Goal: Use online tool/utility: Utilize a website feature to perform a specific function

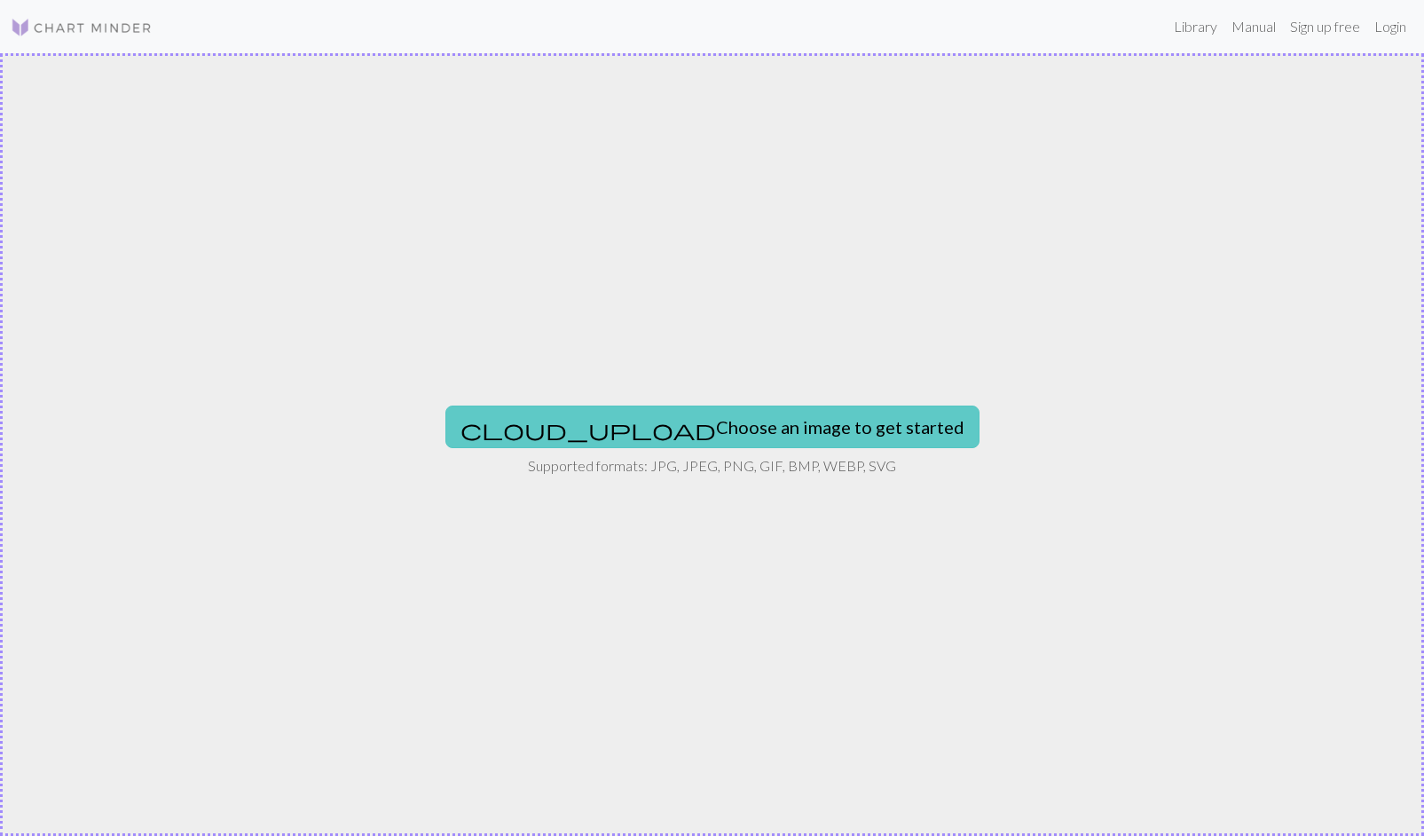
click at [690, 432] on button "cloud_upload Choose an image to get started" at bounding box center [713, 427] width 534 height 43
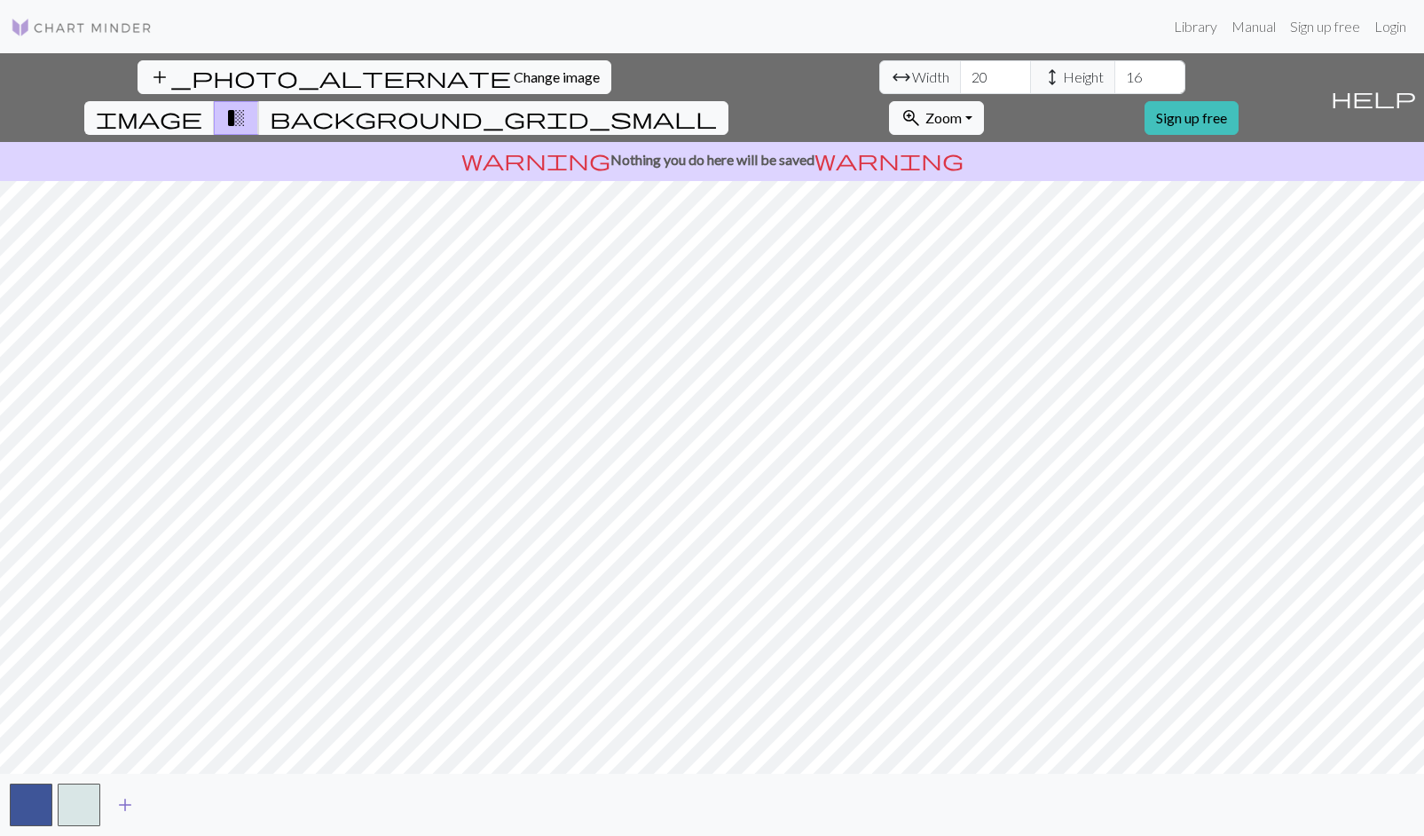
click at [122, 801] on span "add" at bounding box center [124, 805] width 21 height 25
drag, startPoint x: 434, startPoint y: 83, endPoint x: 400, endPoint y: 76, distance: 34.5
click at [880, 76] on div "arrow_range Width 20 height Height 16" at bounding box center [1033, 77] width 306 height 34
type input "44"
click at [1115, 74] on input "17" at bounding box center [1150, 77] width 71 height 34
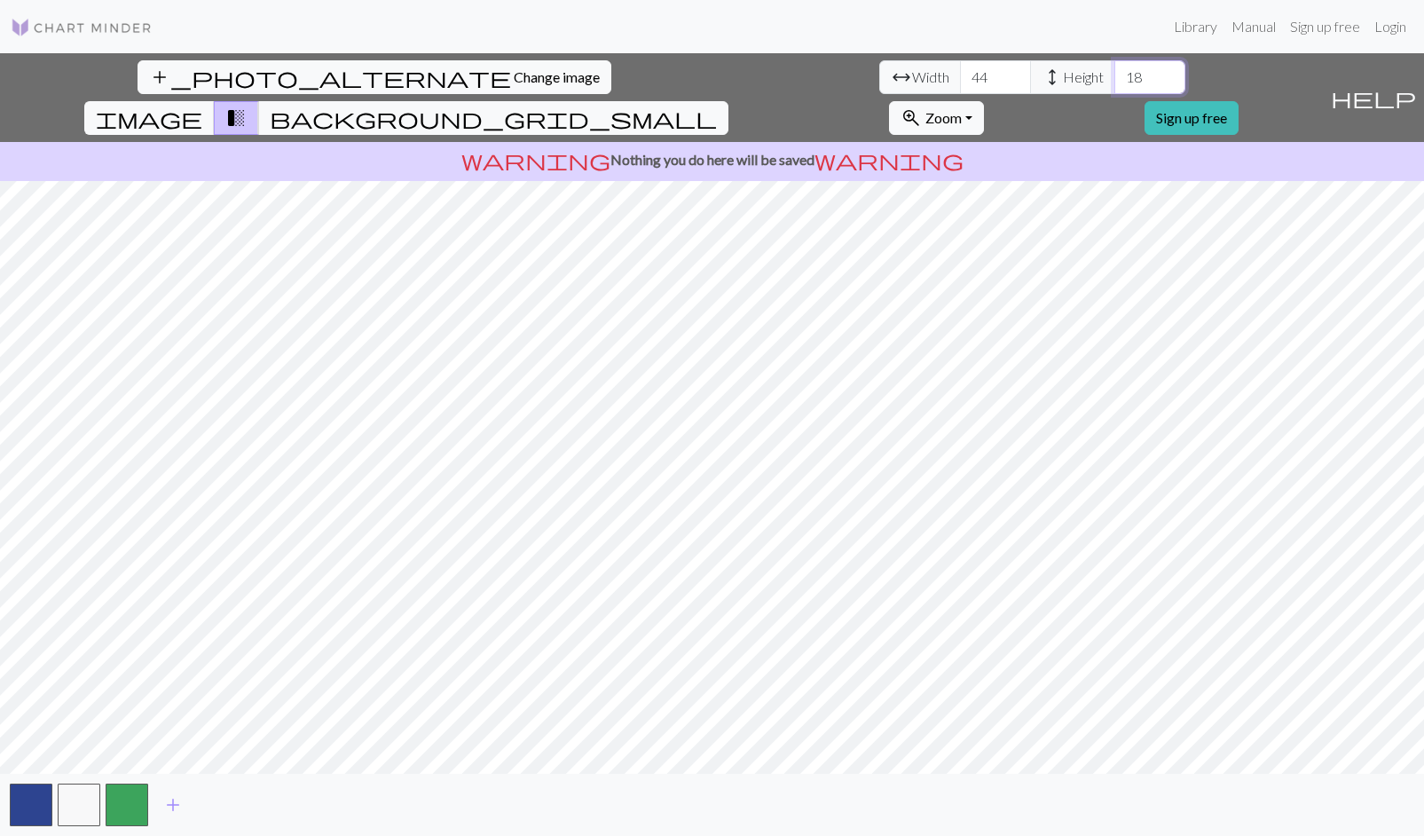
click at [1115, 74] on input "18" at bounding box center [1150, 77] width 71 height 34
click at [1115, 74] on input "19" at bounding box center [1150, 77] width 71 height 34
click at [1115, 74] on input "20" at bounding box center [1150, 77] width 71 height 34
click at [1115, 74] on input "21" at bounding box center [1150, 77] width 71 height 34
click at [1115, 74] on input "22" at bounding box center [1150, 77] width 71 height 34
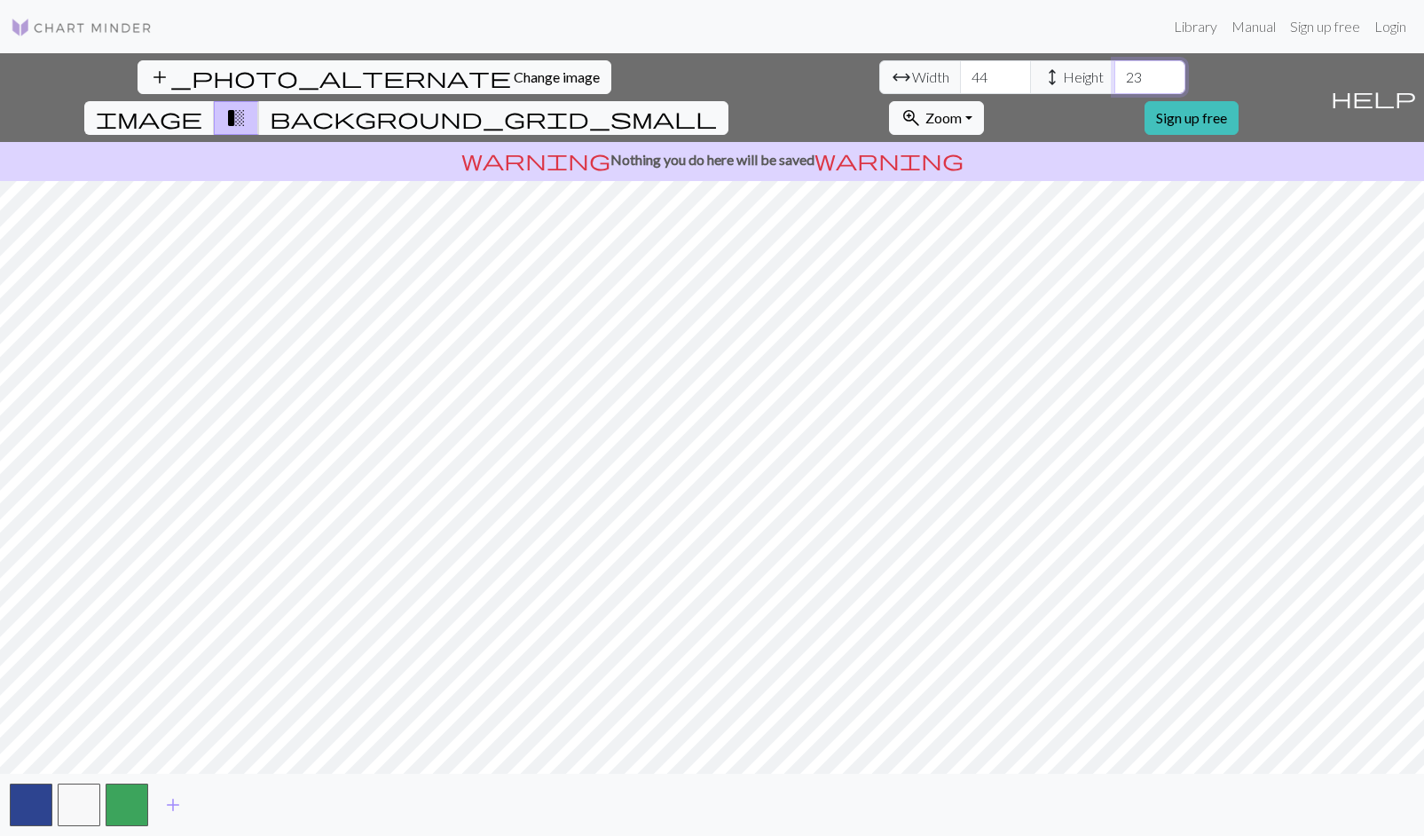
click at [1115, 74] on input "23" at bounding box center [1150, 77] width 71 height 34
click at [1115, 74] on input "24" at bounding box center [1150, 77] width 71 height 34
click at [1115, 74] on input "25" at bounding box center [1150, 77] width 71 height 34
click at [1115, 74] on input "26" at bounding box center [1150, 77] width 71 height 34
click at [1115, 74] on input "27" at bounding box center [1150, 77] width 71 height 34
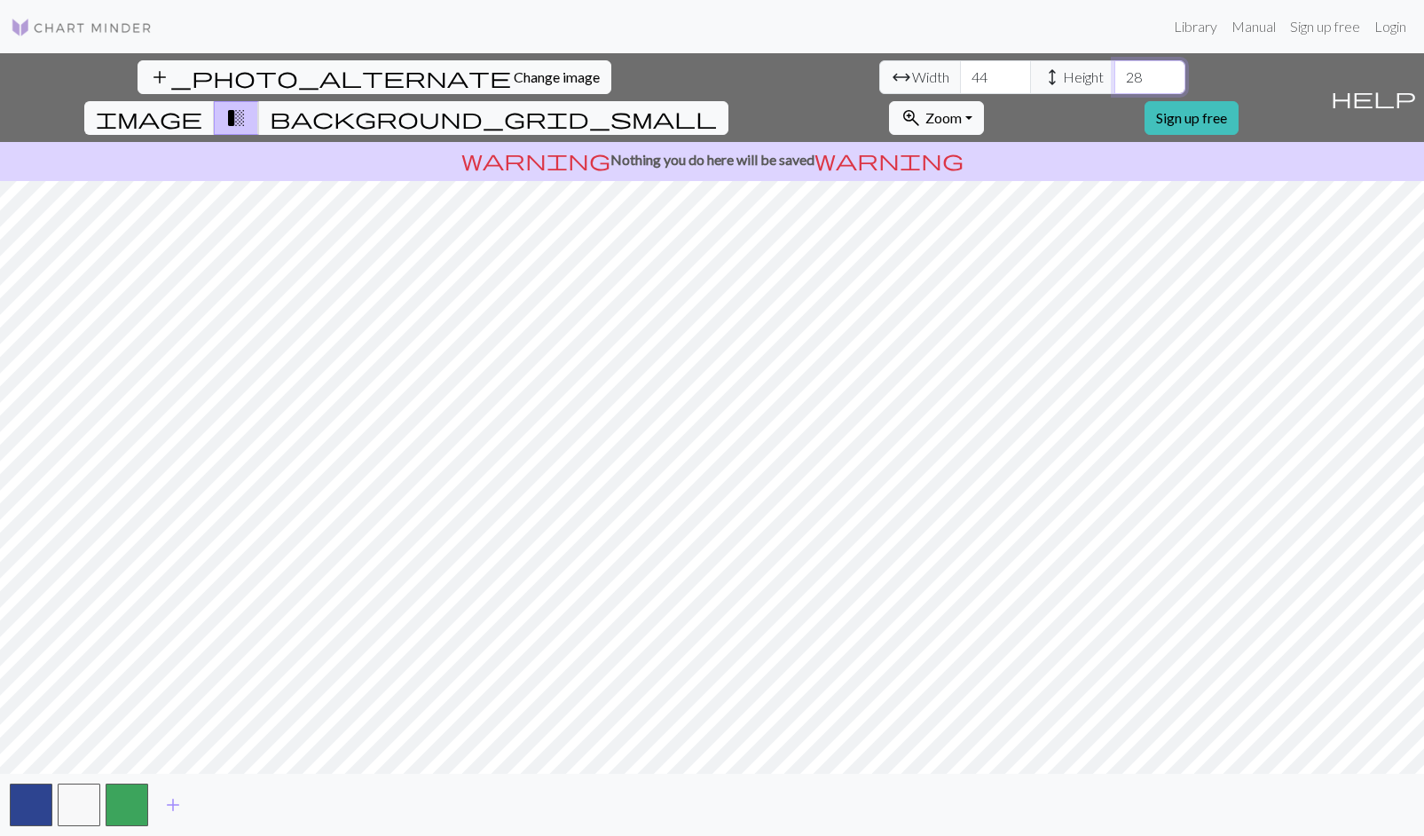
click at [1115, 73] on input "28" at bounding box center [1150, 77] width 71 height 34
click at [1115, 73] on input "29" at bounding box center [1150, 77] width 71 height 34
type input "30"
click at [1115, 73] on input "30" at bounding box center [1150, 77] width 71 height 34
click at [1393, 26] on link "Login" at bounding box center [1391, 27] width 46 height 36
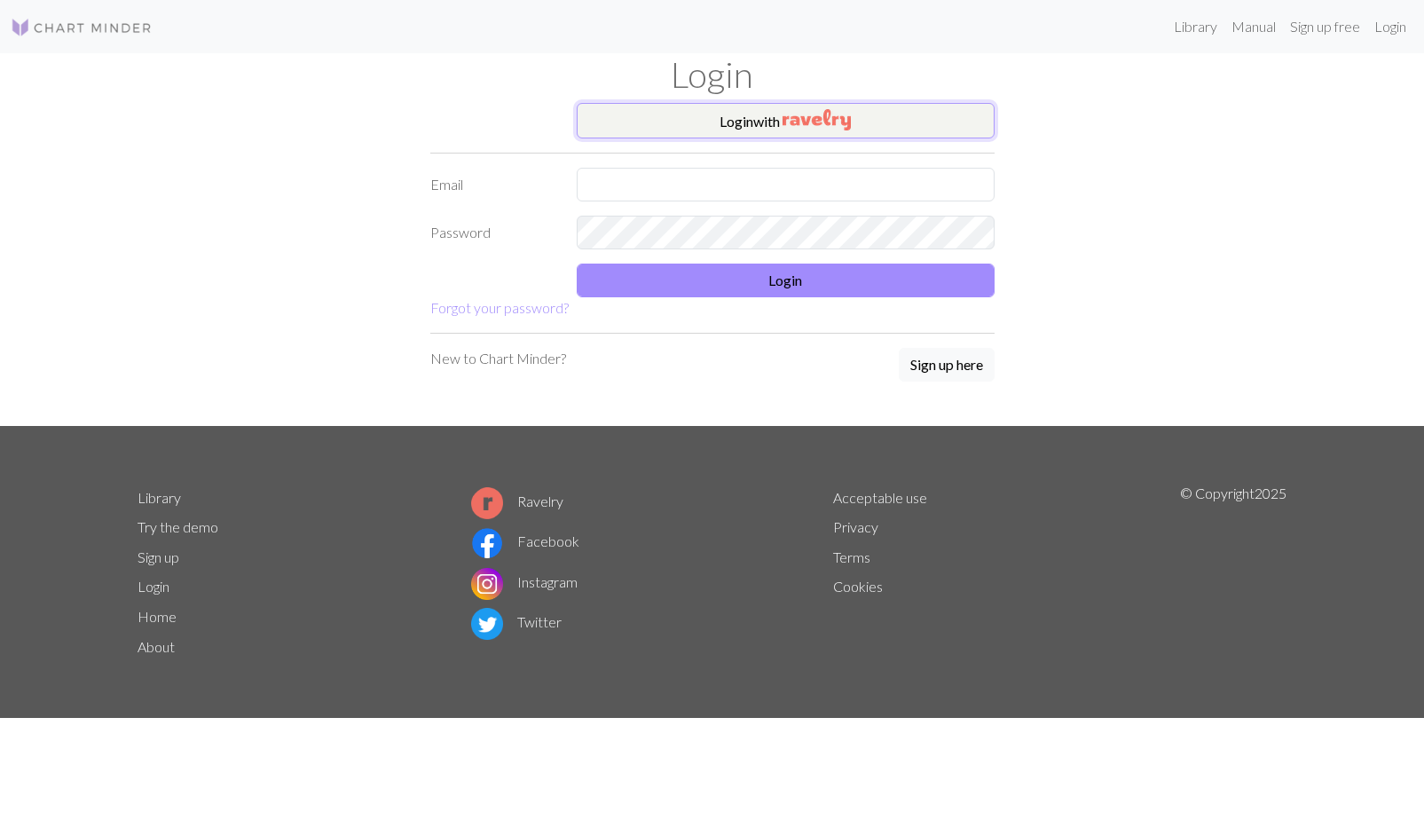
click at [856, 129] on button "Login with" at bounding box center [786, 121] width 418 height 36
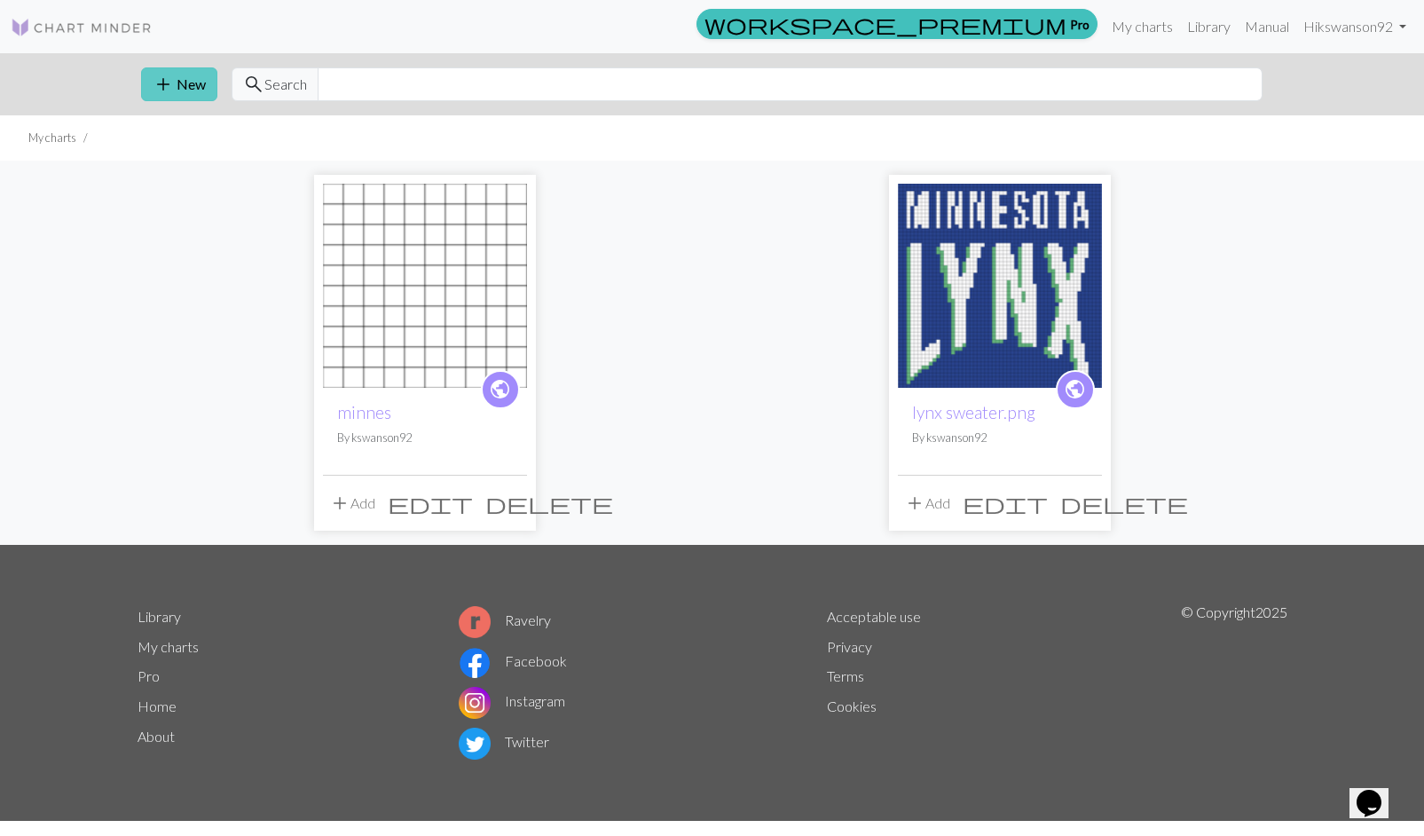
click at [186, 72] on button "add New" at bounding box center [179, 84] width 76 height 34
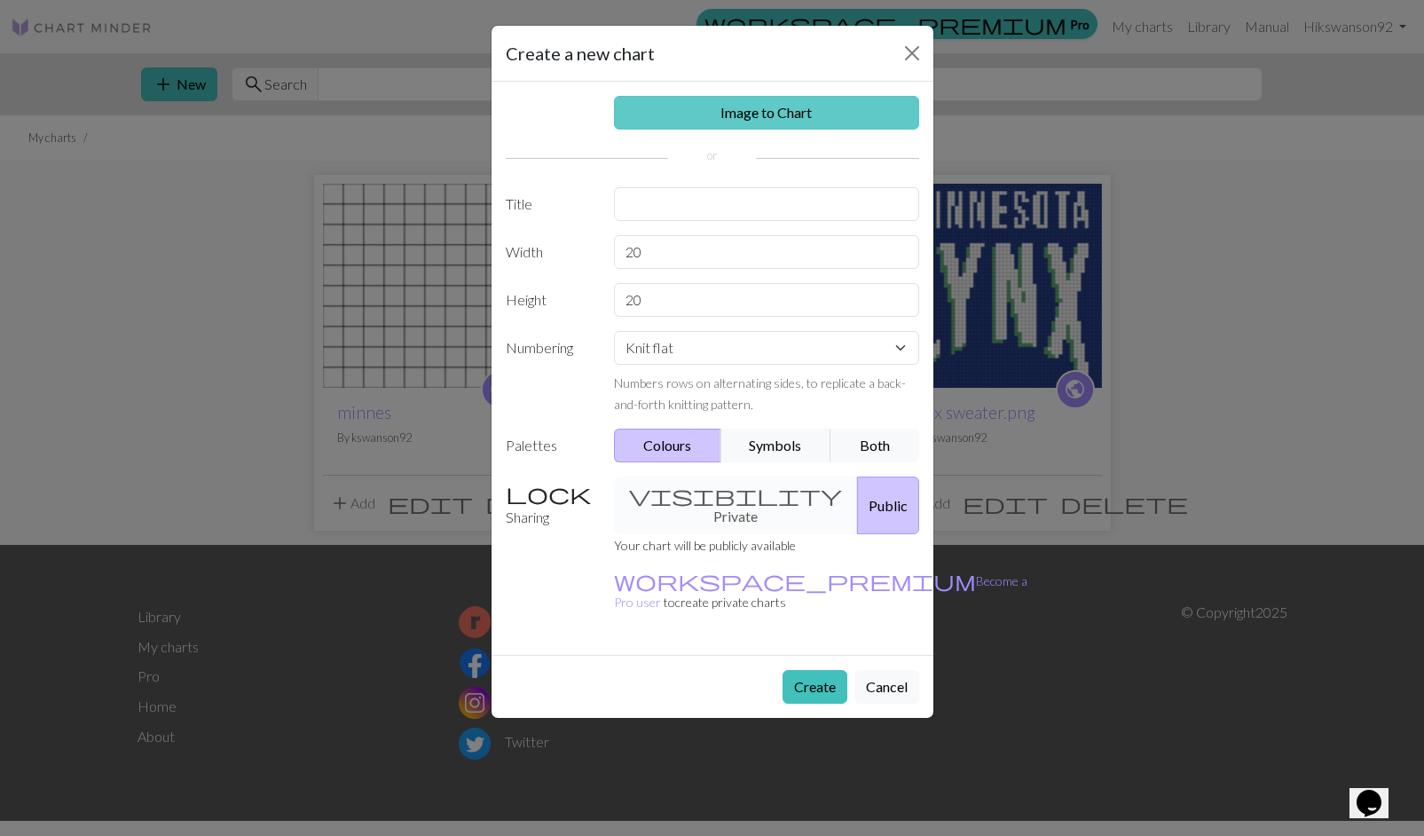
click at [786, 112] on link "Image to Chart" at bounding box center [766, 113] width 305 height 34
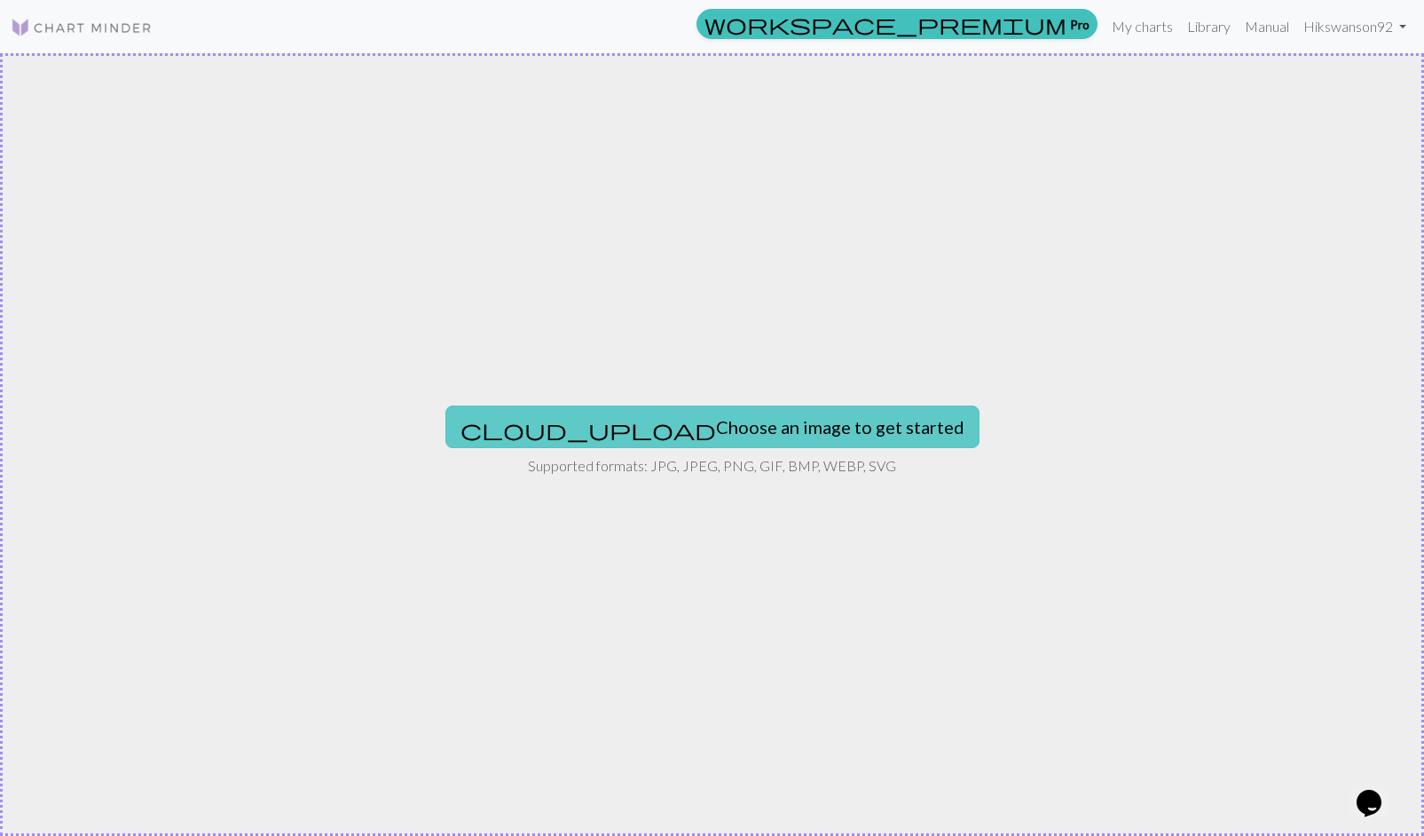
click at [700, 430] on button "cloud_upload Choose an image to get started" at bounding box center [713, 427] width 534 height 43
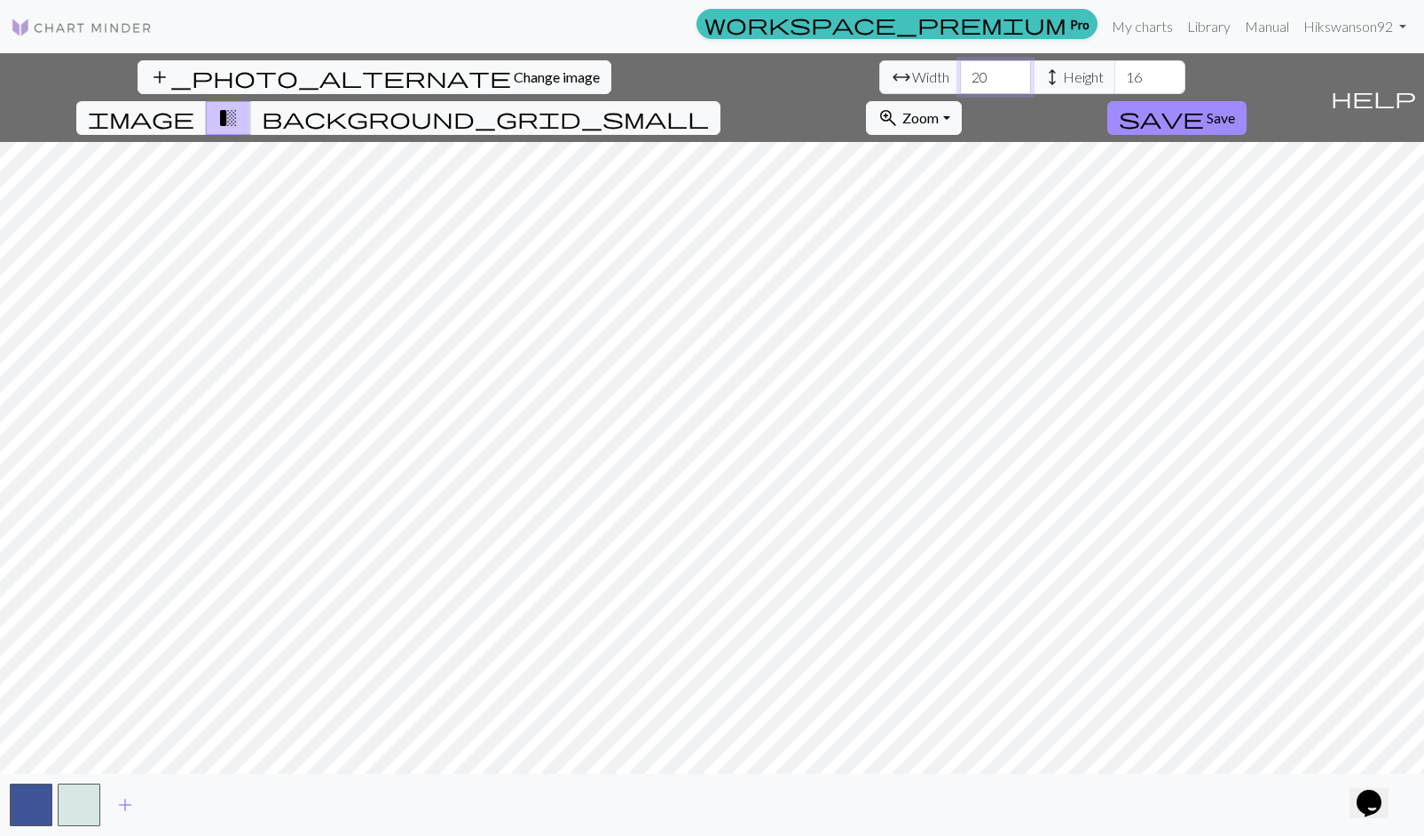
drag, startPoint x: 438, startPoint y: 76, endPoint x: 406, endPoint y: 76, distance: 31.1
click at [880, 76] on div "arrow_range Width 20 height Height 16" at bounding box center [1033, 77] width 306 height 34
type input "44"
drag, startPoint x: 603, startPoint y: 75, endPoint x: 568, endPoint y: 75, distance: 34.6
click at [1115, 75] on input "16" at bounding box center [1150, 77] width 71 height 34
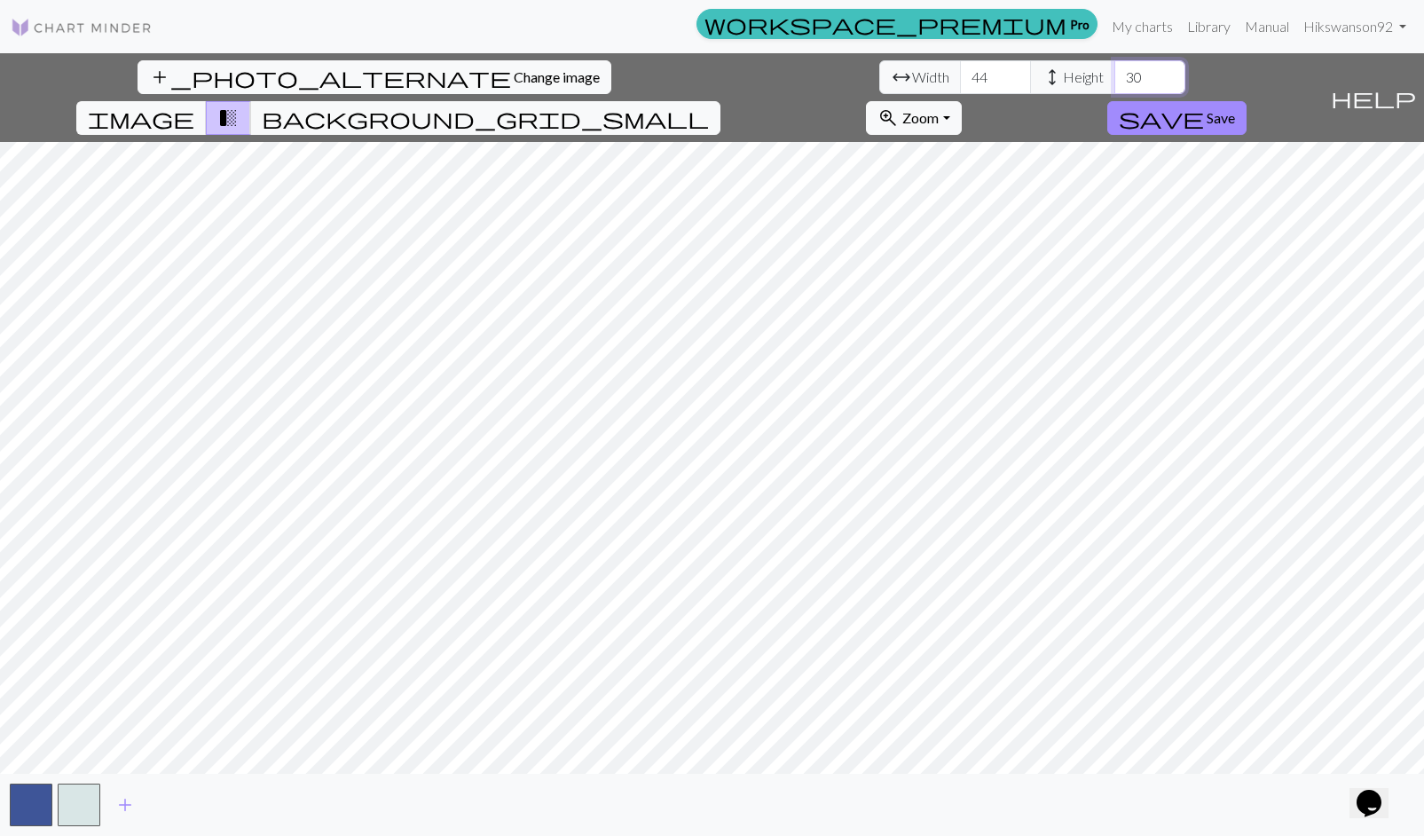
type input "30"
click at [129, 808] on span "add" at bounding box center [124, 805] width 21 height 25
click at [198, 71] on button "add_photo_alternate Change image" at bounding box center [375, 77] width 474 height 34
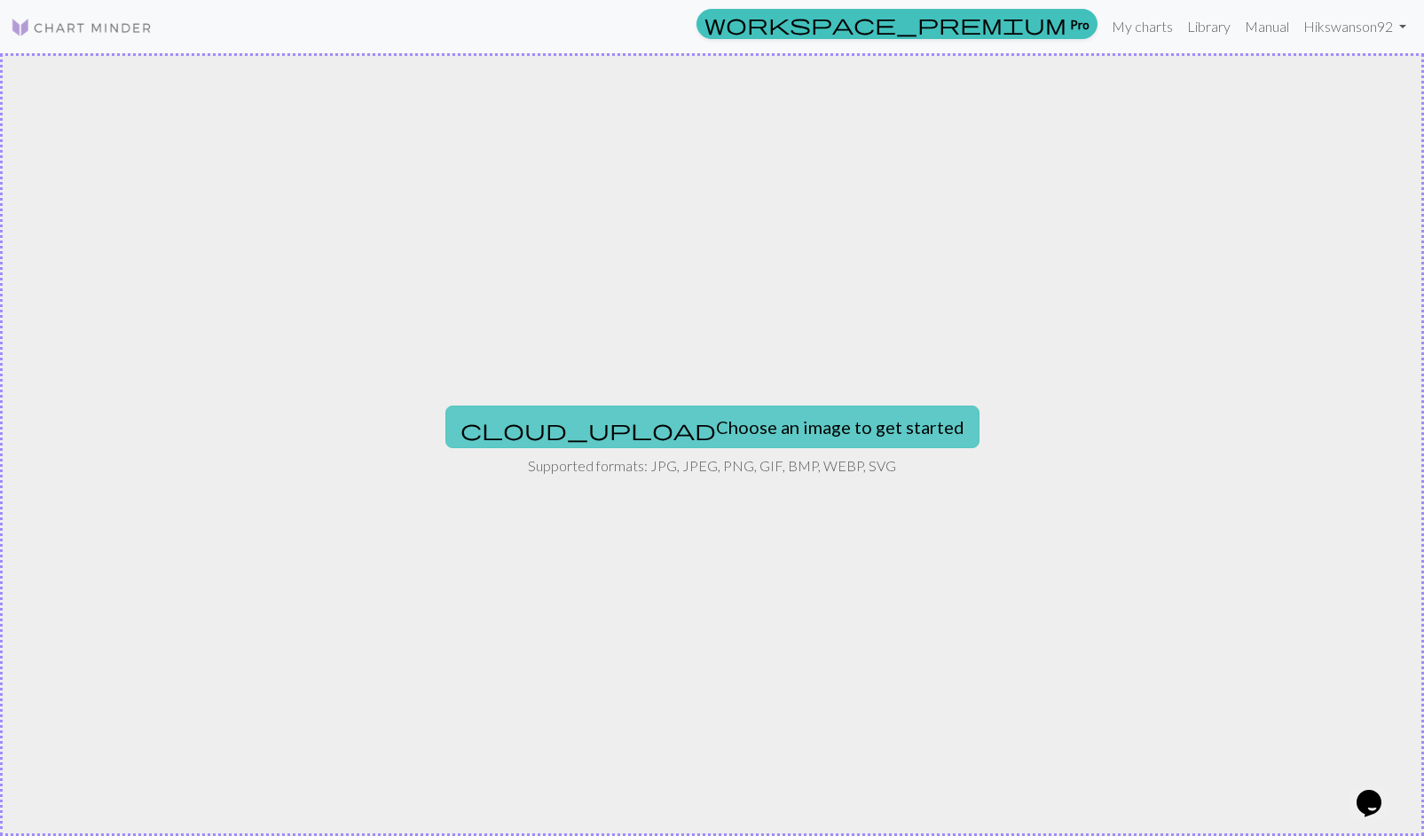
click at [709, 420] on button "cloud_upload Choose an image to get started" at bounding box center [713, 427] width 534 height 43
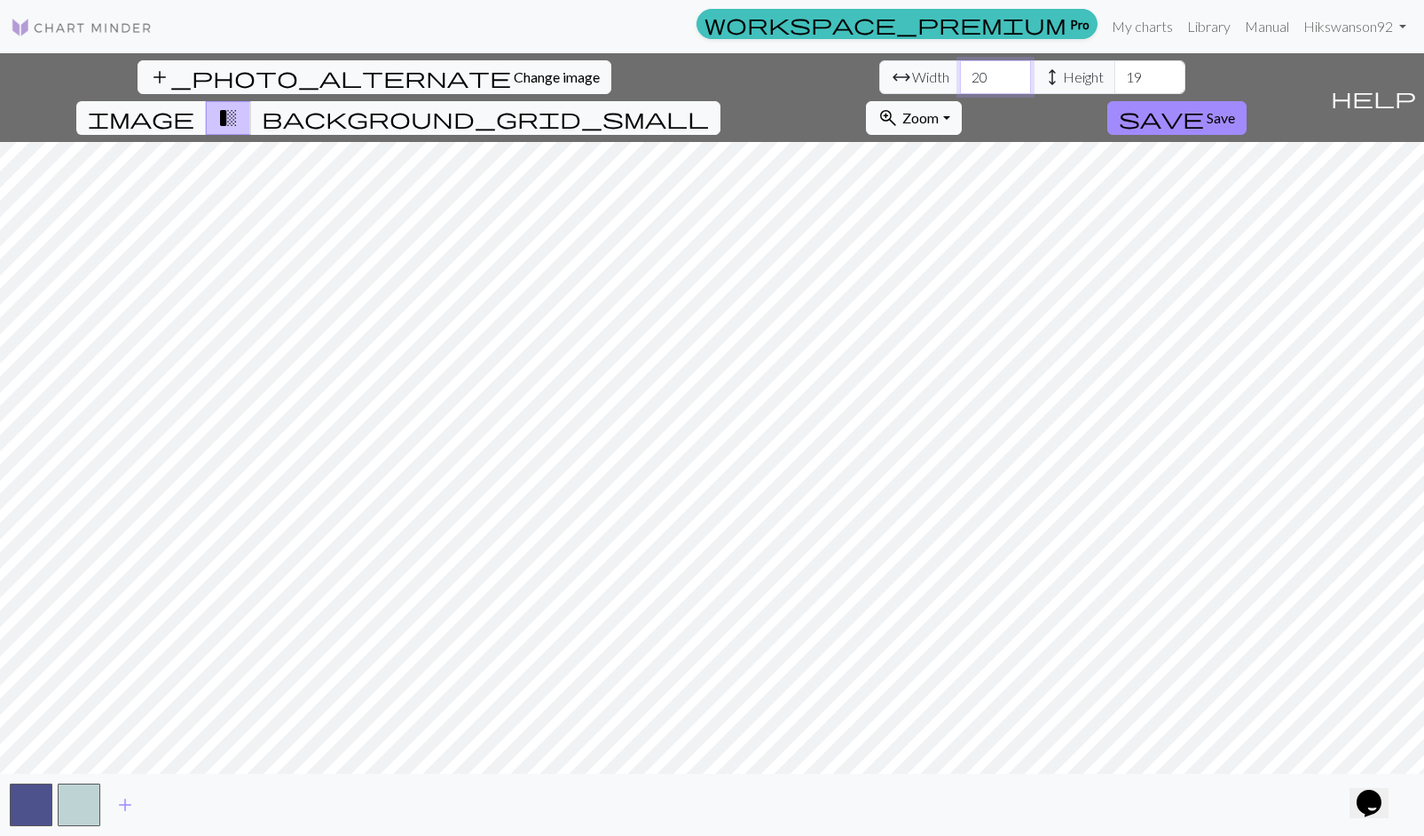
drag, startPoint x: 433, startPoint y: 75, endPoint x: 422, endPoint y: 75, distance: 10.7
click at [960, 75] on input "20" at bounding box center [995, 77] width 71 height 34
drag, startPoint x: 422, startPoint y: 75, endPoint x: 432, endPoint y: 75, distance: 9.8
click at [960, 75] on input "20" at bounding box center [995, 77] width 71 height 34
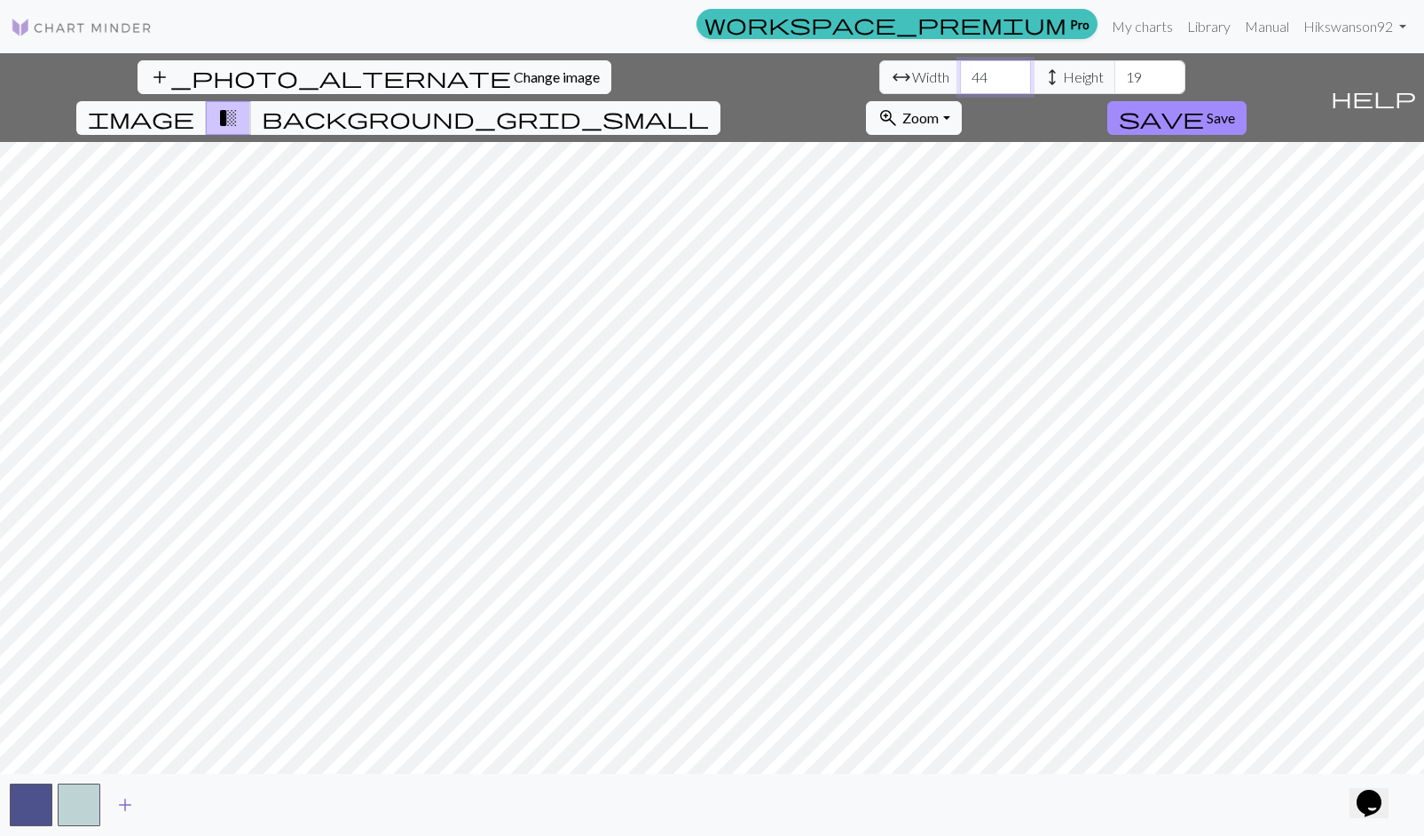
type input "44"
click at [122, 806] on span "add" at bounding box center [124, 805] width 21 height 25
click at [170, 805] on span "add" at bounding box center [172, 805] width 21 height 25
click at [217, 801] on span "add" at bounding box center [220, 805] width 21 height 25
click at [270, 809] on span "add" at bounding box center [268, 805] width 21 height 25
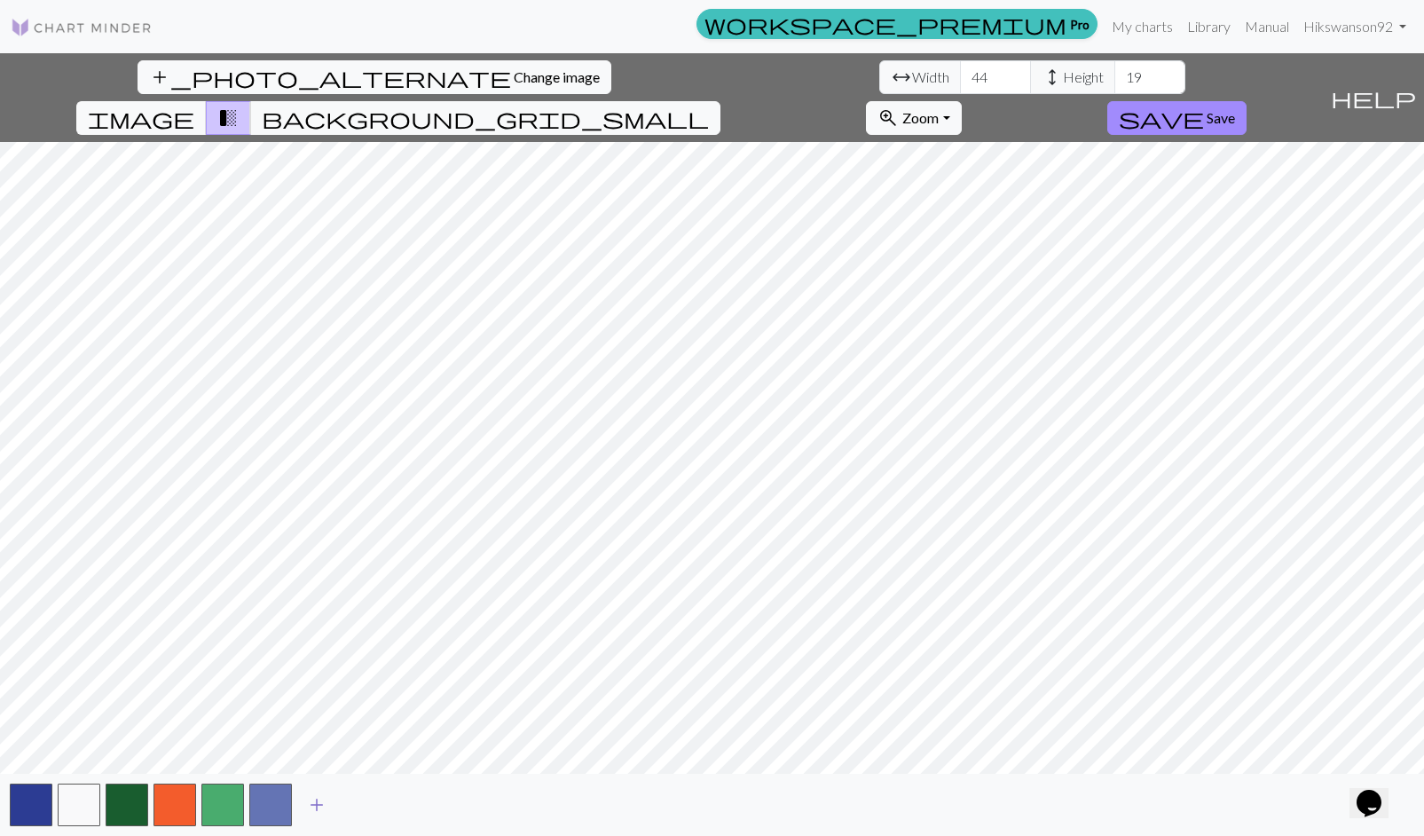
click at [320, 806] on span "add" at bounding box center [316, 805] width 21 height 25
drag, startPoint x: 594, startPoint y: 76, endPoint x: 572, endPoint y: 75, distance: 21.4
click at [1115, 75] on input "19" at bounding box center [1150, 77] width 71 height 34
click at [307, 801] on button "button" at bounding box center [318, 805] width 43 height 43
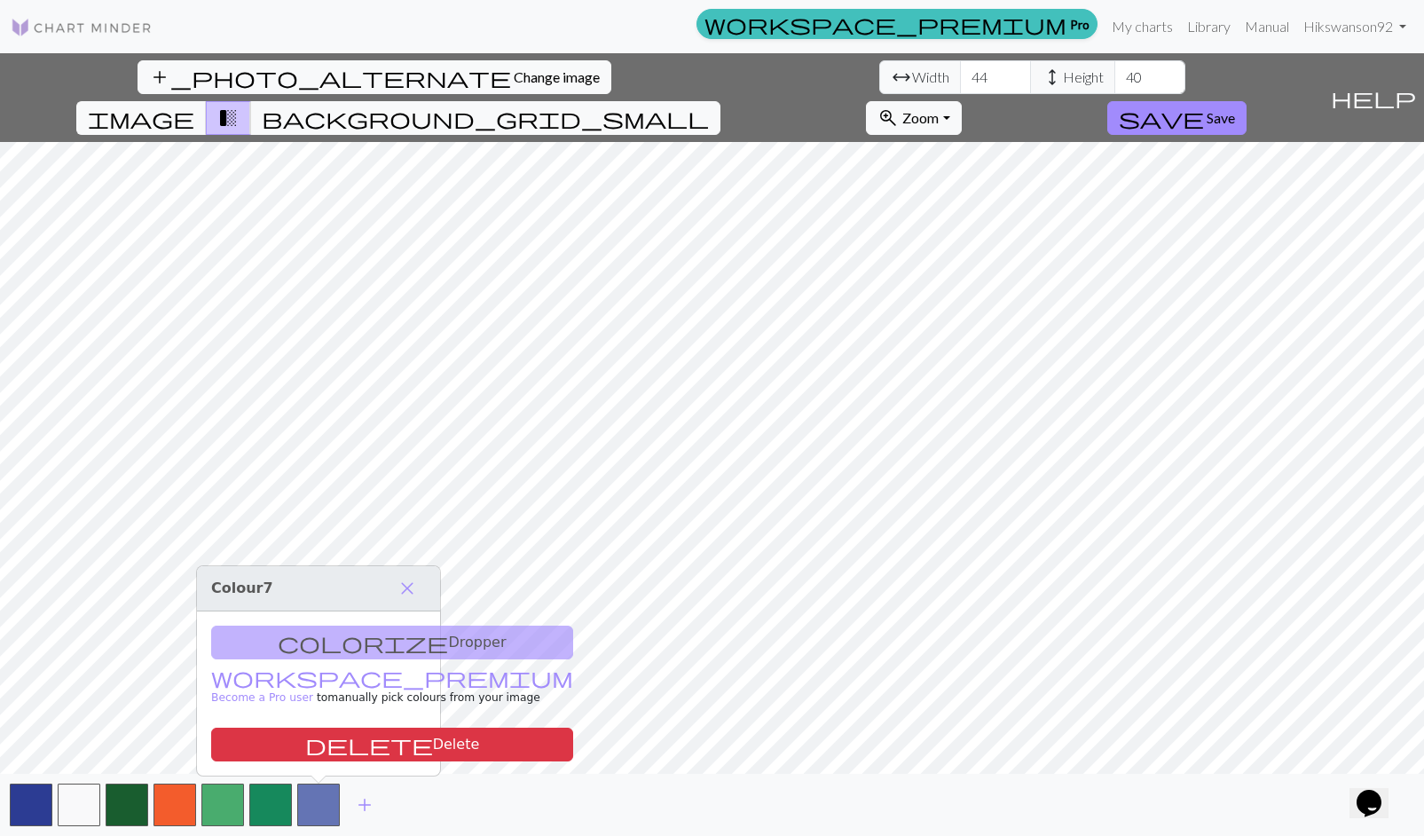
click at [321, 646] on div "colorize Dropper workspace_premium Become a Pro user to manually pick colours f…" at bounding box center [318, 694] width 243 height 164
click at [341, 739] on button "delete Delete" at bounding box center [392, 745] width 362 height 34
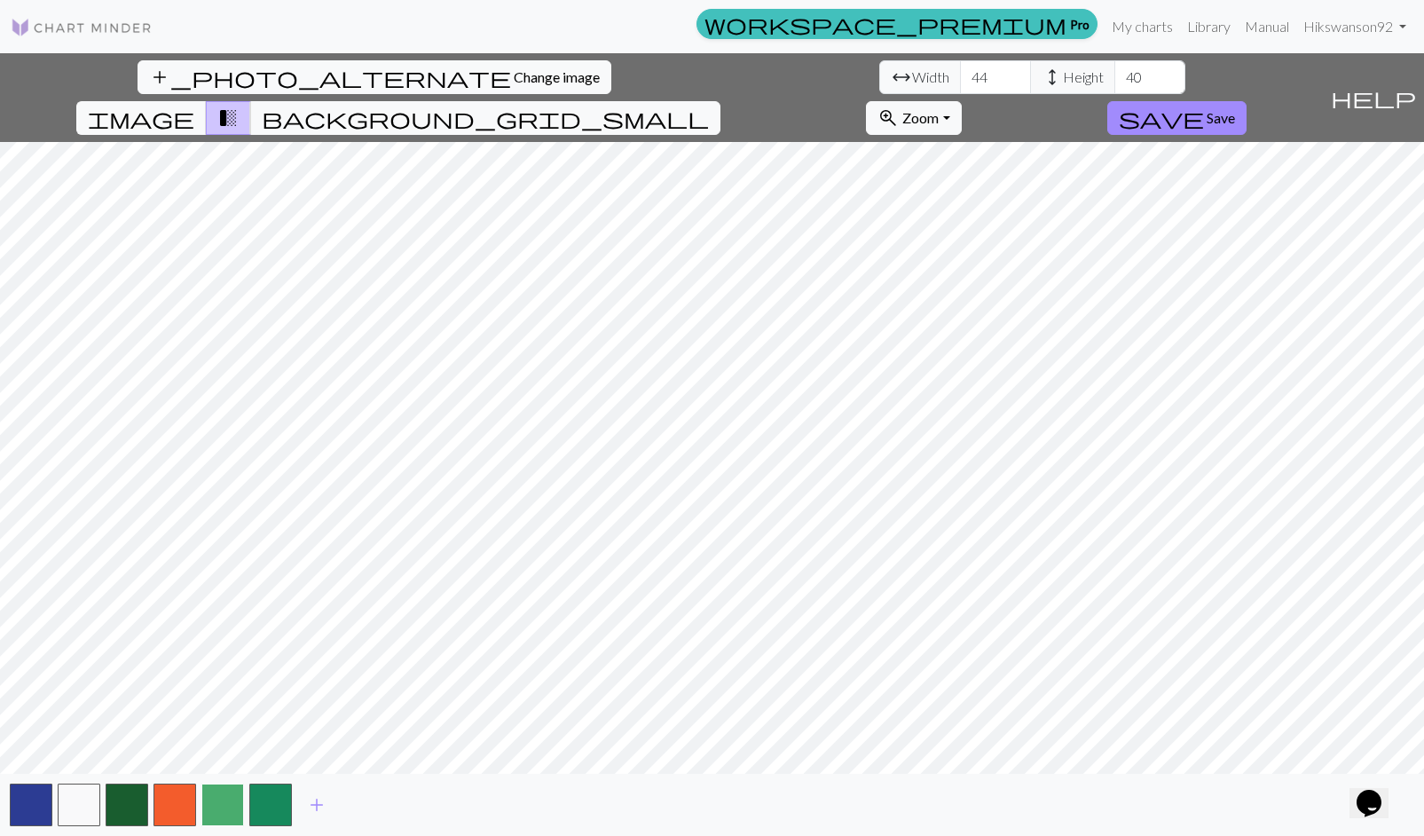
click at [207, 805] on button "button" at bounding box center [222, 805] width 43 height 43
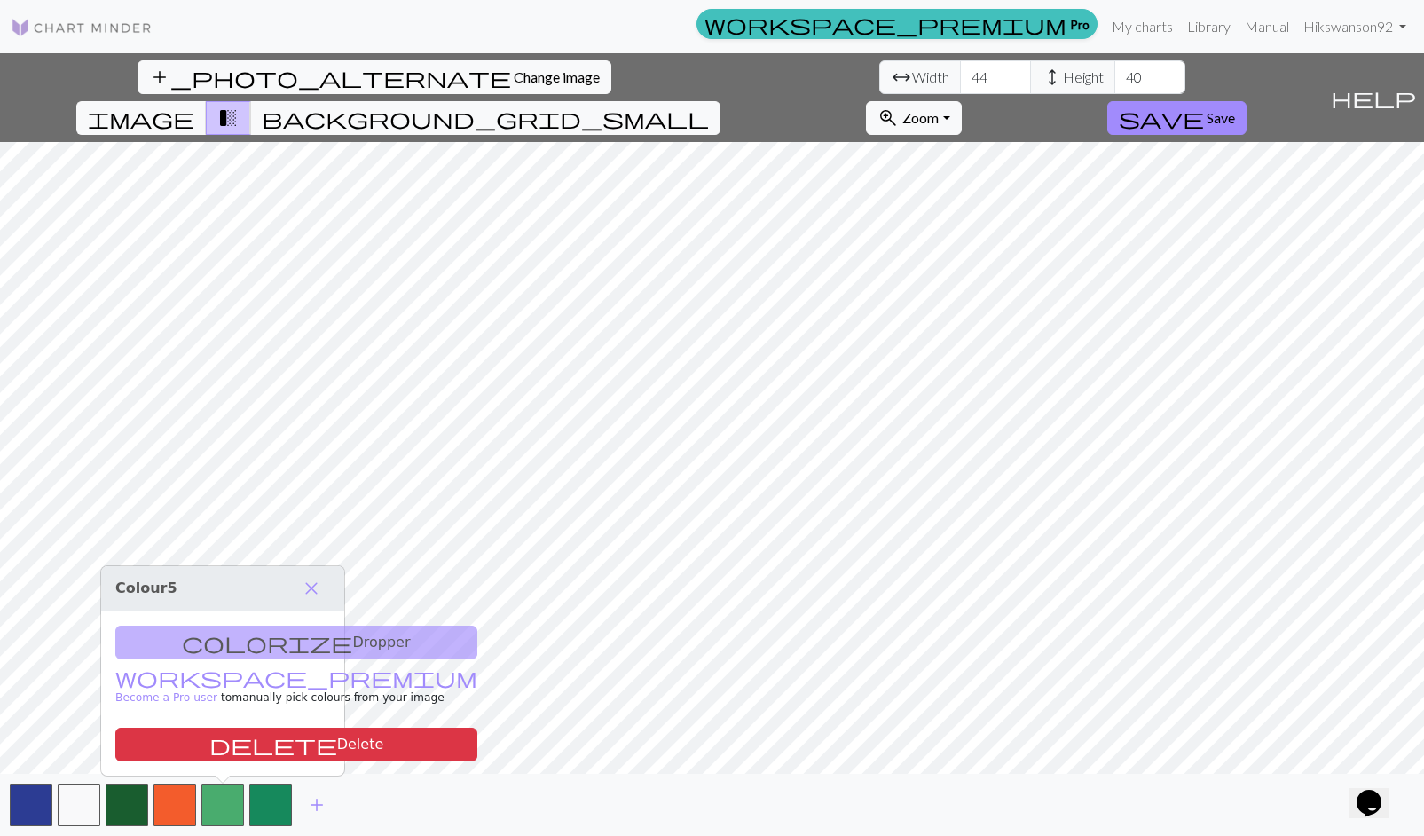
click at [312, 722] on div "colorize Dropper workspace_premium Become a Pro user to manually pick colours f…" at bounding box center [222, 694] width 243 height 164
click at [296, 738] on button "delete Delete" at bounding box center [296, 745] width 362 height 34
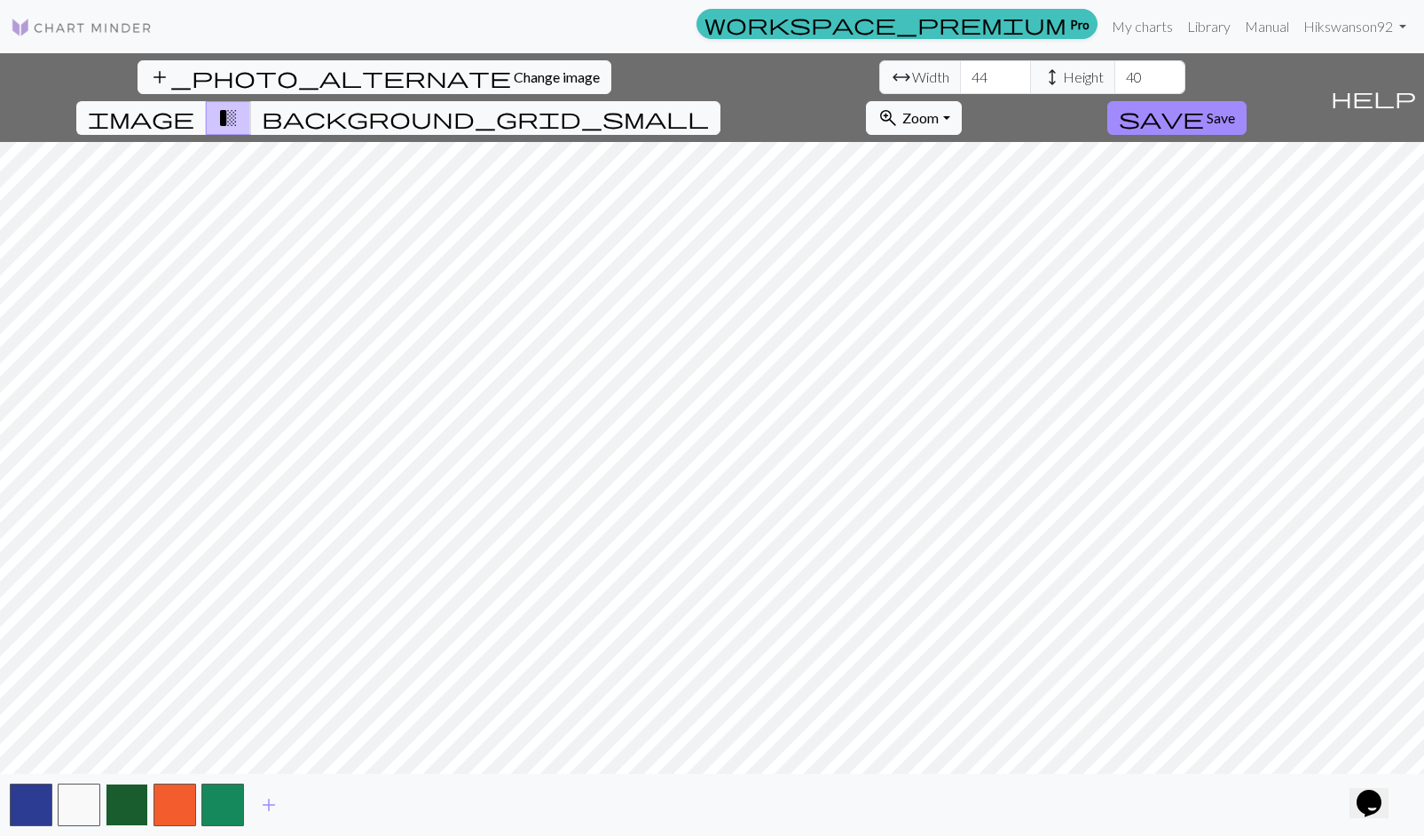
click at [138, 801] on button "button" at bounding box center [127, 805] width 43 height 43
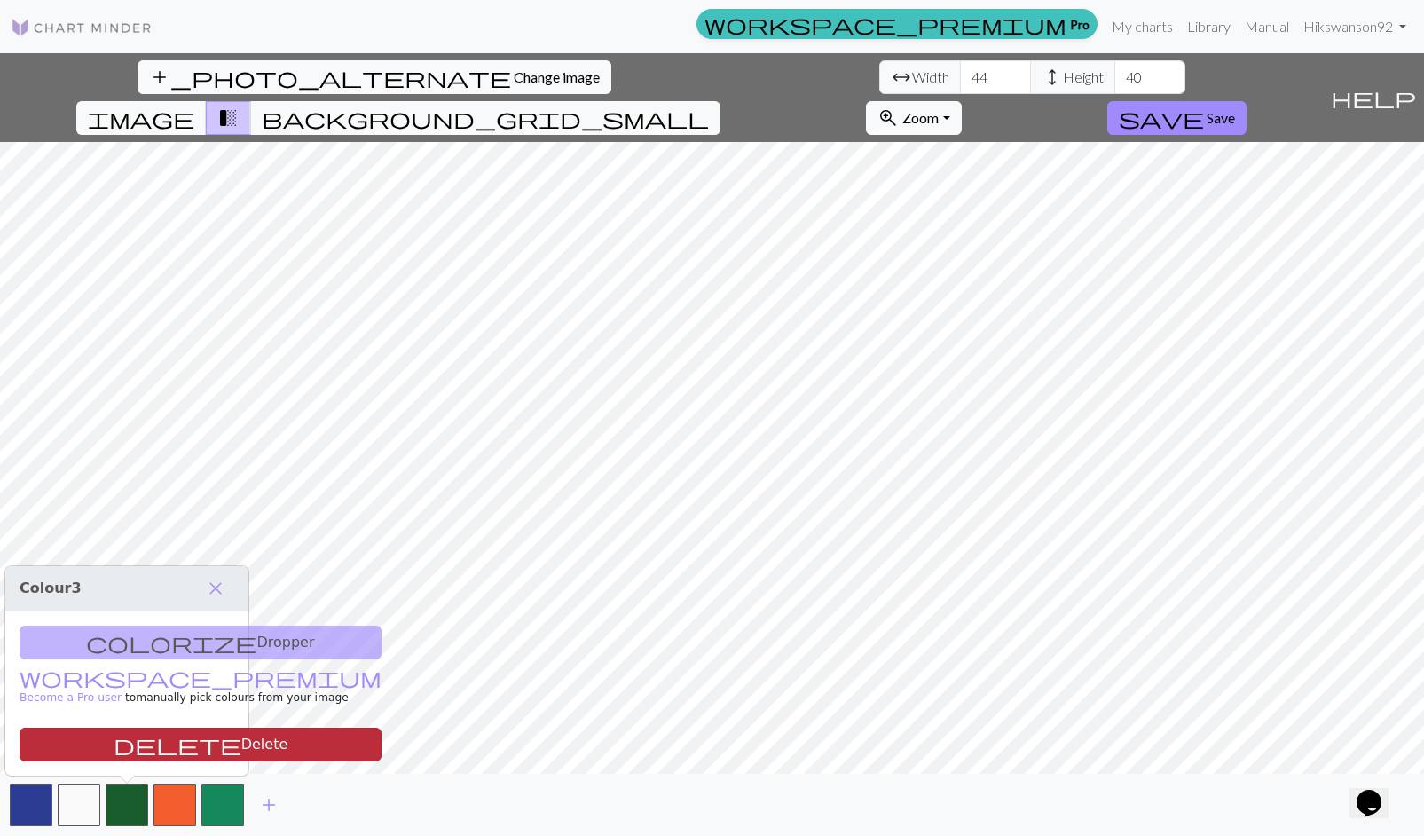
click at [201, 744] on button "delete Delete" at bounding box center [201, 745] width 362 height 34
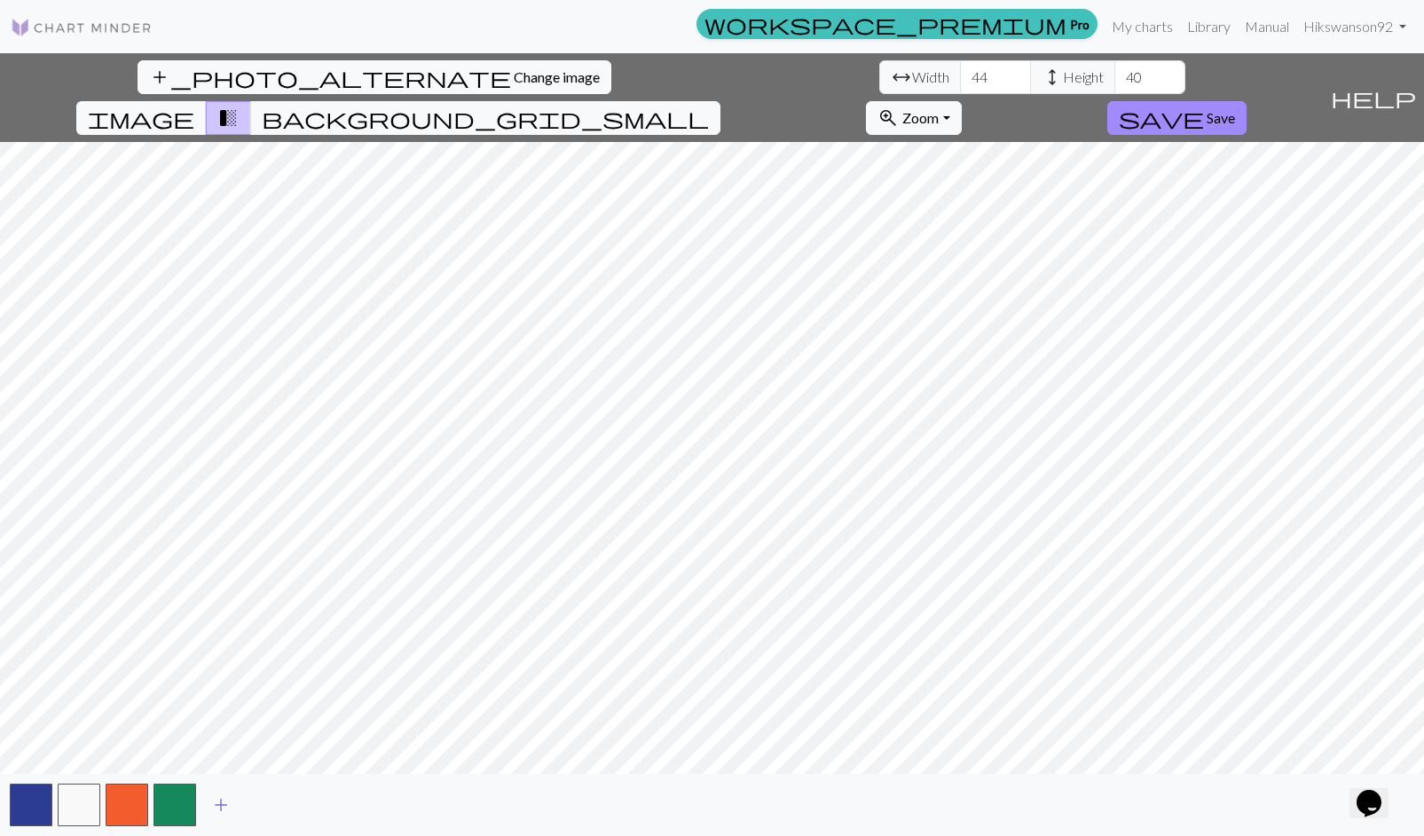
click at [225, 795] on span "add" at bounding box center [220, 805] width 21 height 25
click at [36, 807] on button "button" at bounding box center [31, 805] width 43 height 43
click at [270, 810] on span "add" at bounding box center [268, 805] width 21 height 25
click at [270, 809] on button "button" at bounding box center [270, 805] width 43 height 43
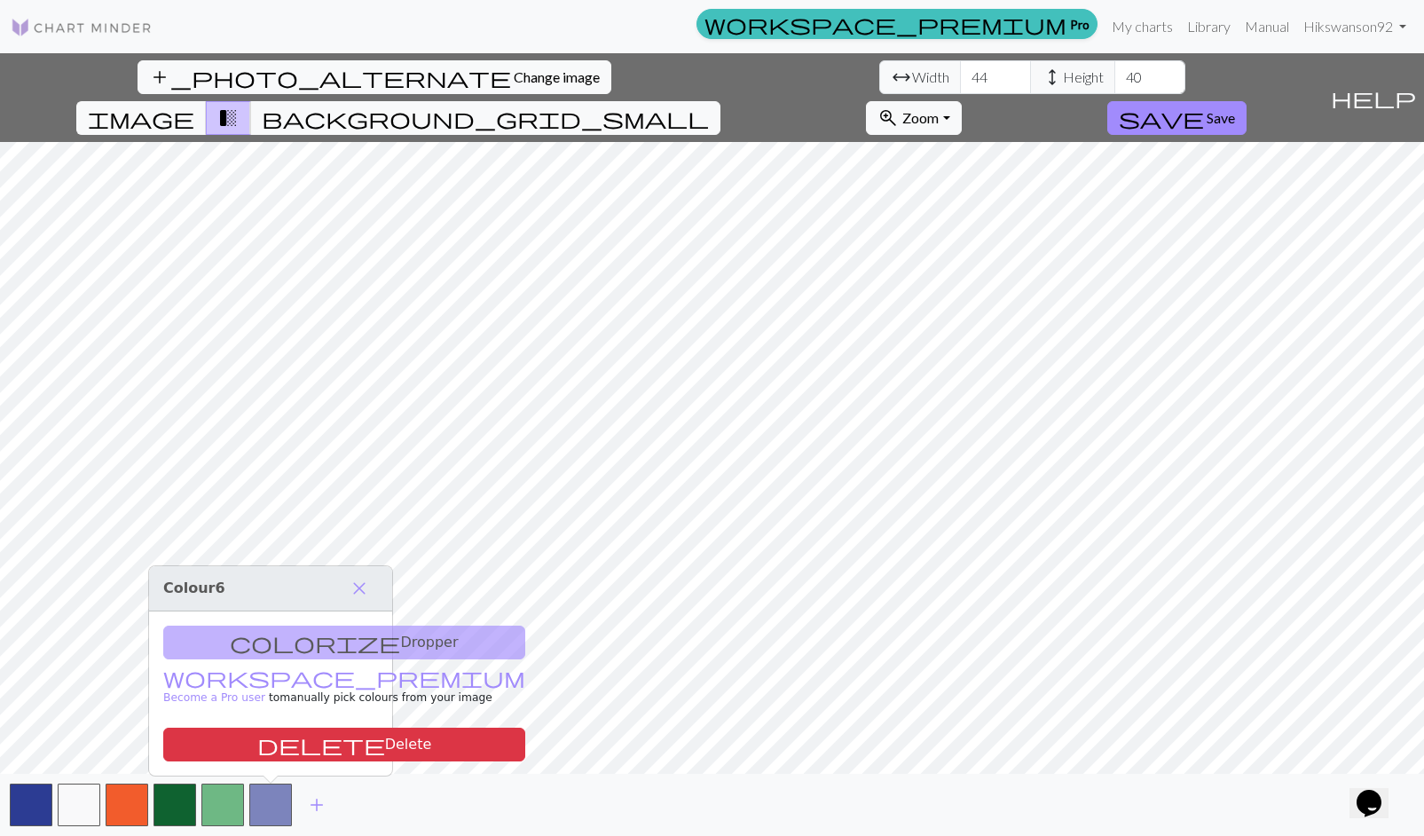
click at [302, 637] on div "colorize Dropper workspace_premium Become a Pro user to manually pick colours f…" at bounding box center [270, 694] width 243 height 164
click at [358, 587] on span "close" at bounding box center [359, 588] width 21 height 25
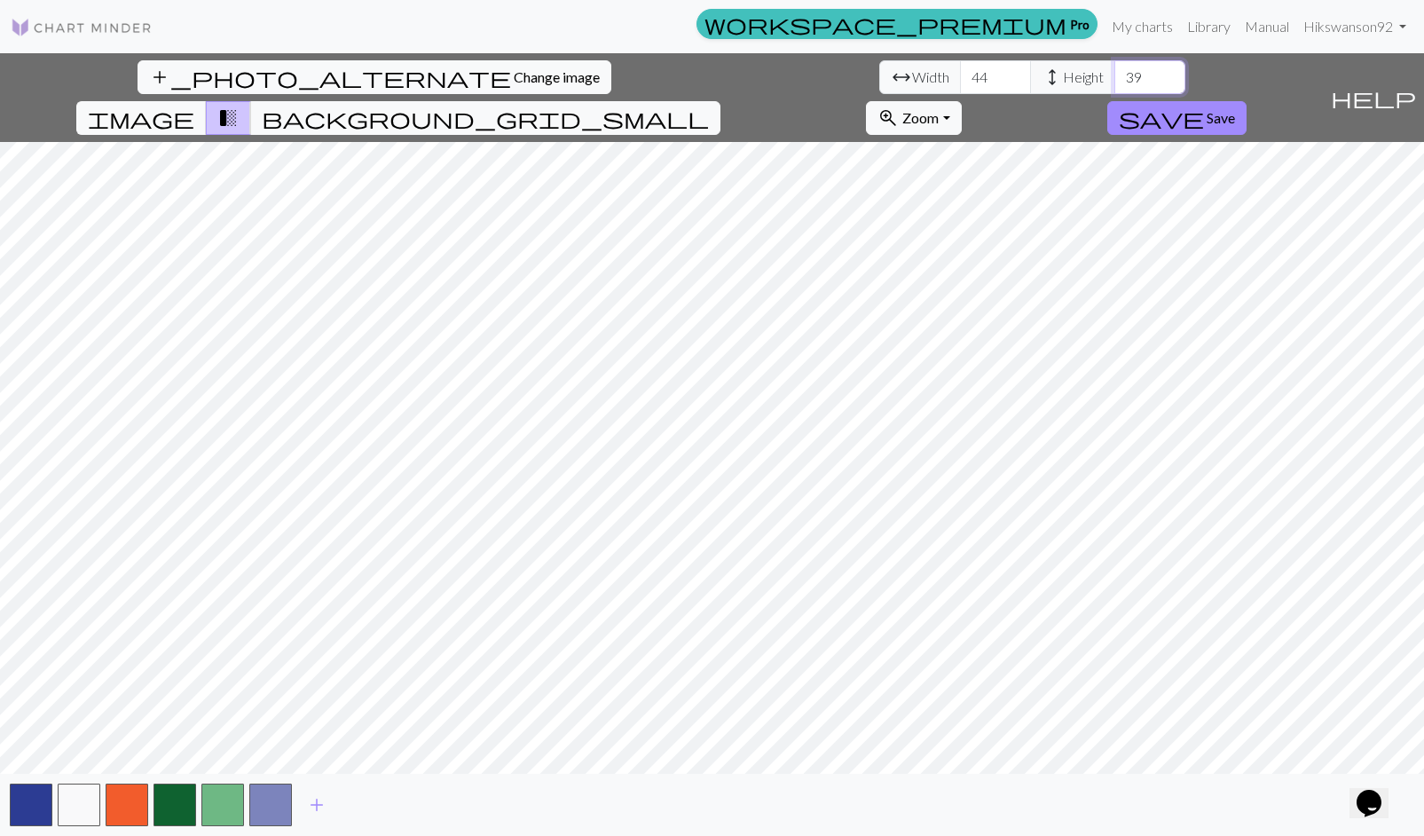
click at [1115, 83] on input "39" at bounding box center [1150, 77] width 71 height 34
type input "38"
click at [1115, 83] on input "38" at bounding box center [1150, 77] width 71 height 34
click at [709, 106] on span "background_grid_small" at bounding box center [485, 118] width 447 height 25
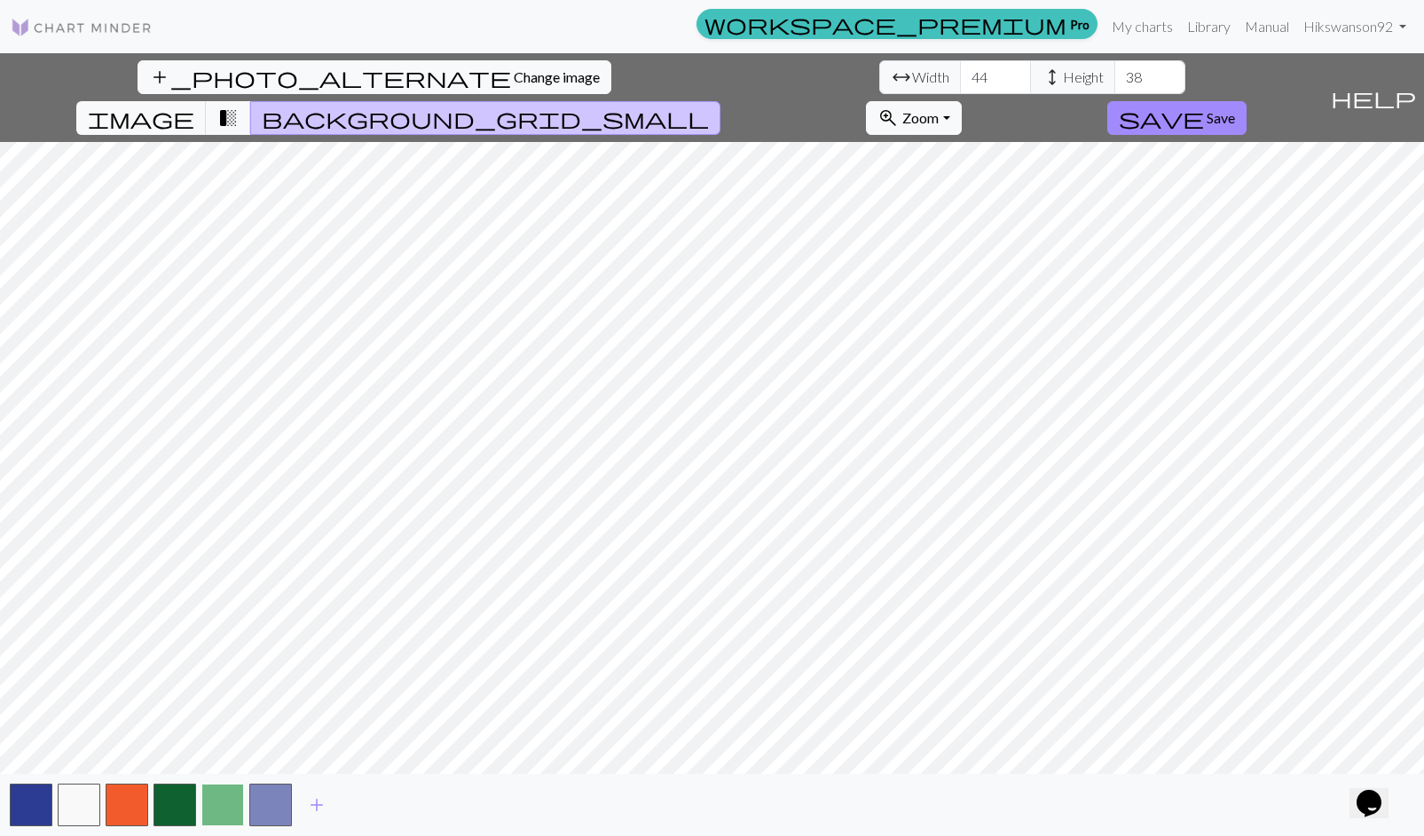
click at [221, 798] on button "button" at bounding box center [222, 805] width 43 height 43
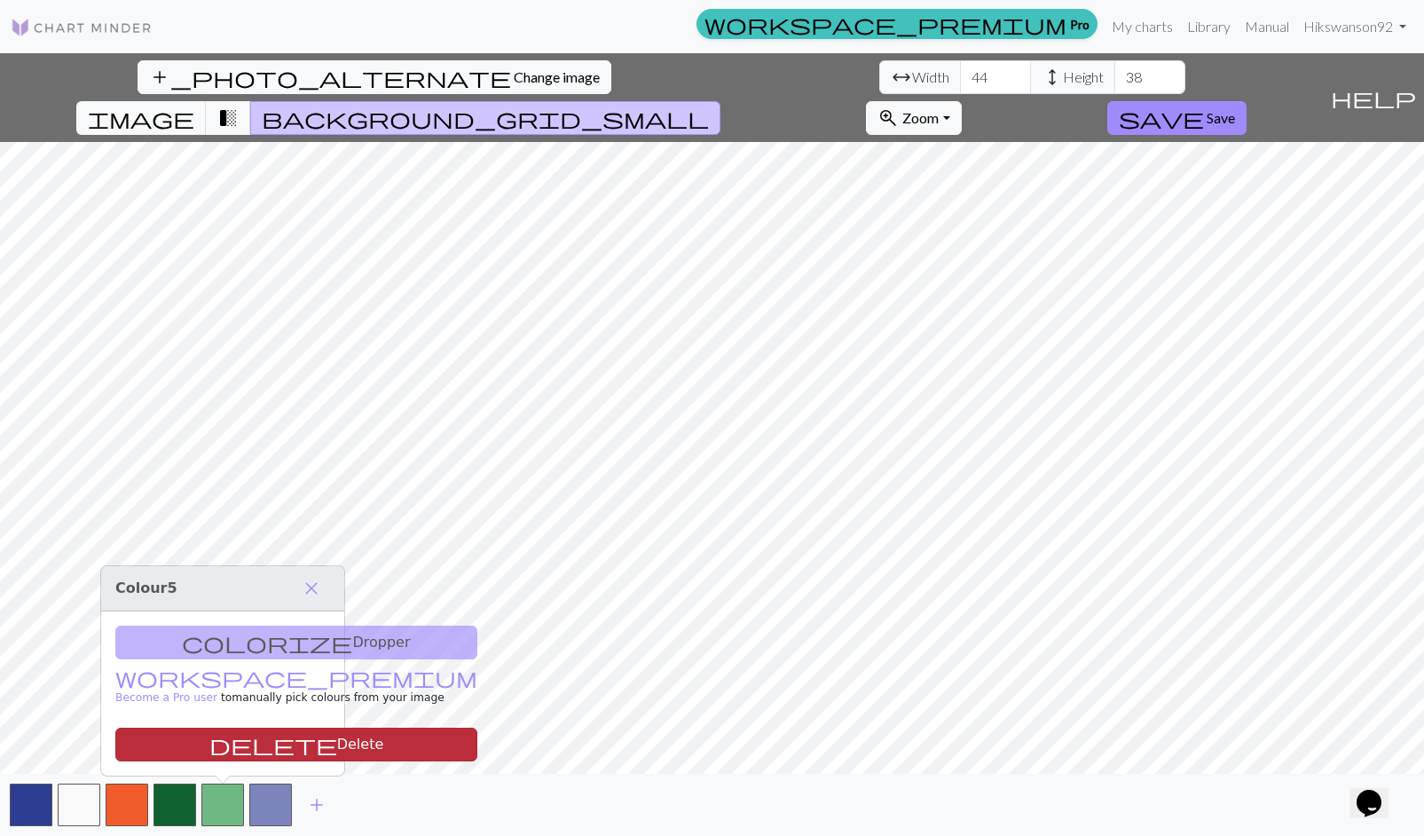
click at [243, 731] on button "delete Delete" at bounding box center [296, 745] width 362 height 34
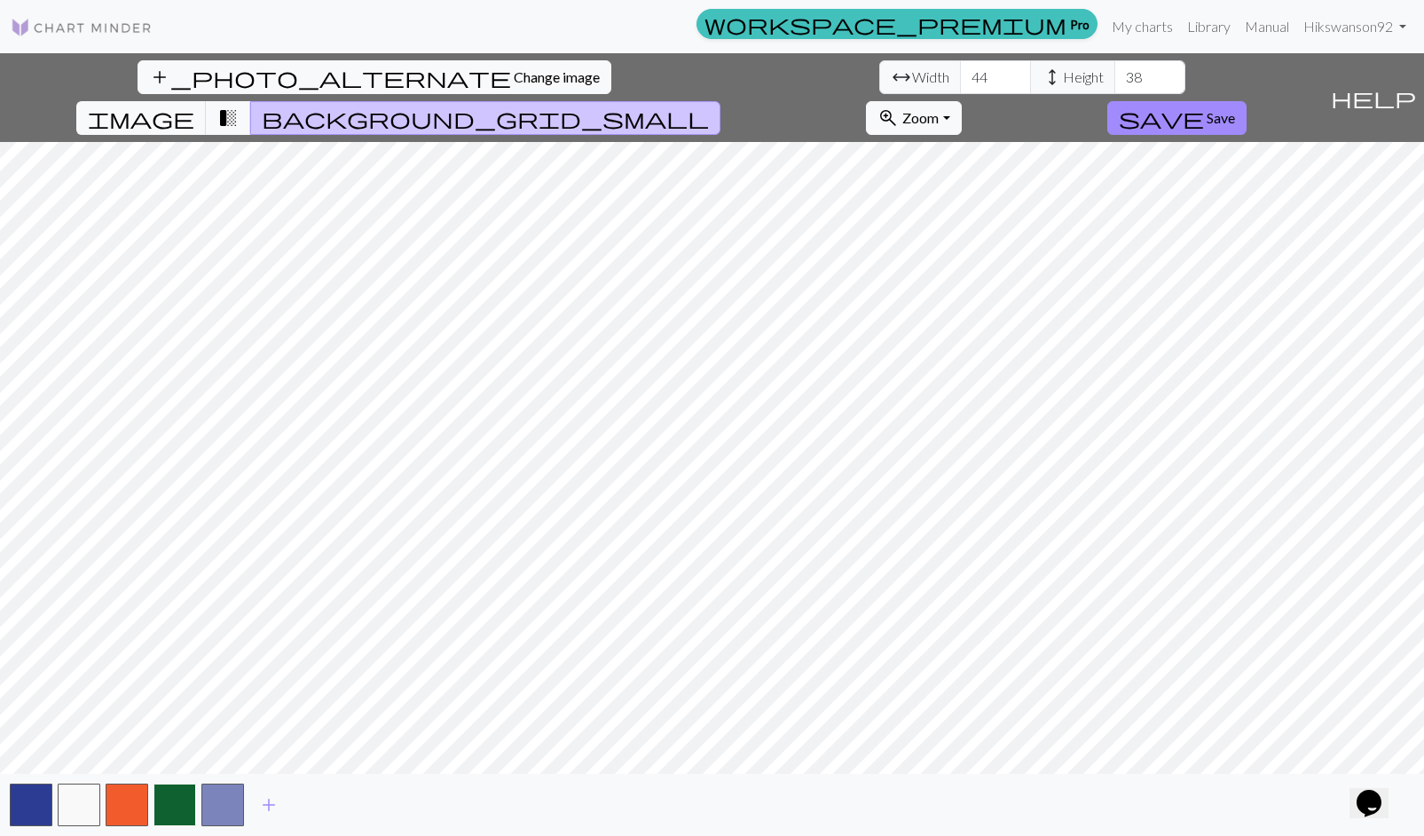
click at [178, 794] on button "button" at bounding box center [175, 805] width 43 height 43
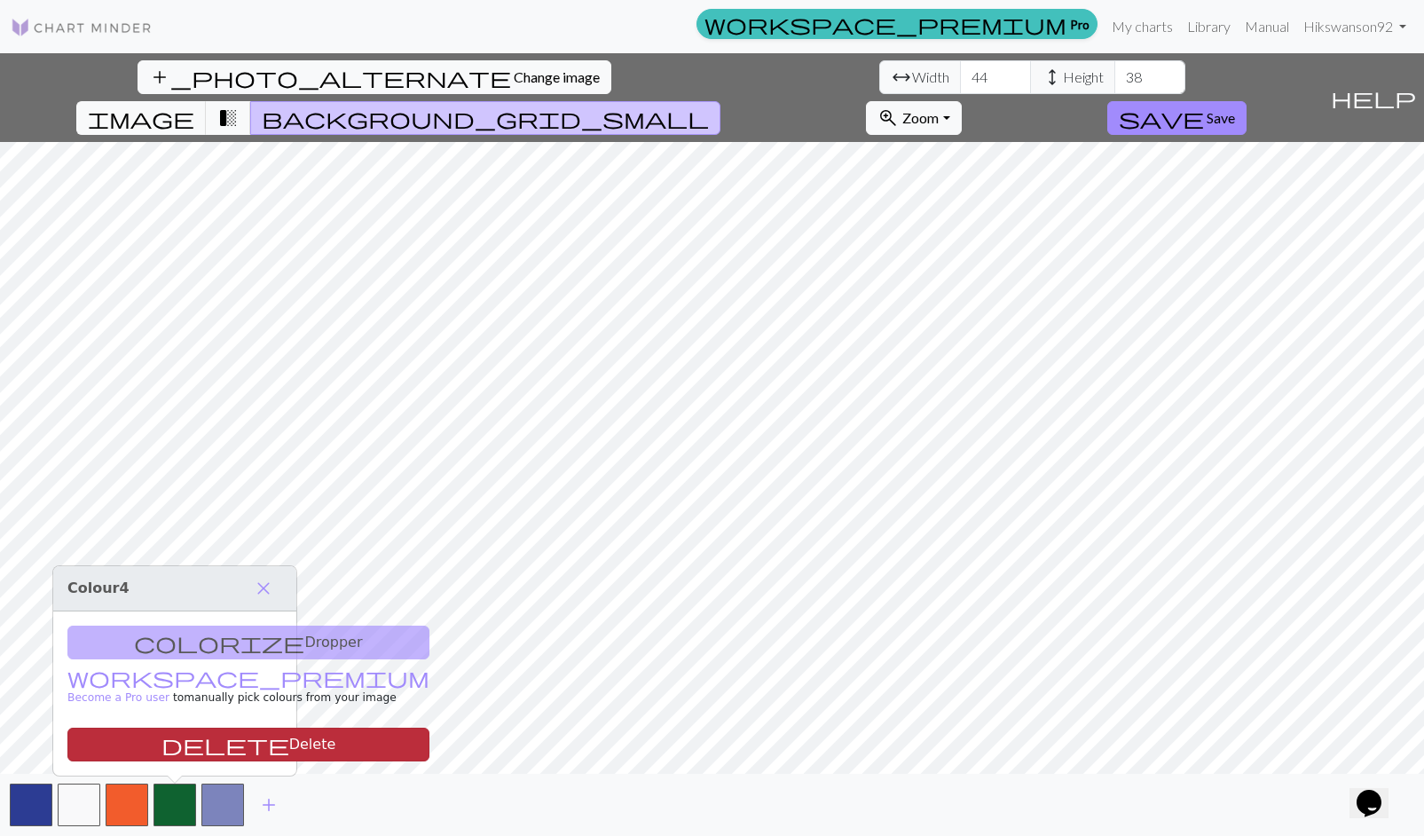
click at [177, 738] on button "delete Delete" at bounding box center [248, 745] width 362 height 34
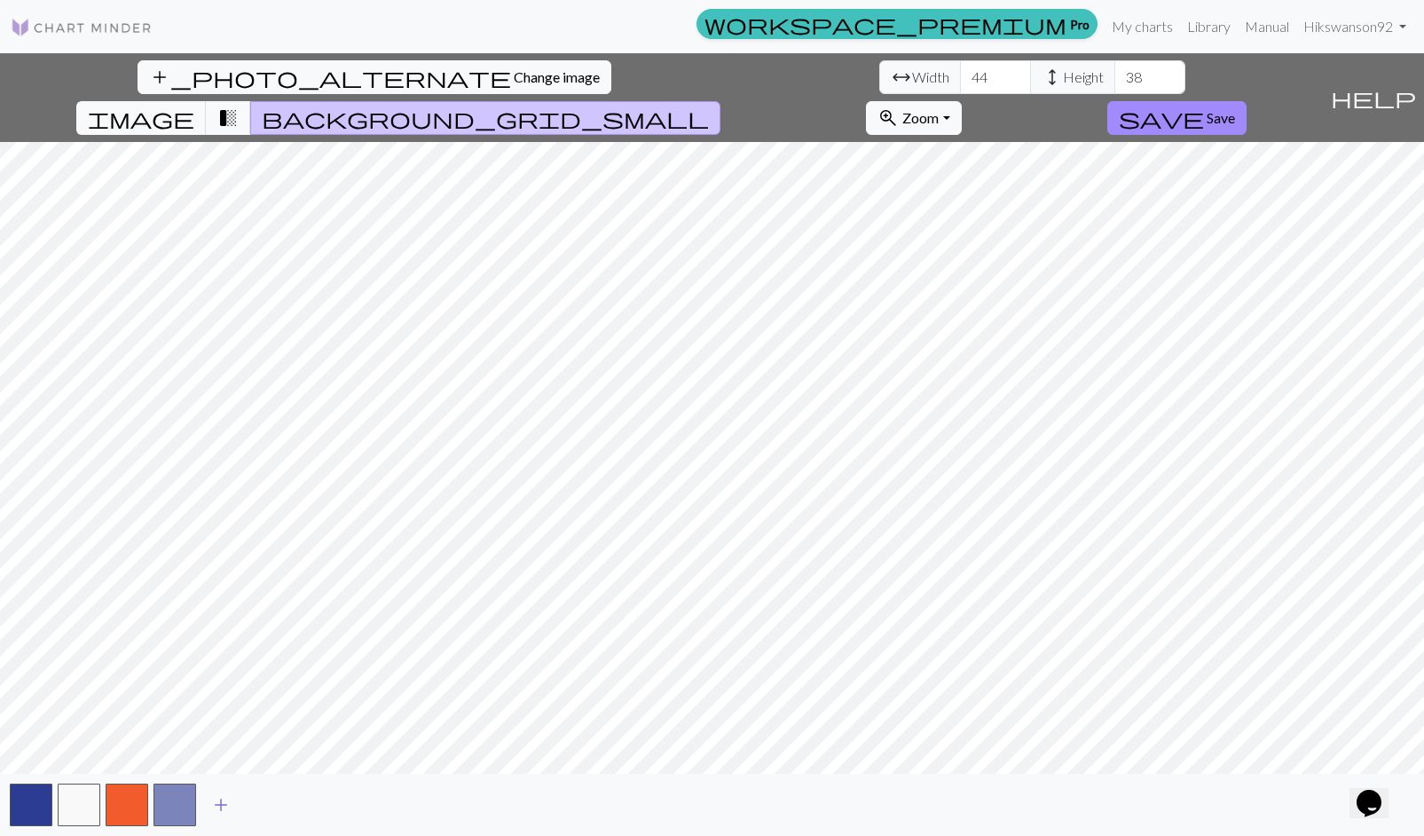
click at [217, 802] on span "add" at bounding box center [220, 805] width 21 height 25
click at [174, 788] on button "button" at bounding box center [175, 805] width 43 height 43
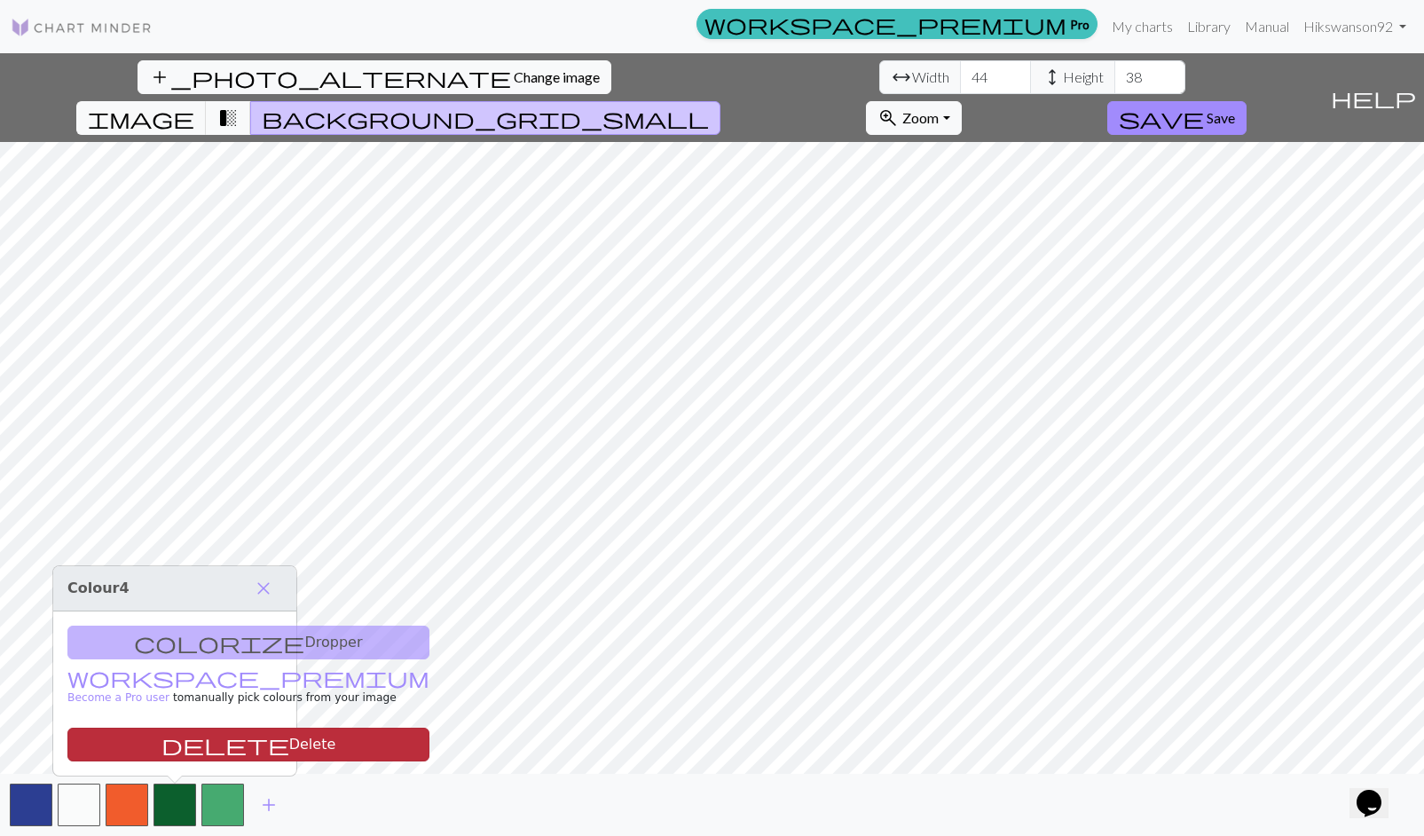
click at [206, 738] on button "delete Delete" at bounding box center [248, 745] width 362 height 34
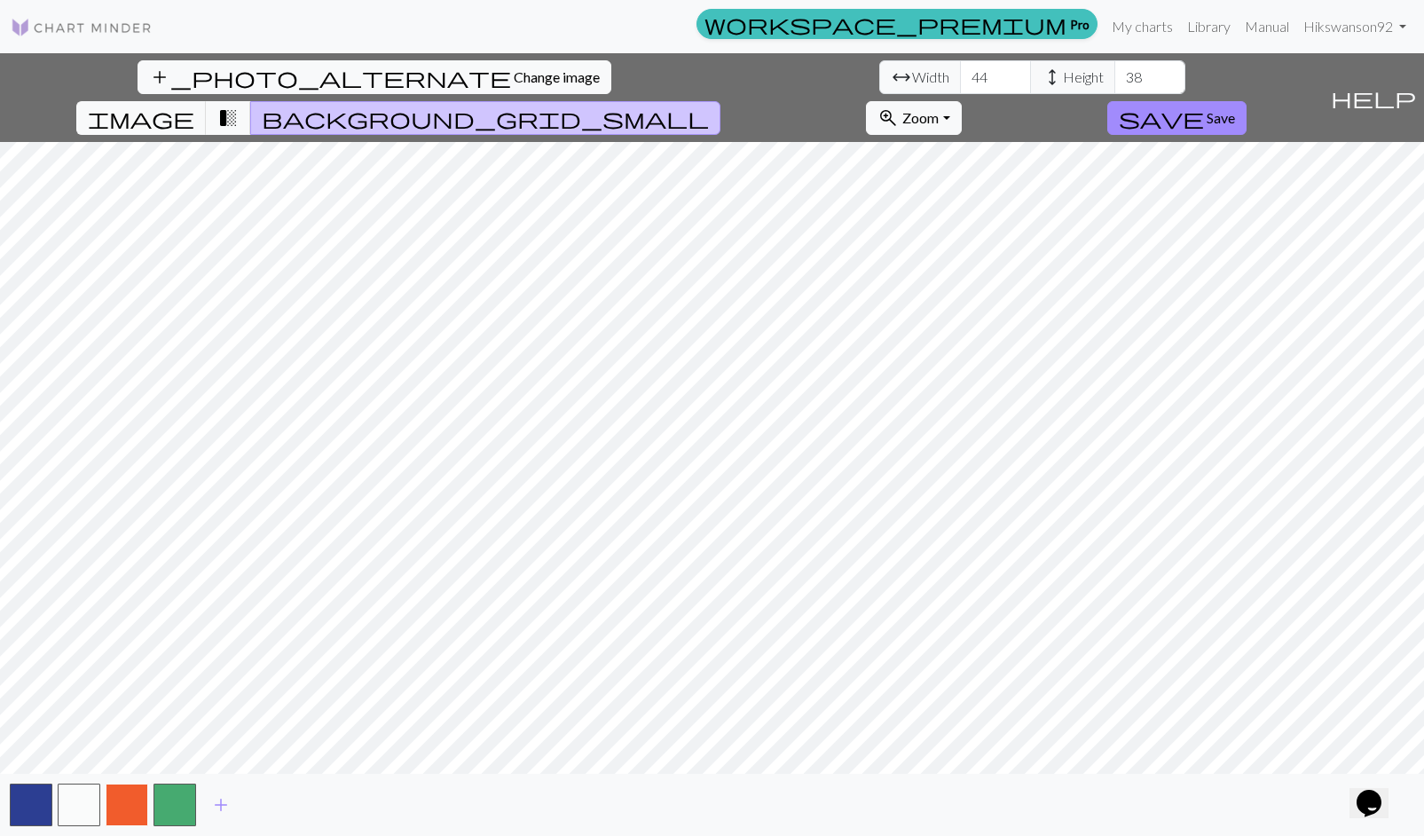
click at [122, 805] on button "button" at bounding box center [127, 805] width 43 height 43
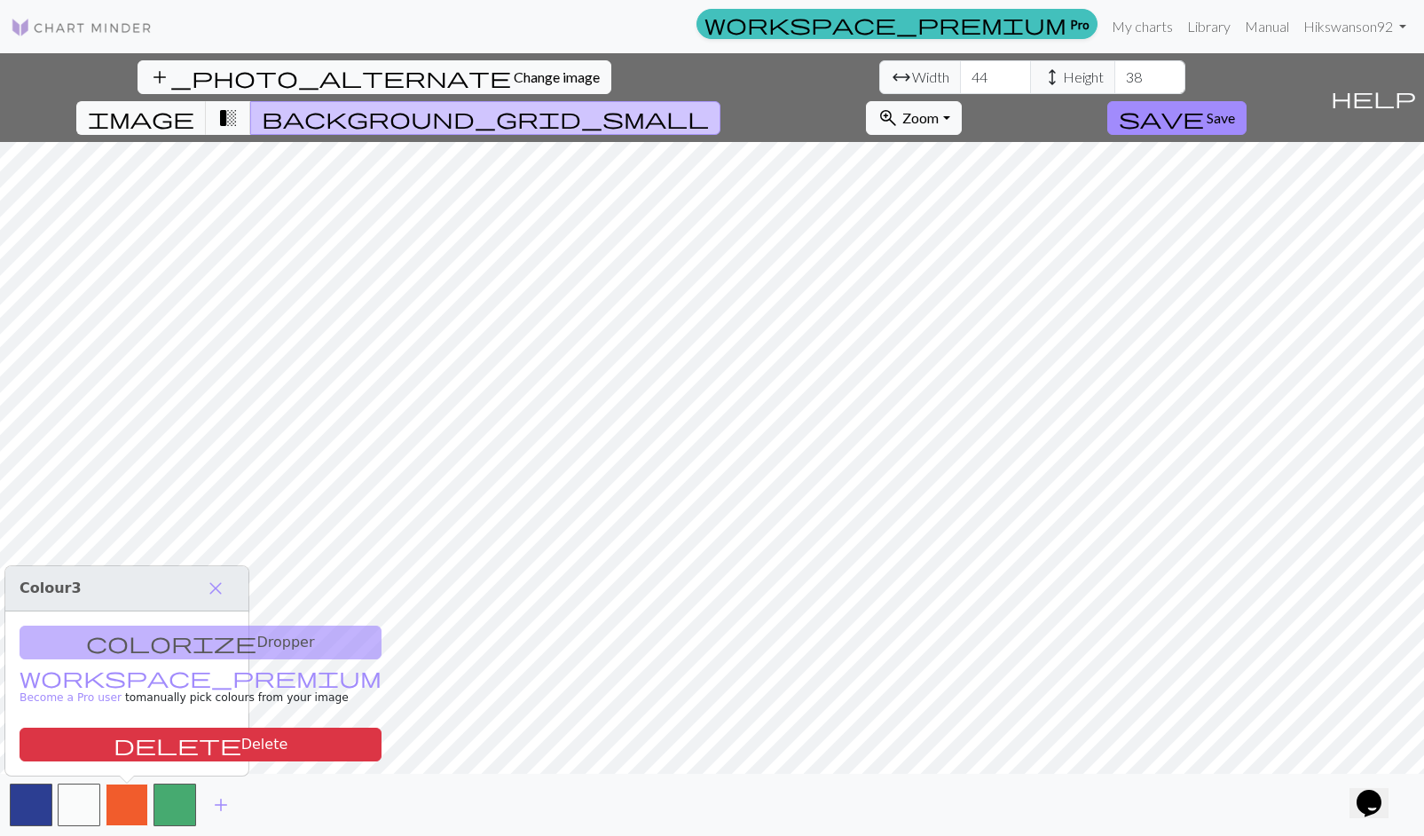
click at [125, 802] on button "button" at bounding box center [127, 805] width 43 height 43
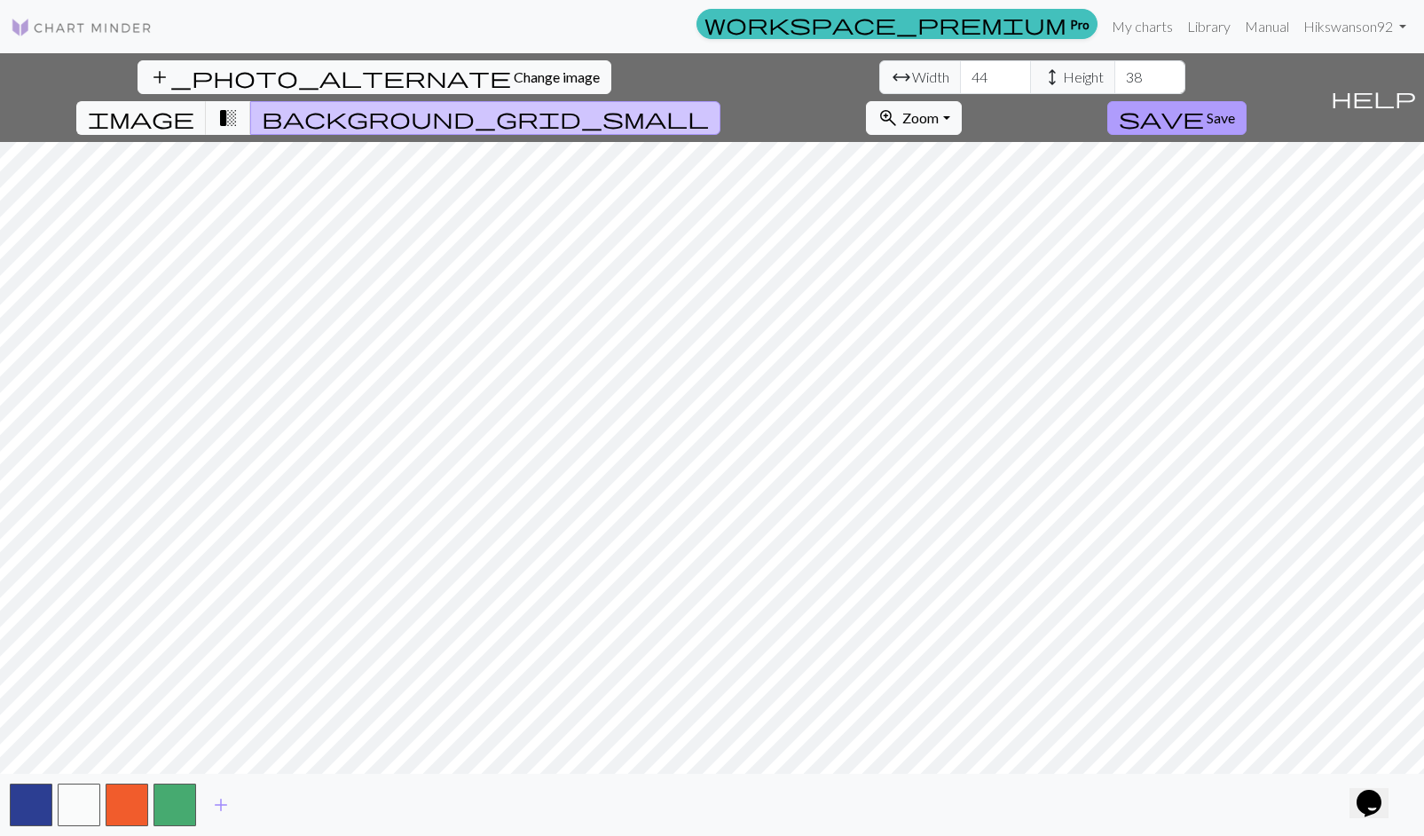
click at [1204, 106] on span "save" at bounding box center [1161, 118] width 85 height 25
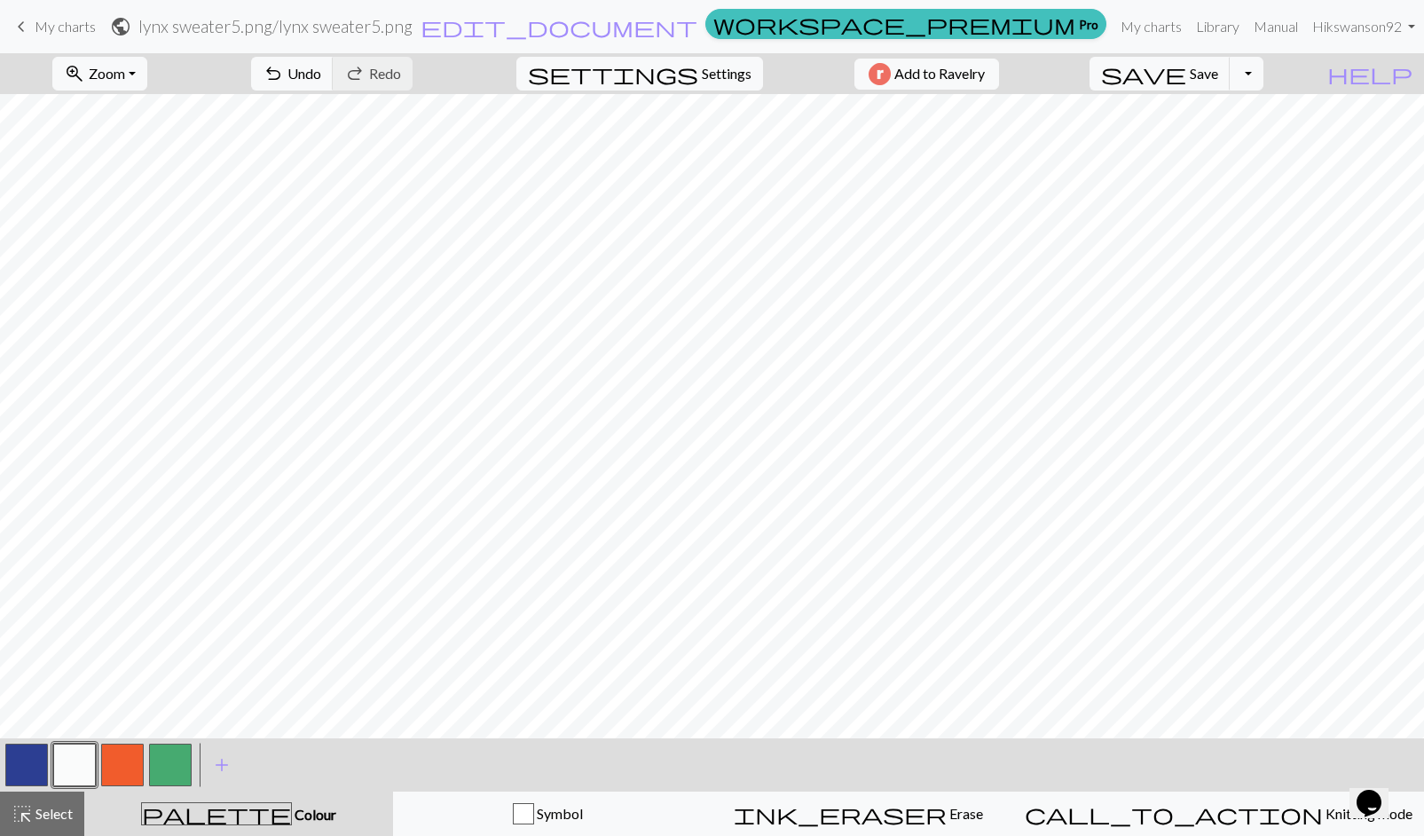
click at [123, 752] on button "button" at bounding box center [122, 765] width 43 height 43
click at [60, 769] on button "button" at bounding box center [74, 765] width 43 height 43
click at [12, 769] on button "button" at bounding box center [26, 765] width 43 height 43
click at [122, 757] on button "button" at bounding box center [122, 765] width 43 height 43
click at [28, 757] on button "button" at bounding box center [26, 765] width 43 height 43
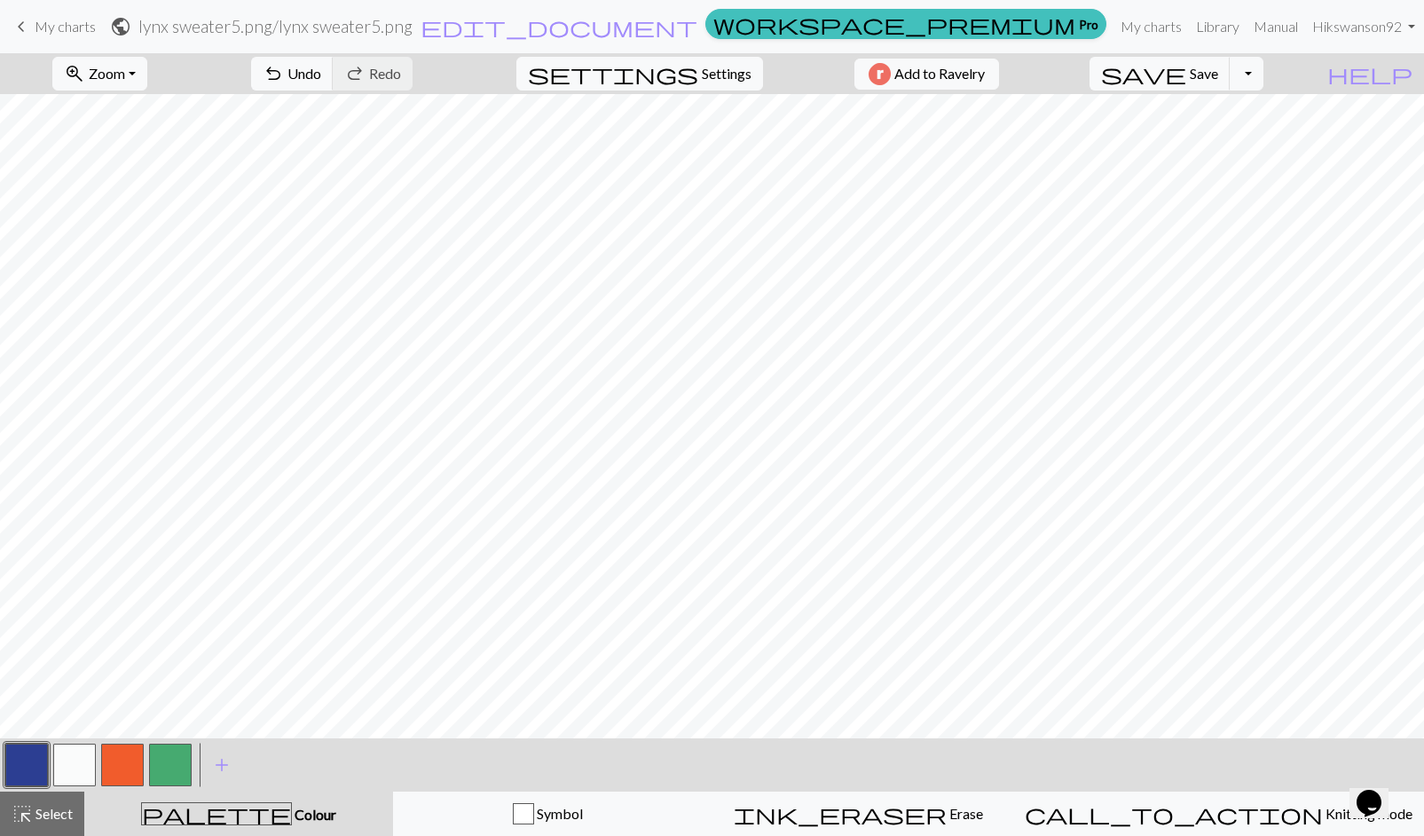
click at [32, 756] on button "button" at bounding box center [26, 765] width 43 height 43
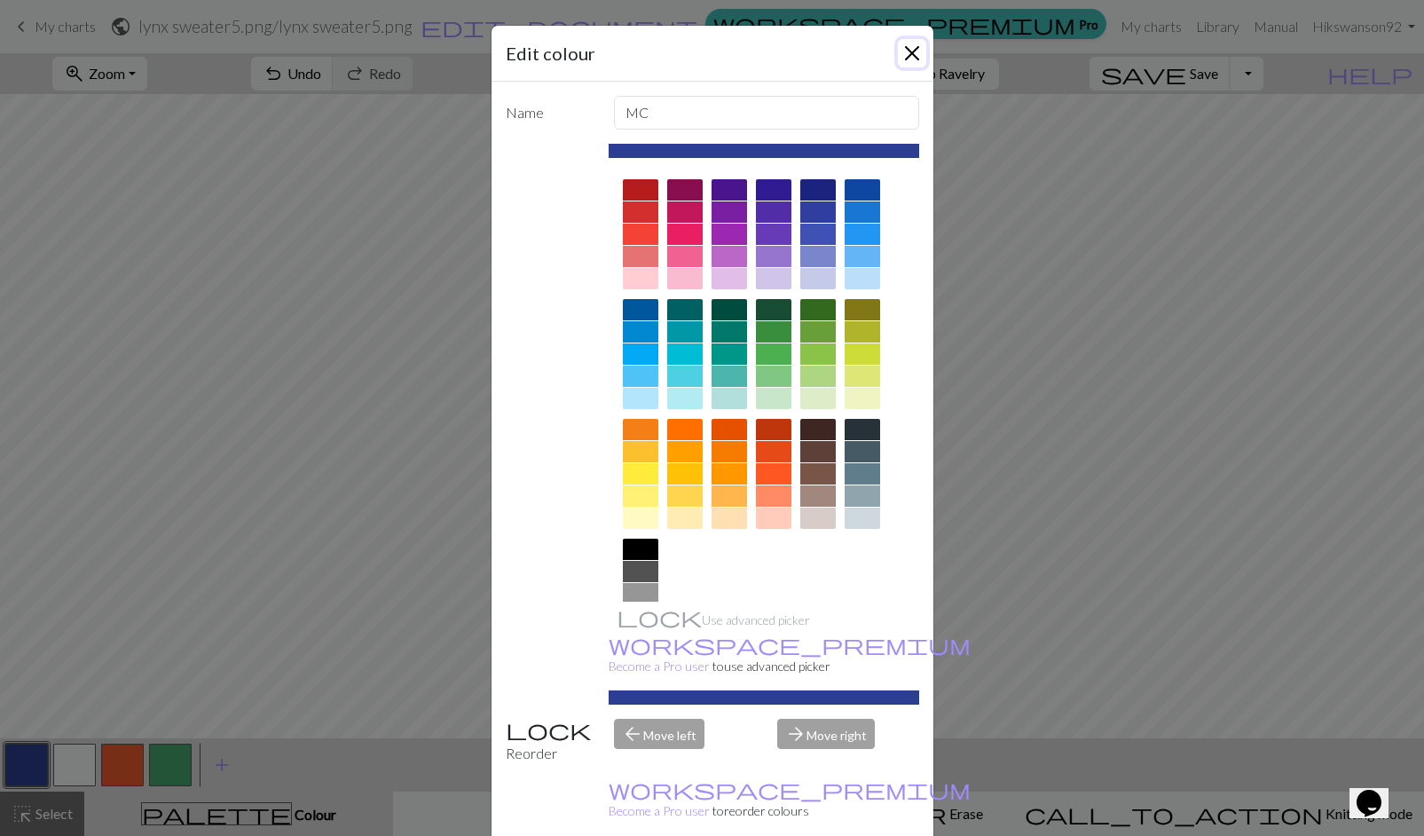
click at [913, 42] on button "Close" at bounding box center [912, 53] width 28 height 28
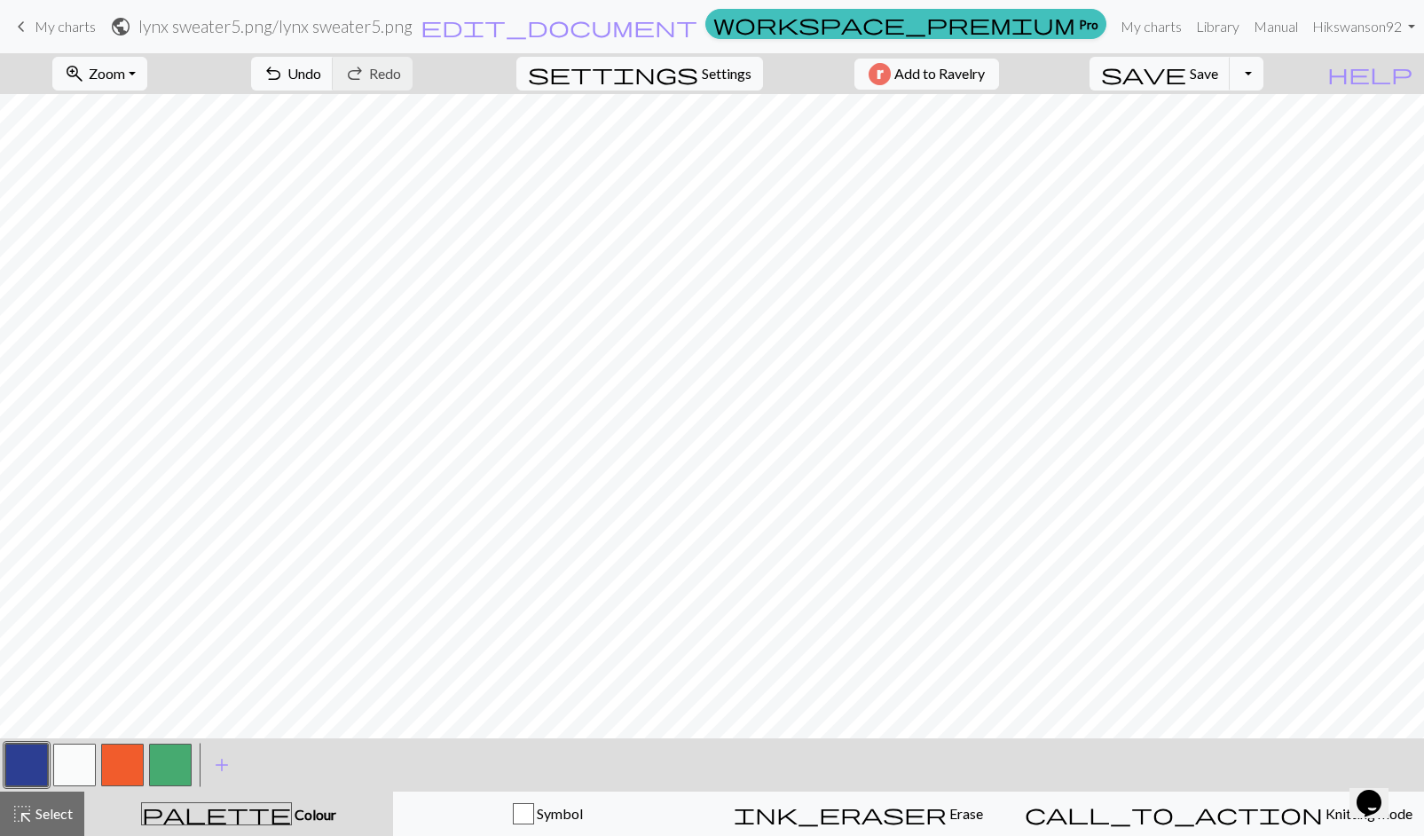
click at [114, 768] on button "button" at bounding box center [122, 765] width 43 height 43
click at [321, 76] on span "Undo" at bounding box center [305, 73] width 34 height 17
click at [321, 75] on span "Undo" at bounding box center [305, 73] width 34 height 17
click at [35, 748] on button "button" at bounding box center [26, 765] width 43 height 43
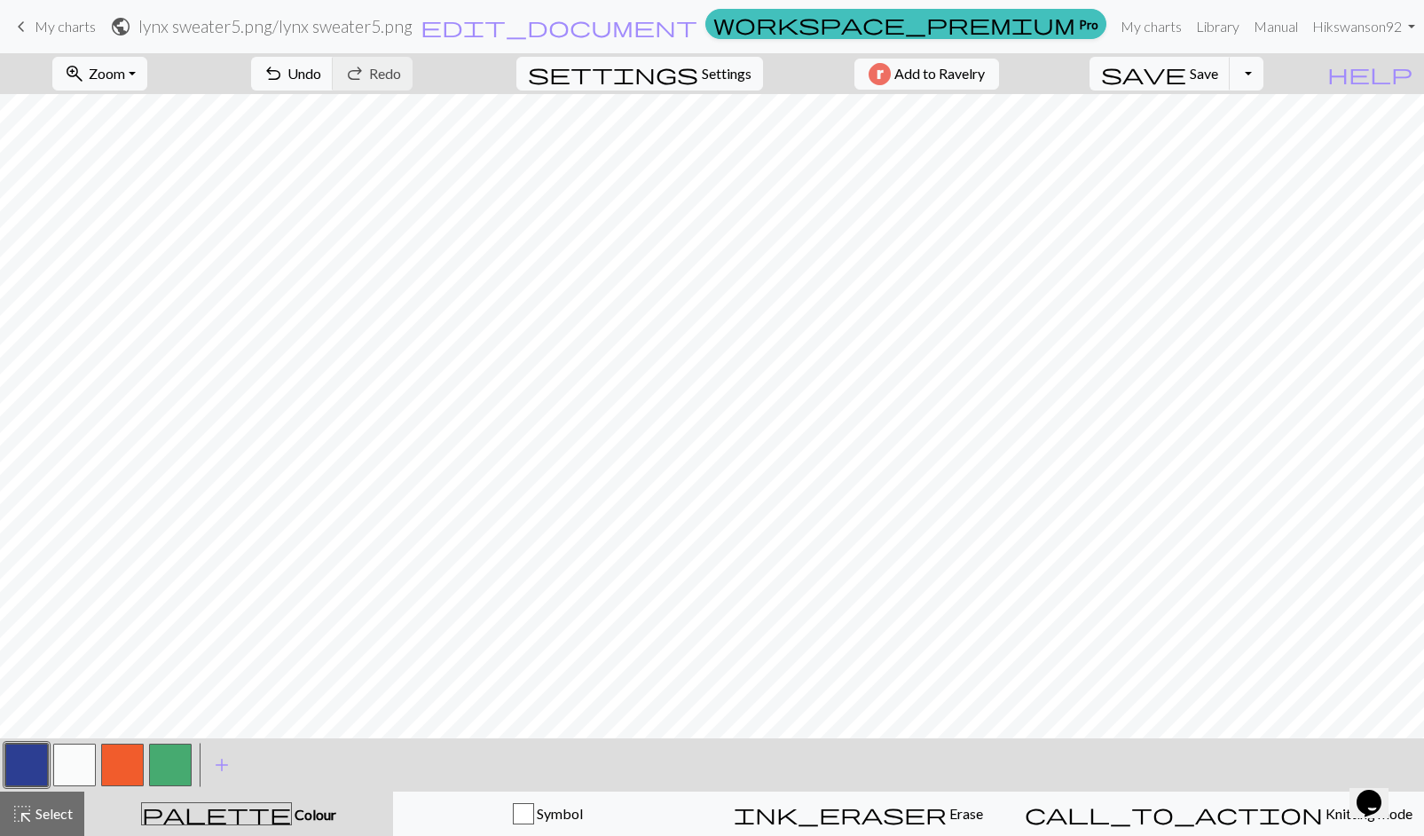
click at [118, 761] on button "button" at bounding box center [122, 765] width 43 height 43
click at [37, 767] on button "button" at bounding box center [26, 765] width 43 height 43
click at [130, 758] on button "button" at bounding box center [122, 765] width 43 height 43
click at [68, 760] on button "button" at bounding box center [74, 765] width 43 height 43
click at [131, 765] on button "button" at bounding box center [122, 765] width 43 height 43
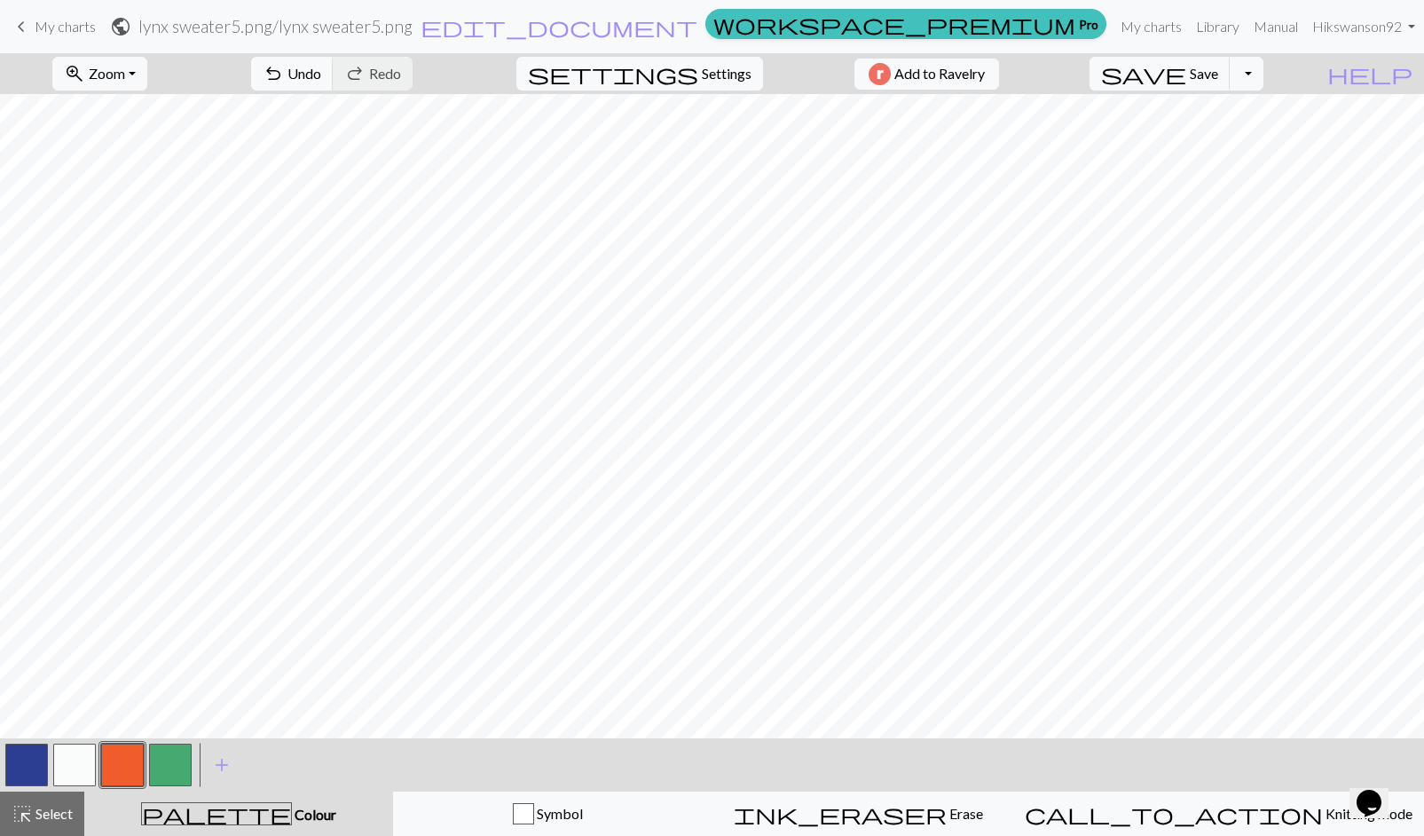
click at [70, 764] on button "button" at bounding box center [74, 765] width 43 height 43
click at [6, 27] on div "keyboard_arrow_left My charts public lynx sweater5.png / lynx sweater5.png edit…" at bounding box center [712, 27] width 1424 height 36
click at [24, 25] on span "keyboard_arrow_left" at bounding box center [21, 26] width 21 height 25
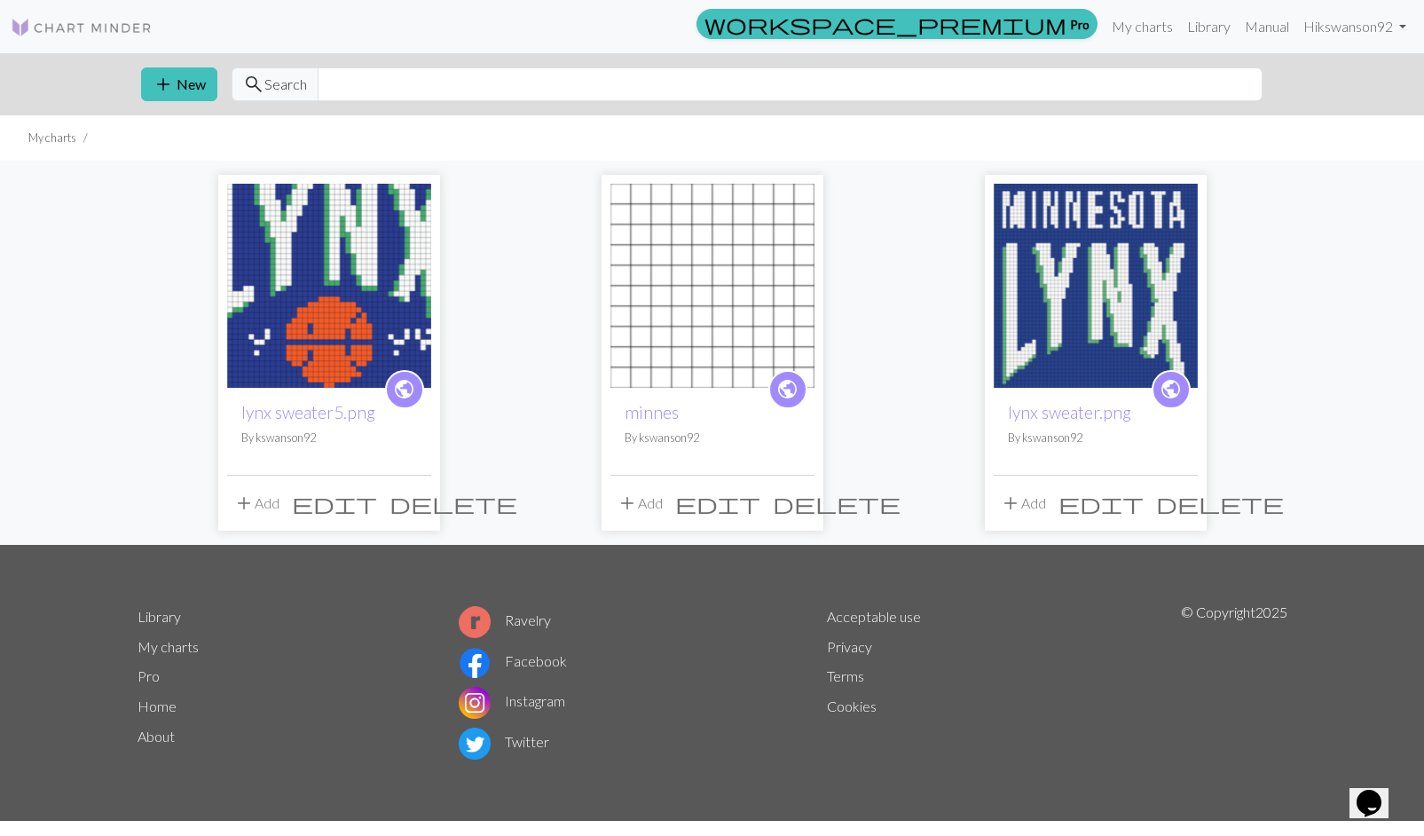
click at [375, 318] on img at bounding box center [329, 286] width 204 height 204
click at [205, 91] on button "add New" at bounding box center [179, 84] width 76 height 34
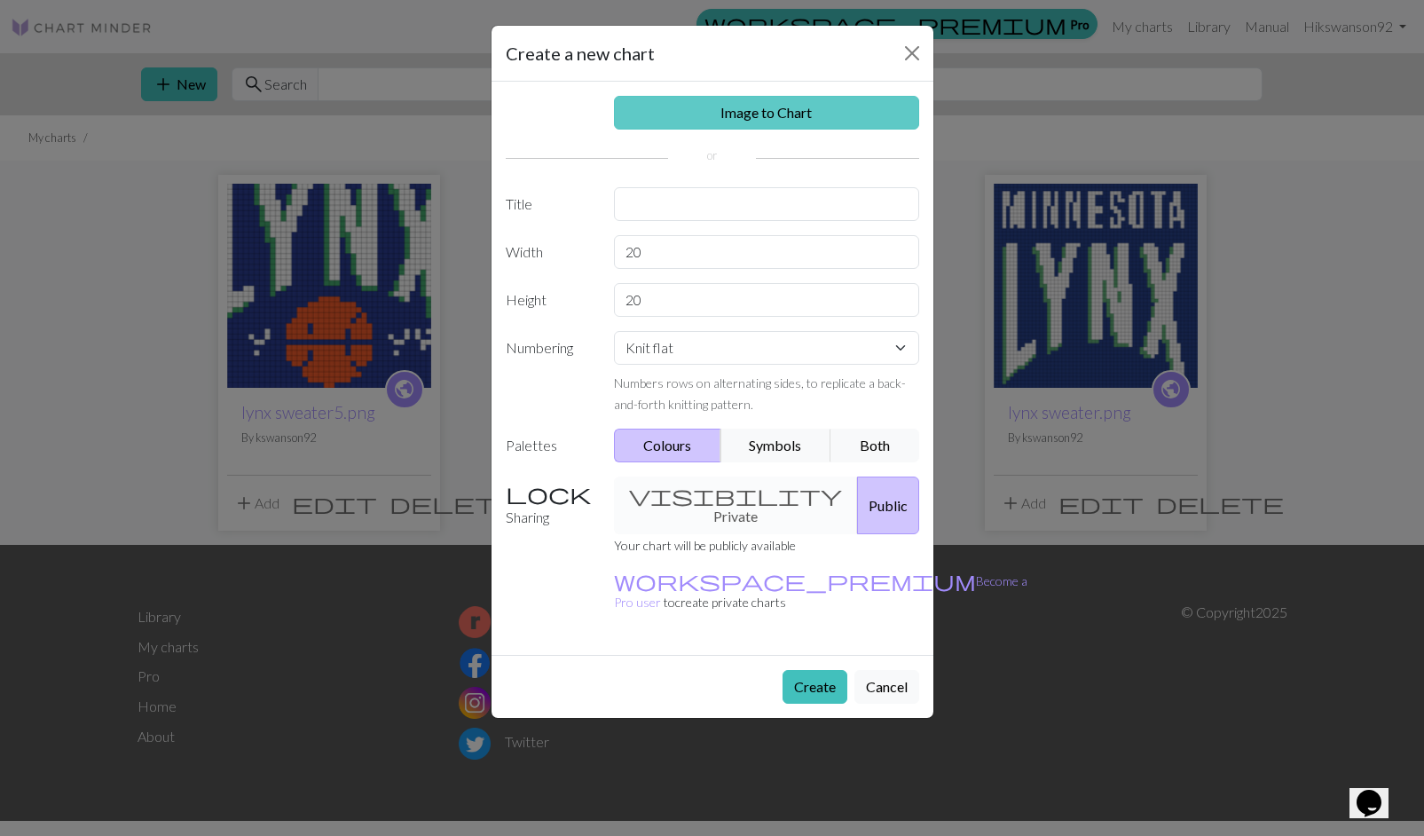
click at [707, 118] on link "Image to Chart" at bounding box center [766, 113] width 305 height 34
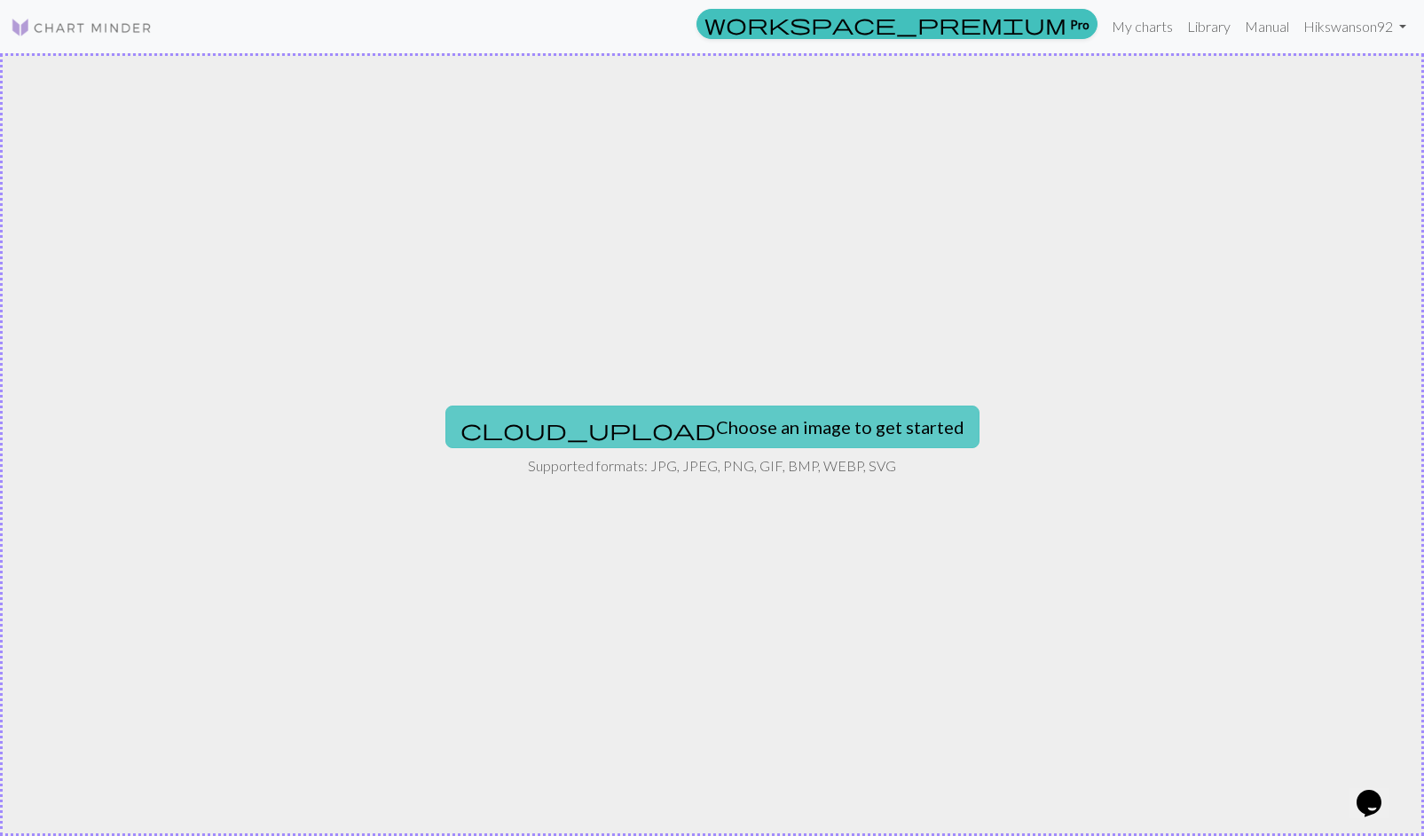
click at [674, 430] on button "cloud_upload Choose an image to get started" at bounding box center [713, 427] width 534 height 43
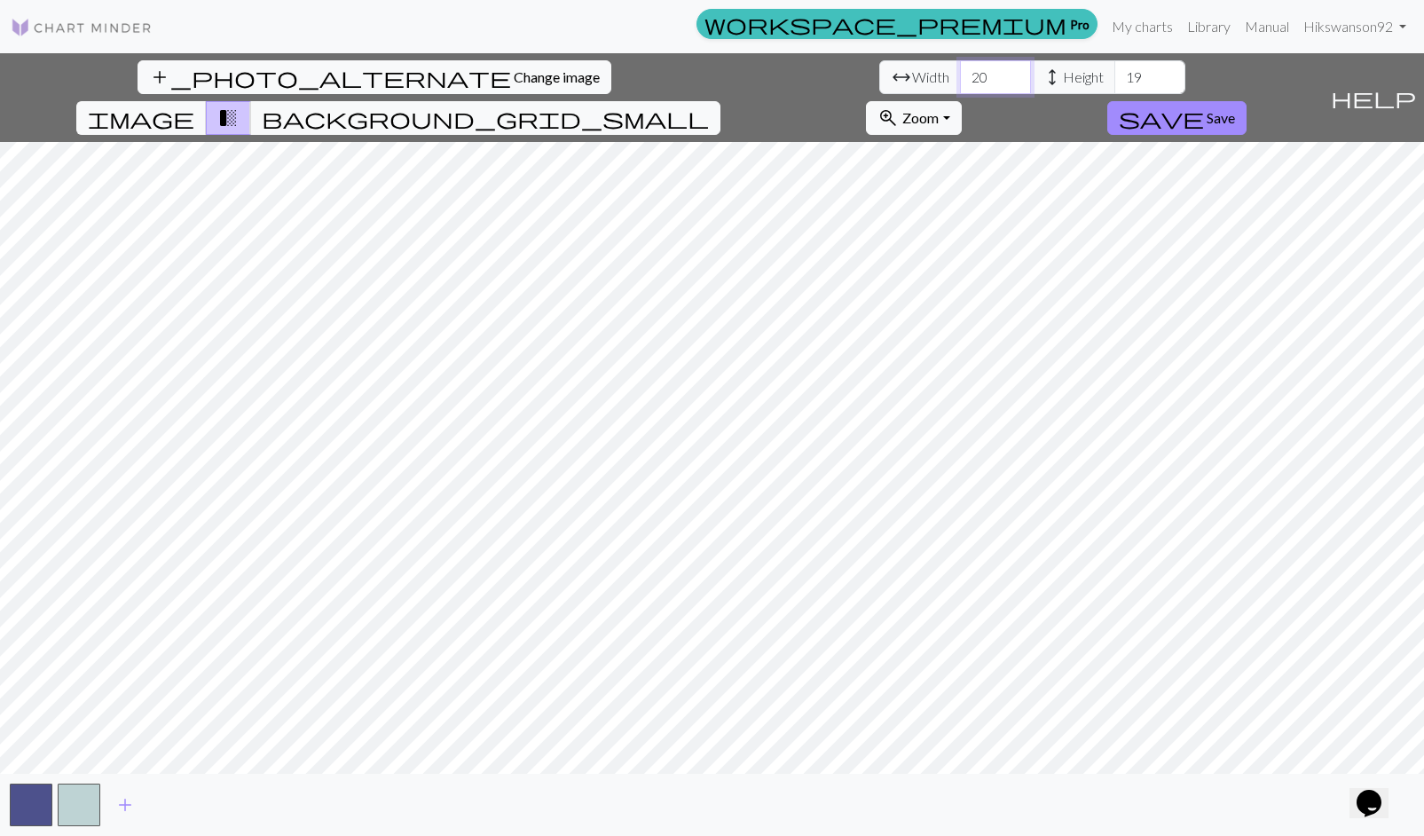
drag, startPoint x: 446, startPoint y: 76, endPoint x: 403, endPoint y: 78, distance: 43.5
click at [880, 78] on div "arrow_range Width 20 height Height 19" at bounding box center [1033, 77] width 306 height 34
type input "44"
click at [1115, 75] on input "19" at bounding box center [1150, 77] width 71 height 34
drag, startPoint x: 591, startPoint y: 75, endPoint x: 569, endPoint y: 75, distance: 22.2
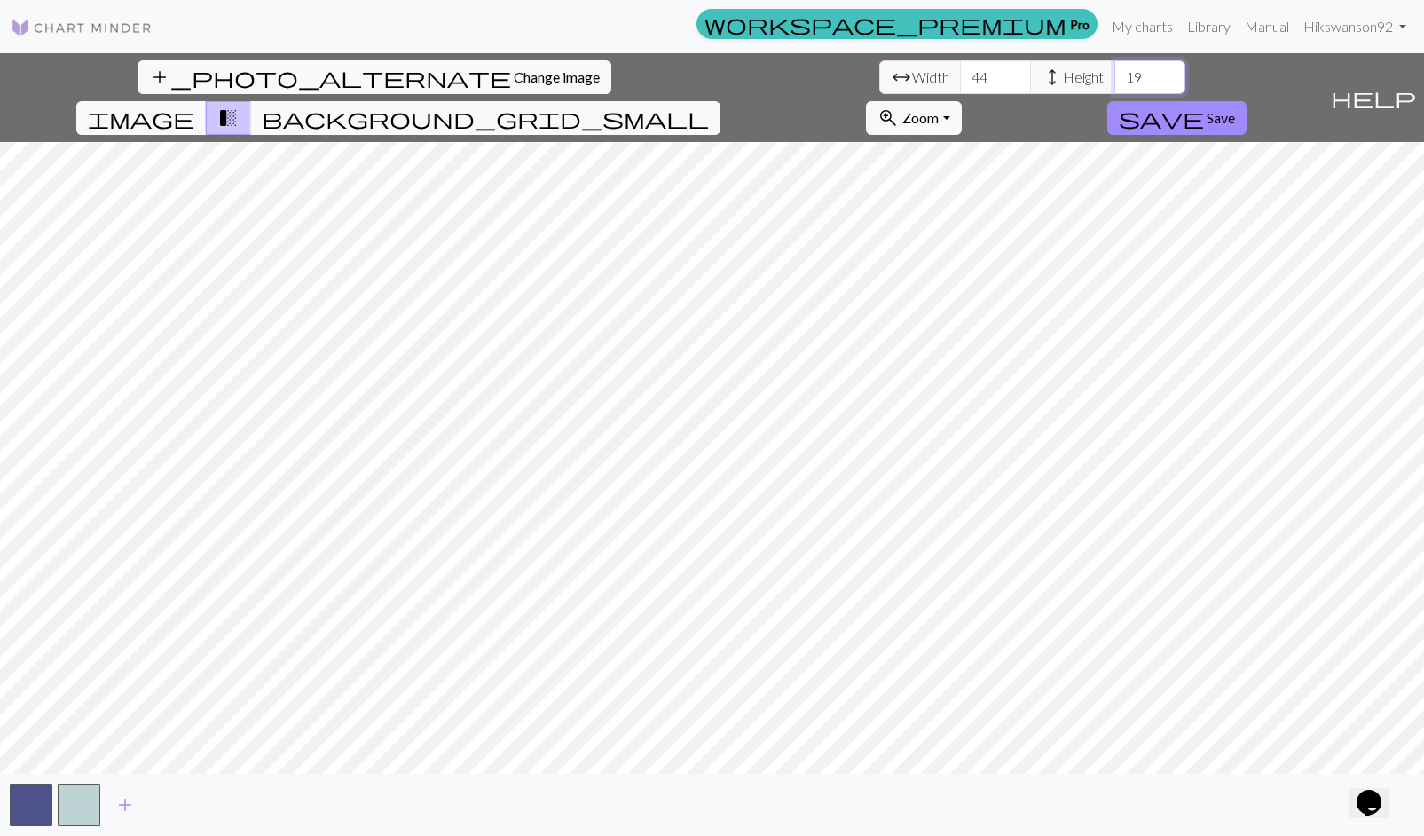
click at [1115, 75] on input "19" at bounding box center [1150, 77] width 71 height 34
type input "44"
click at [115, 805] on span "add" at bounding box center [124, 805] width 21 height 25
click at [153, 803] on button "add" at bounding box center [173, 805] width 44 height 34
click at [204, 802] on button "add" at bounding box center [221, 805] width 44 height 34
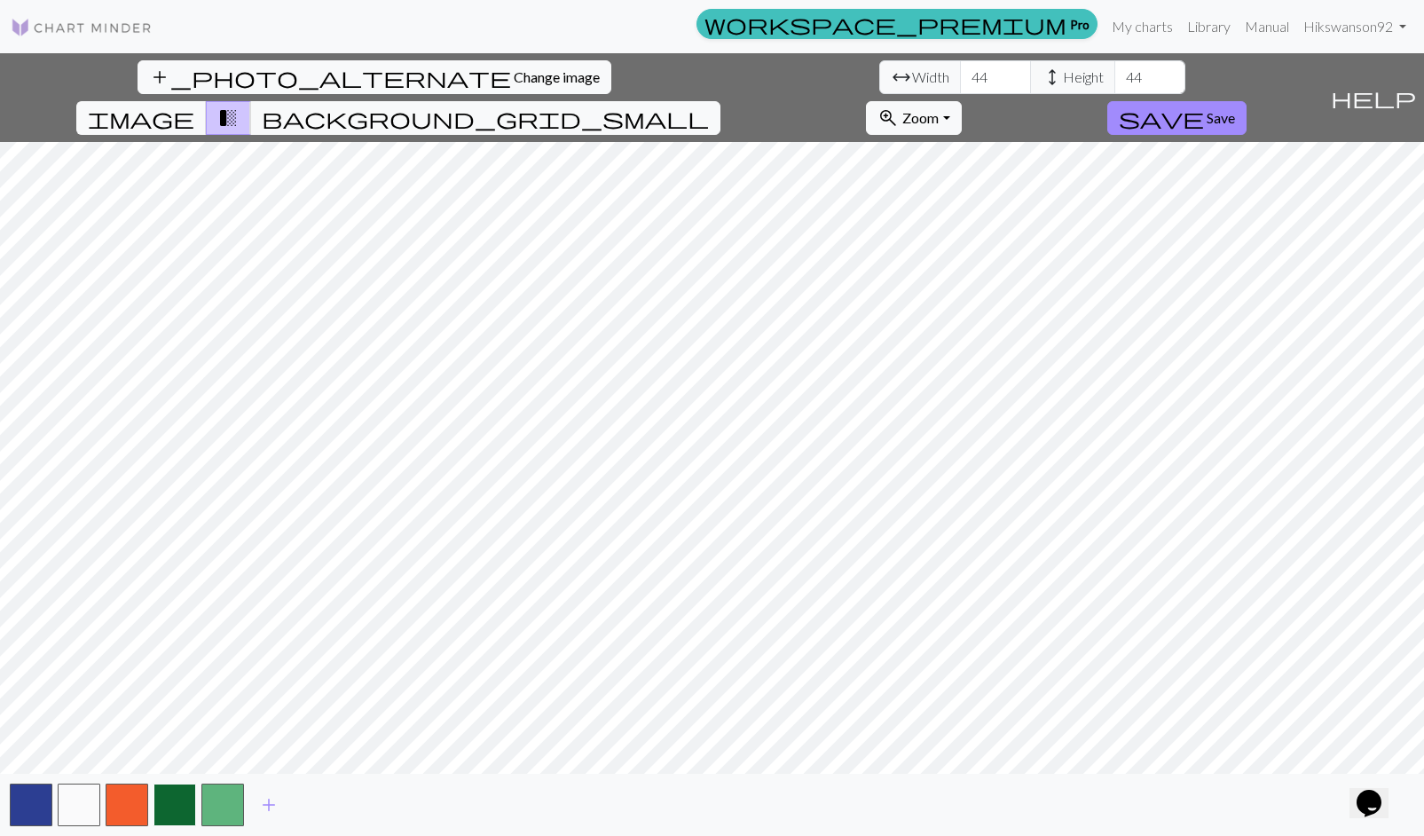
click at [176, 801] on button "button" at bounding box center [175, 805] width 43 height 43
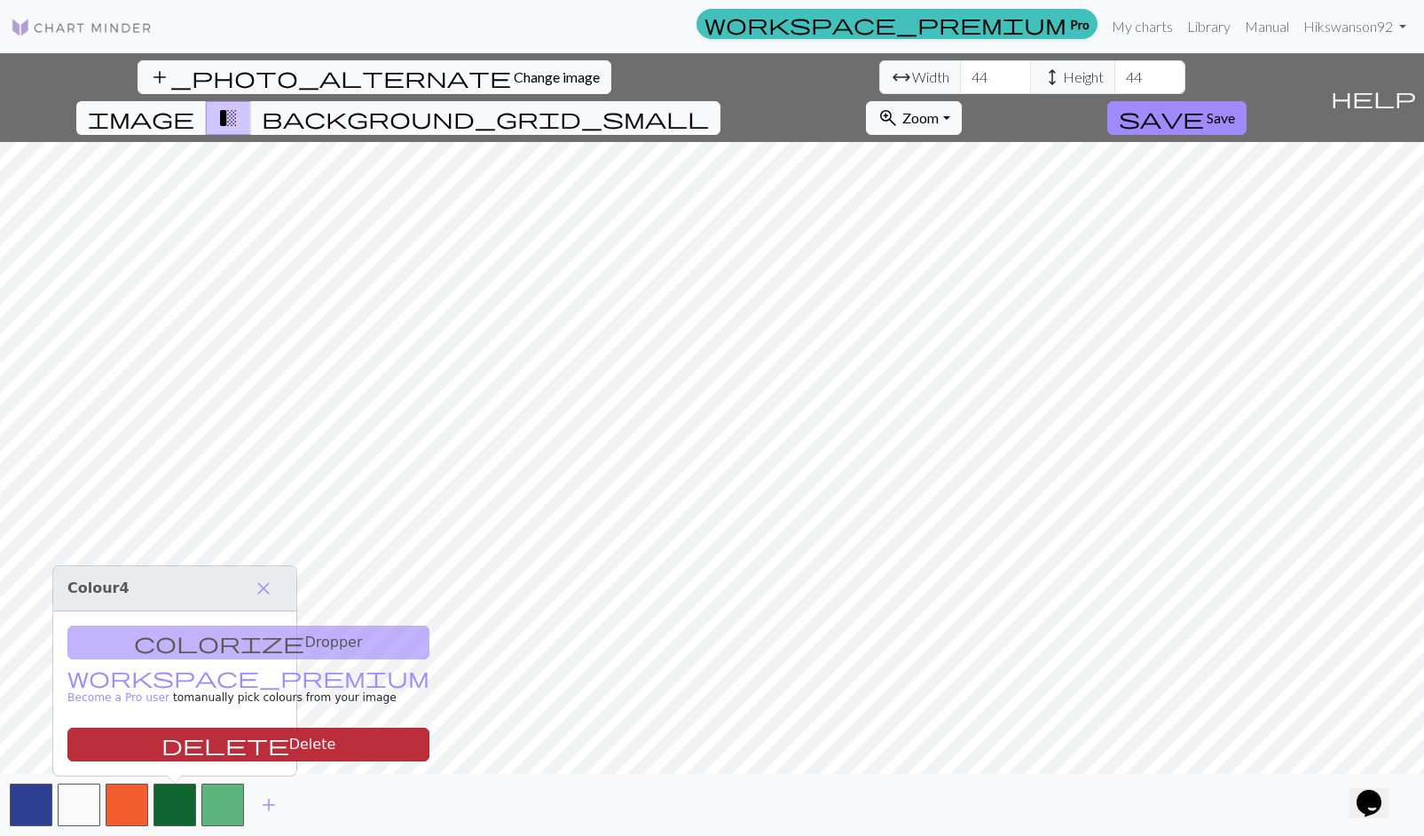
click at [195, 747] on button "delete Delete" at bounding box center [248, 745] width 362 height 34
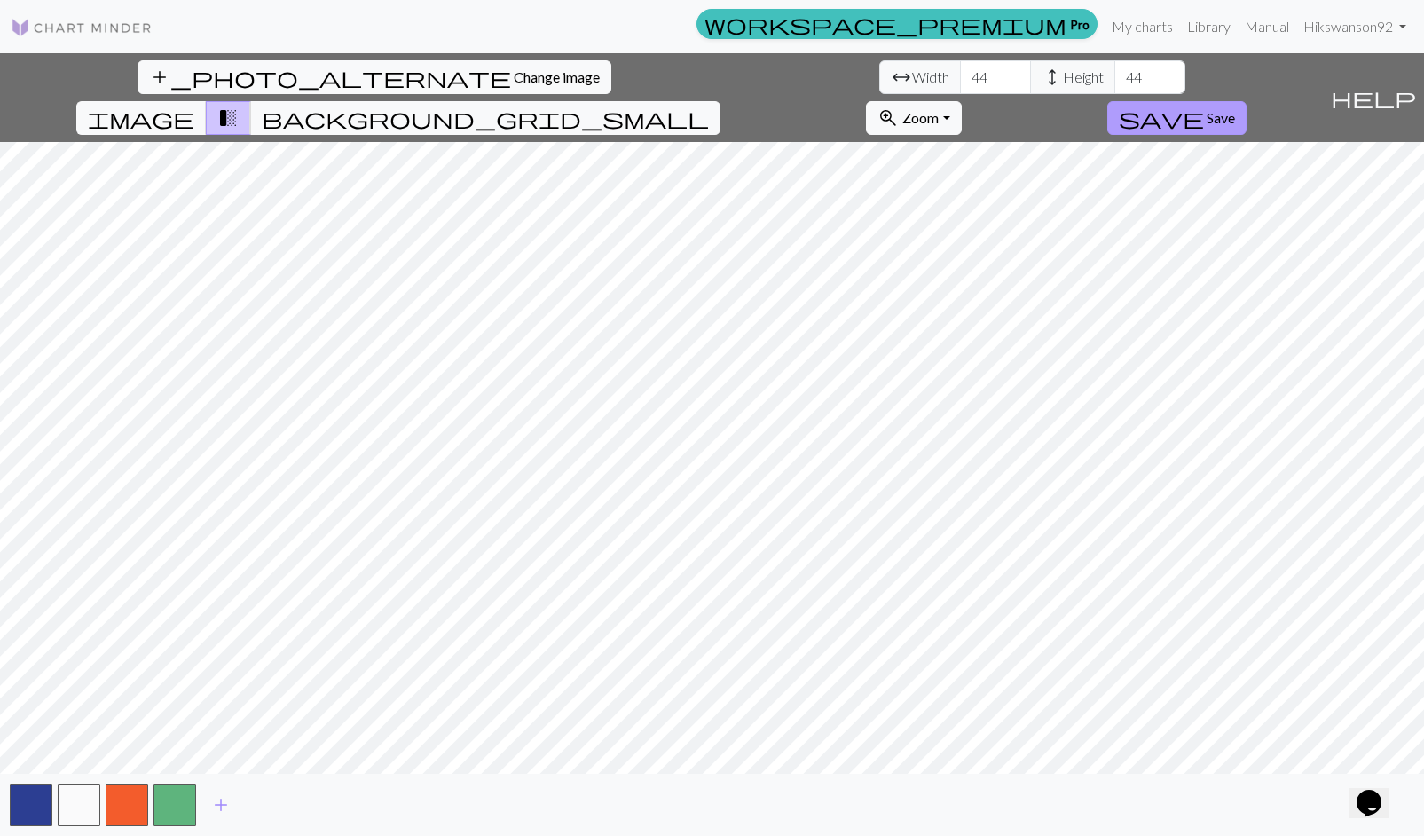
click at [1247, 101] on button "save Save" at bounding box center [1177, 118] width 139 height 34
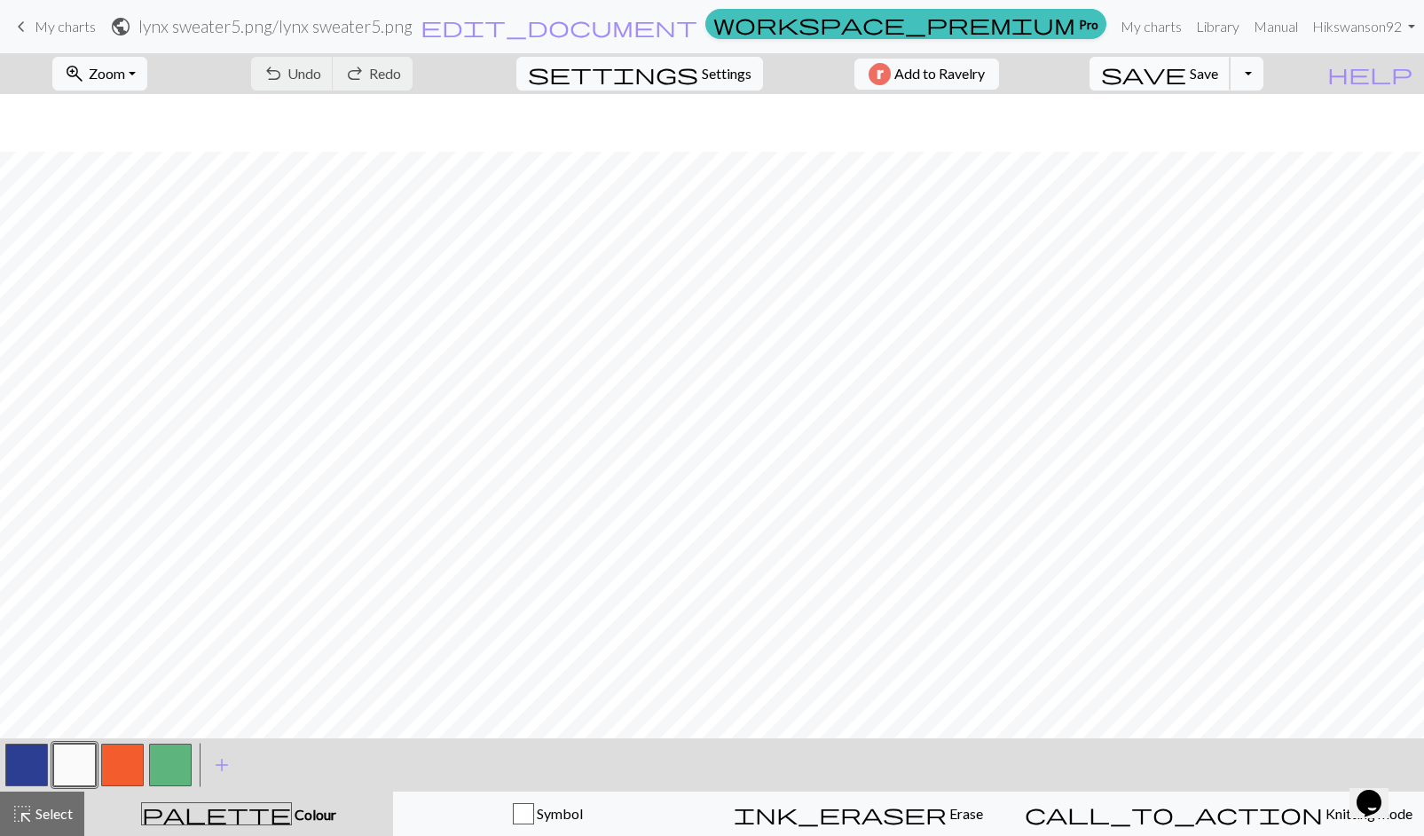
scroll to position [217, 0]
click at [128, 758] on button "button" at bounding box center [122, 765] width 43 height 43
click at [49, 759] on div at bounding box center [27, 765] width 48 height 48
click at [23, 762] on button "button" at bounding box center [26, 765] width 43 height 43
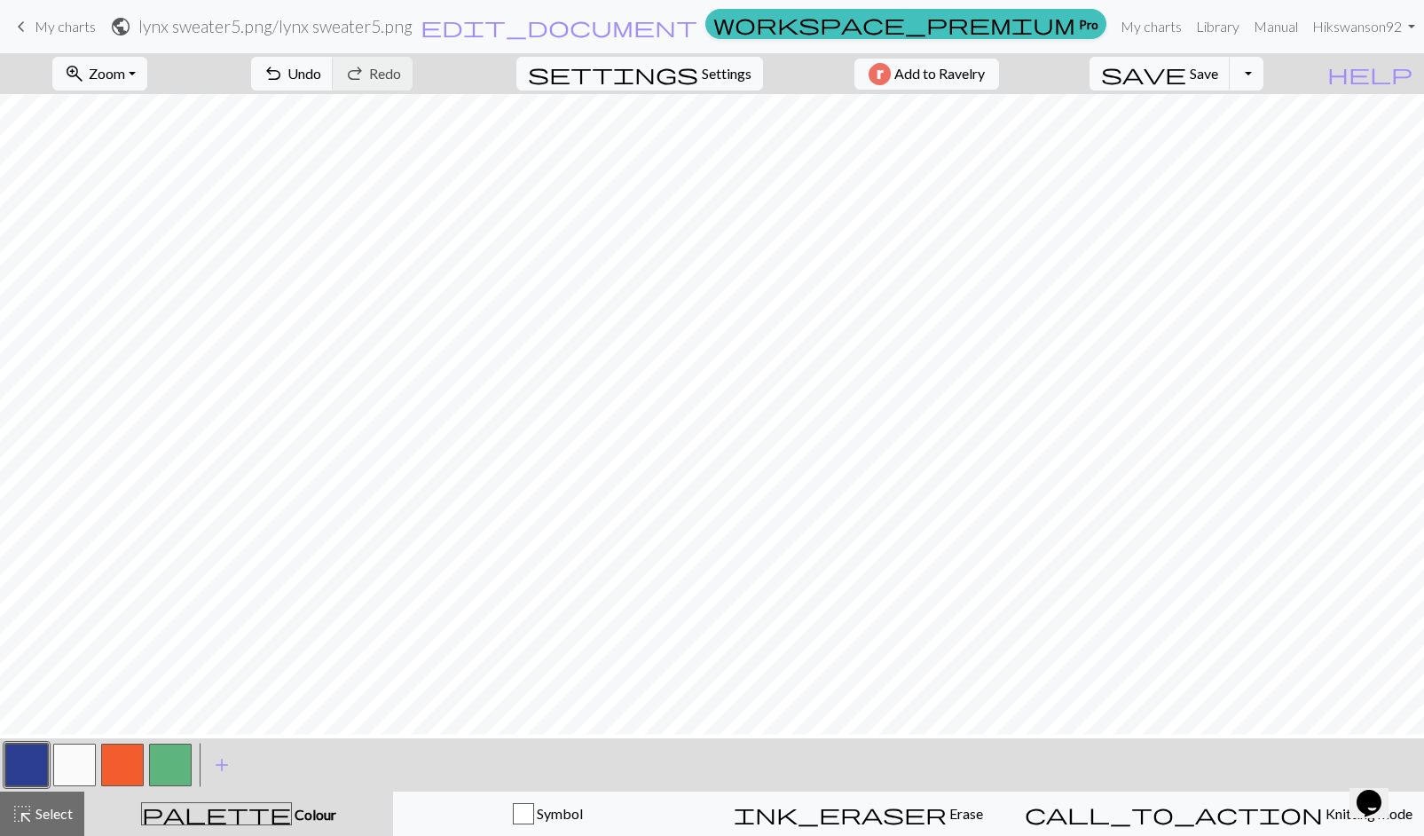
scroll to position [0, 0]
click at [1219, 81] on span "Save" at bounding box center [1204, 73] width 28 height 17
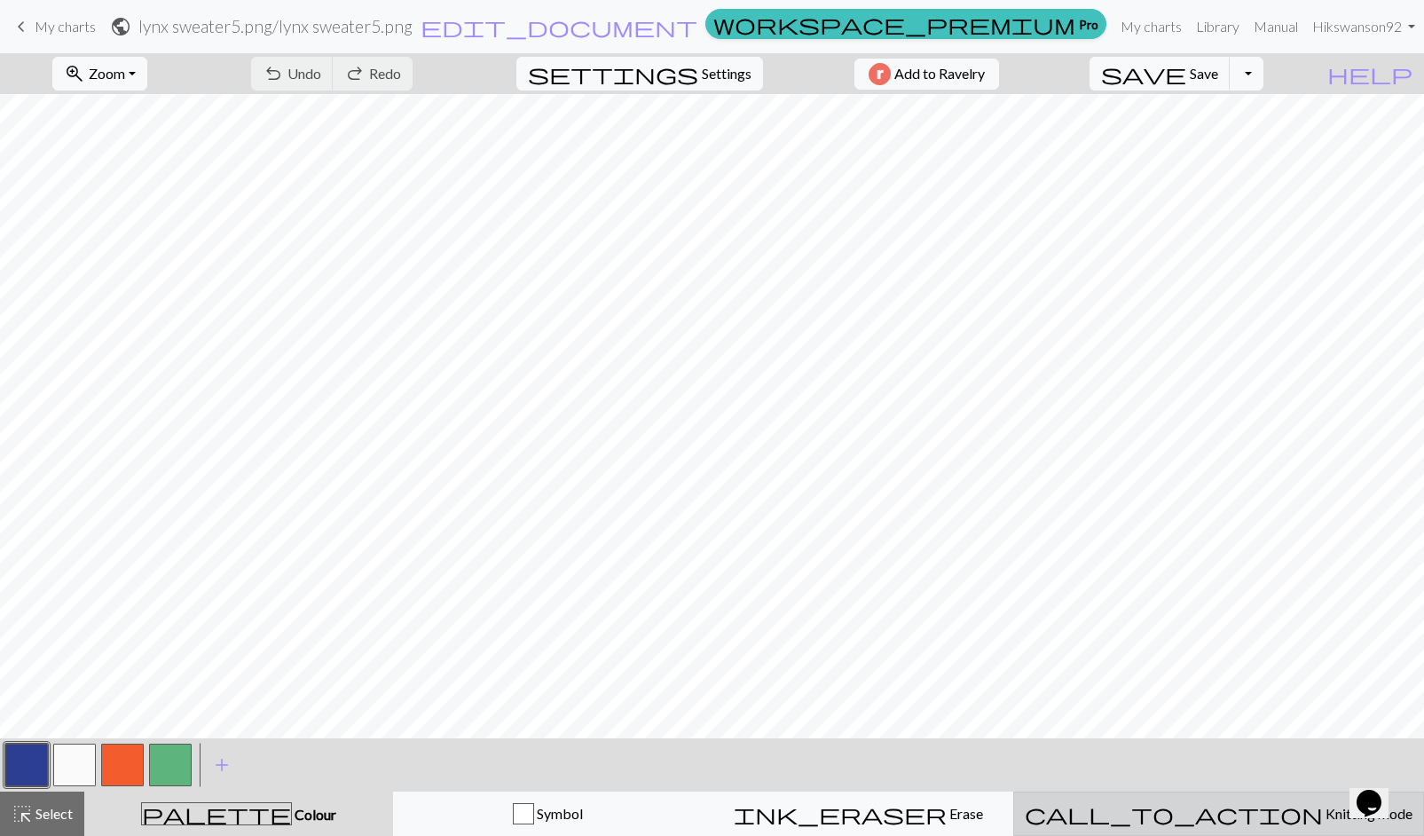
click at [1323, 818] on span "Knitting mode" at bounding box center [1368, 813] width 90 height 17
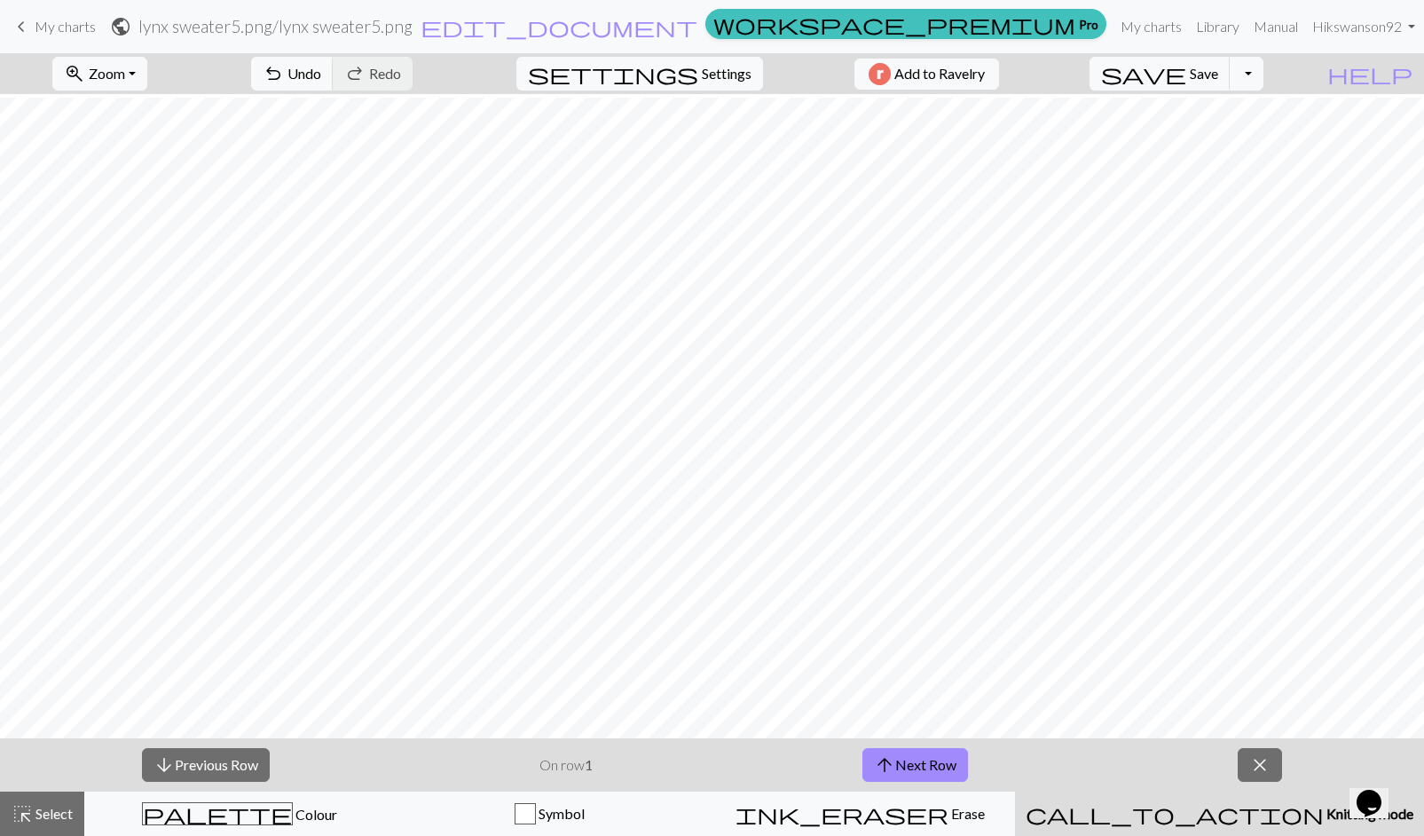
scroll to position [0, 0]
click at [923, 757] on button "arrow_upward Next Row" at bounding box center [916, 765] width 106 height 34
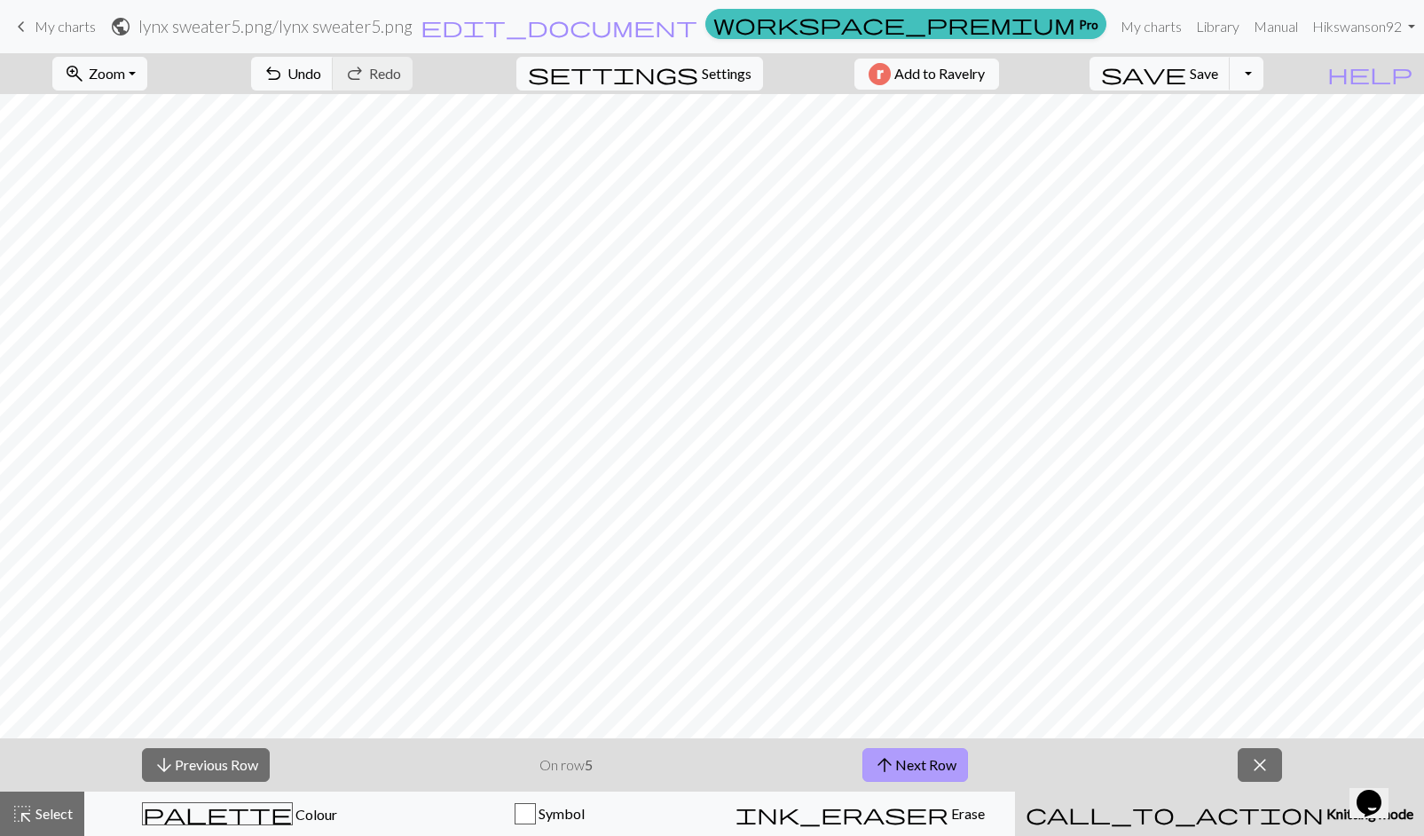
click at [923, 757] on button "arrow_upward Next Row" at bounding box center [916, 765] width 106 height 34
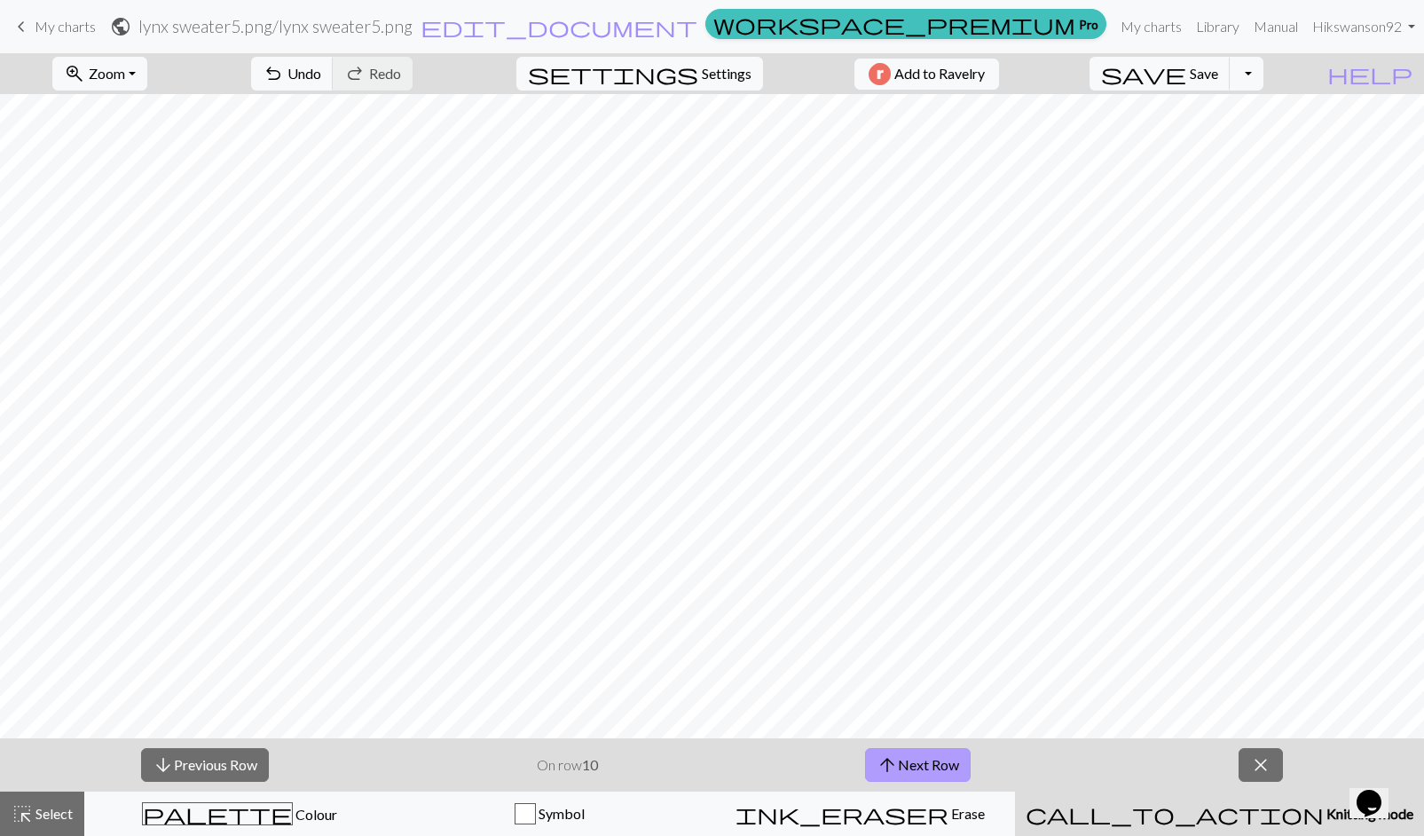
click at [923, 757] on button "arrow_upward Next Row" at bounding box center [918, 765] width 106 height 34
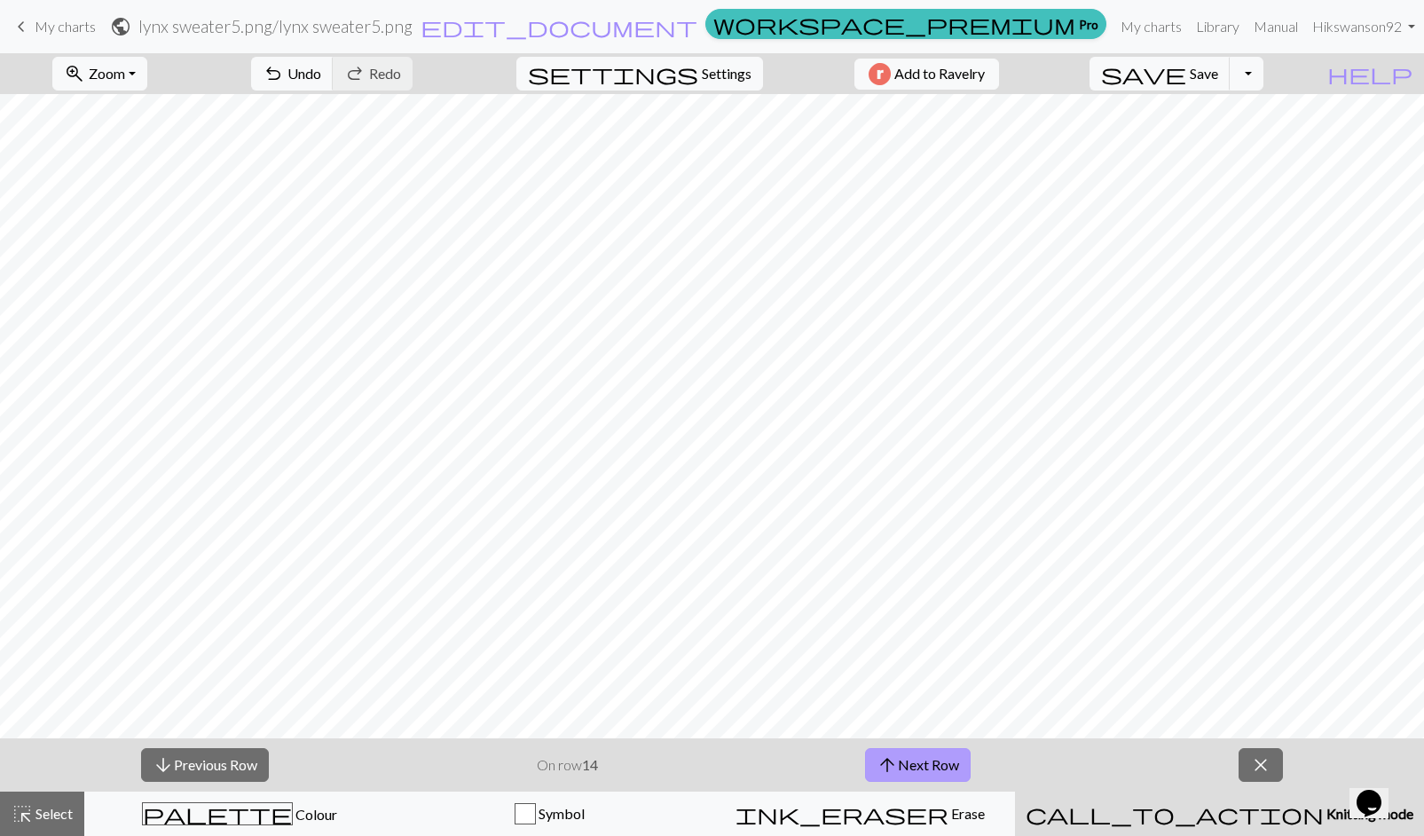
click at [923, 757] on button "arrow_upward Next Row" at bounding box center [918, 765] width 106 height 34
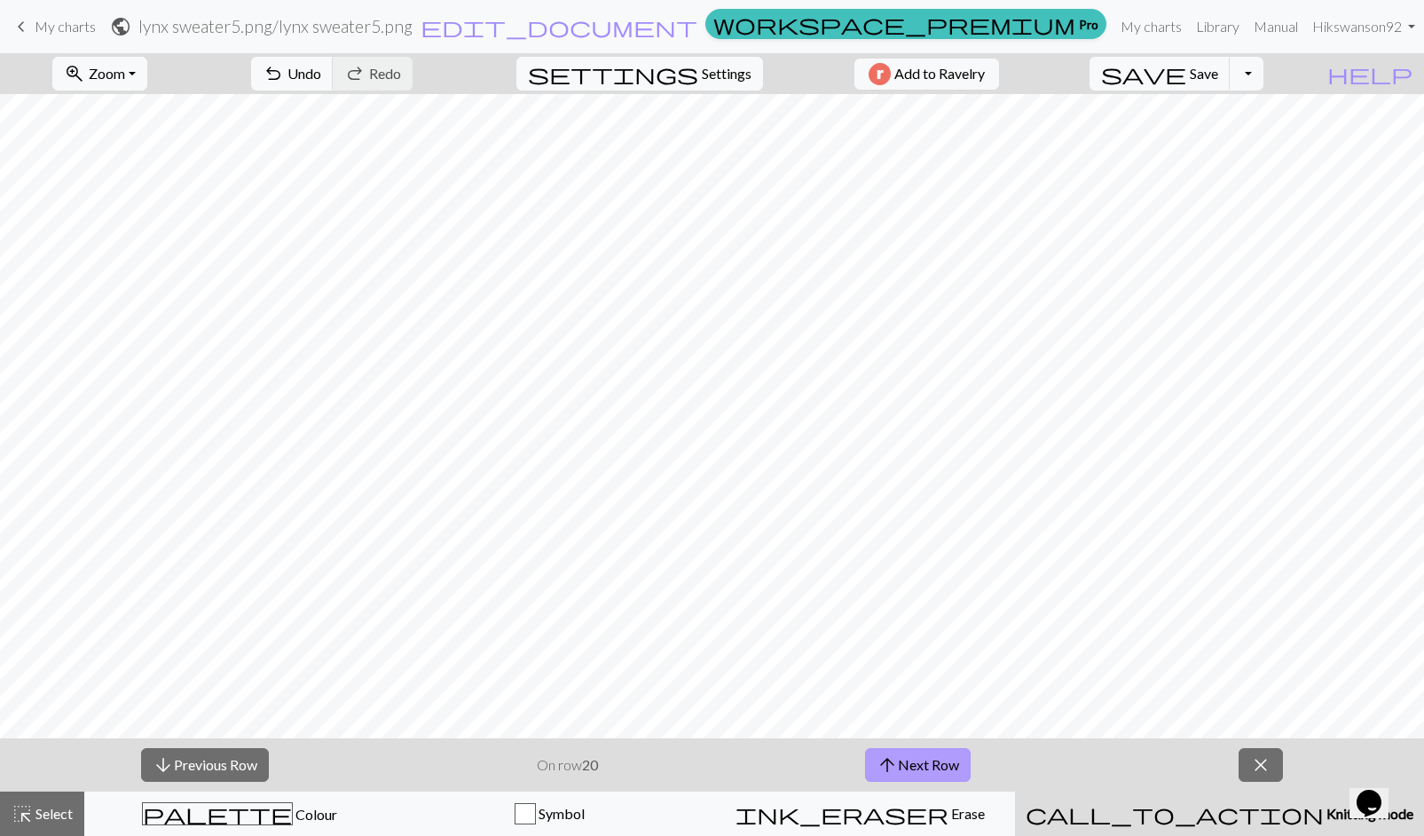
click at [923, 757] on button "arrow_upward Next Row" at bounding box center [918, 765] width 106 height 34
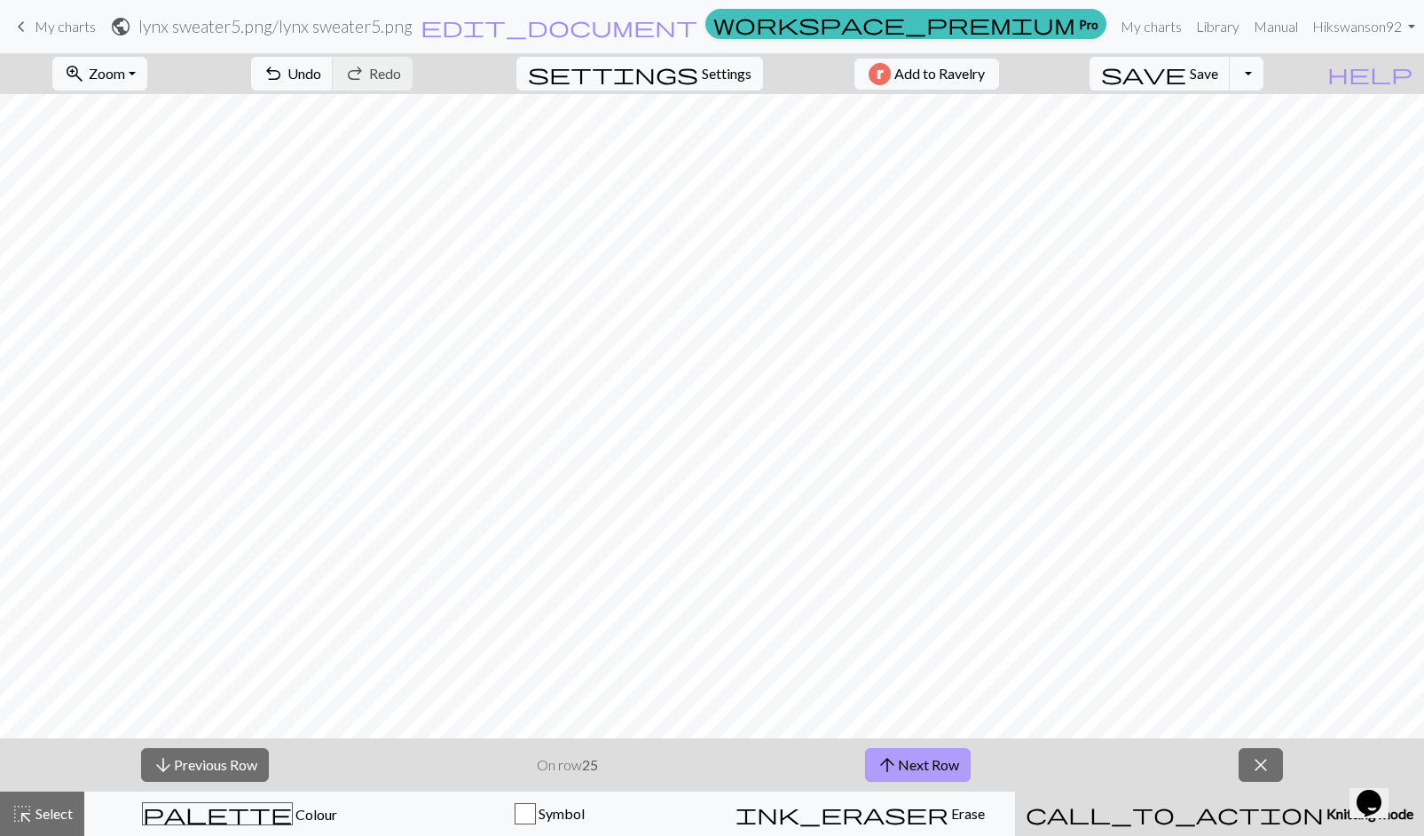
click at [923, 757] on button "arrow_upward Next Row" at bounding box center [918, 765] width 106 height 34
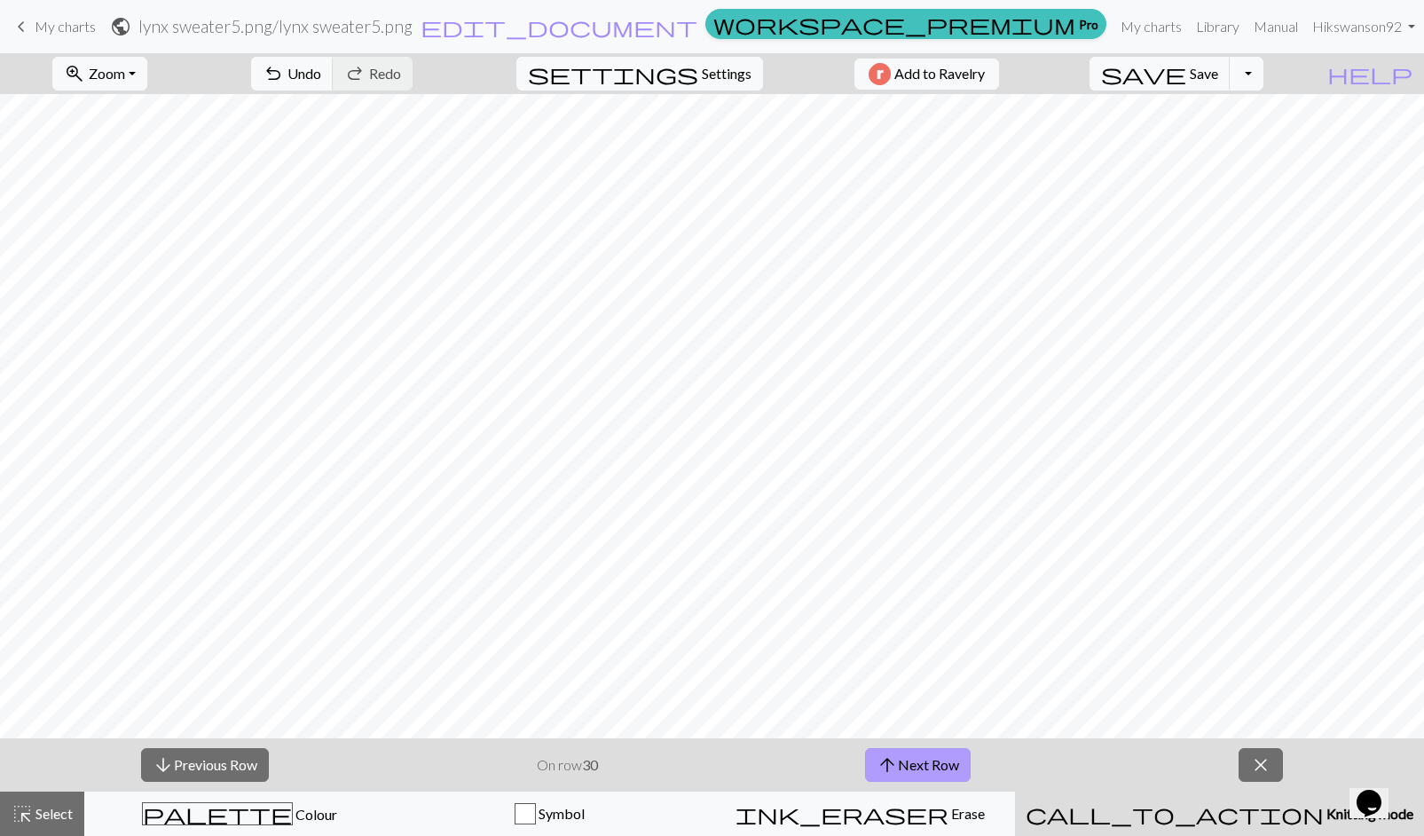
click at [923, 757] on button "arrow_upward Next Row" at bounding box center [918, 765] width 106 height 34
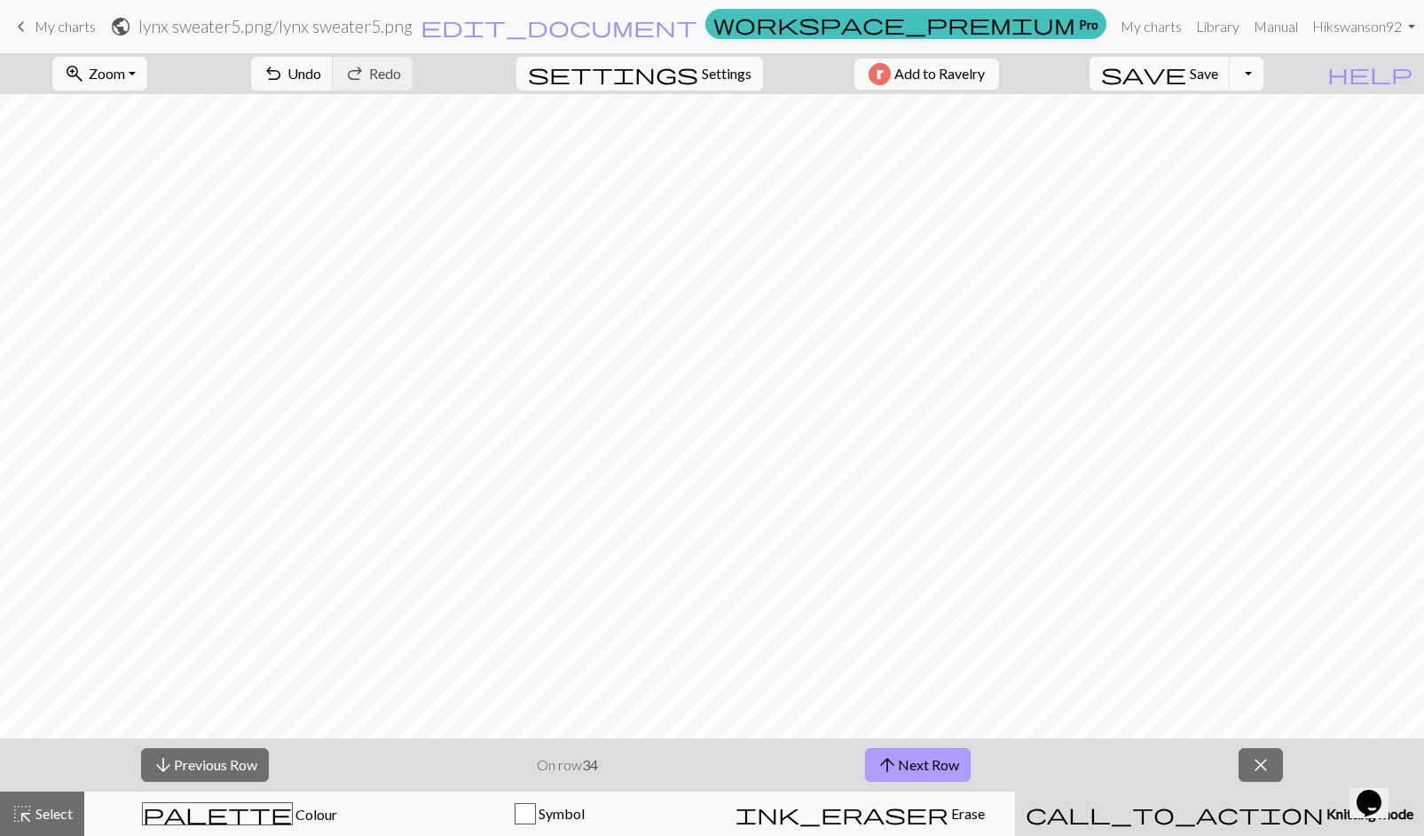
click at [923, 757] on button "arrow_upward Next Row" at bounding box center [918, 765] width 106 height 34
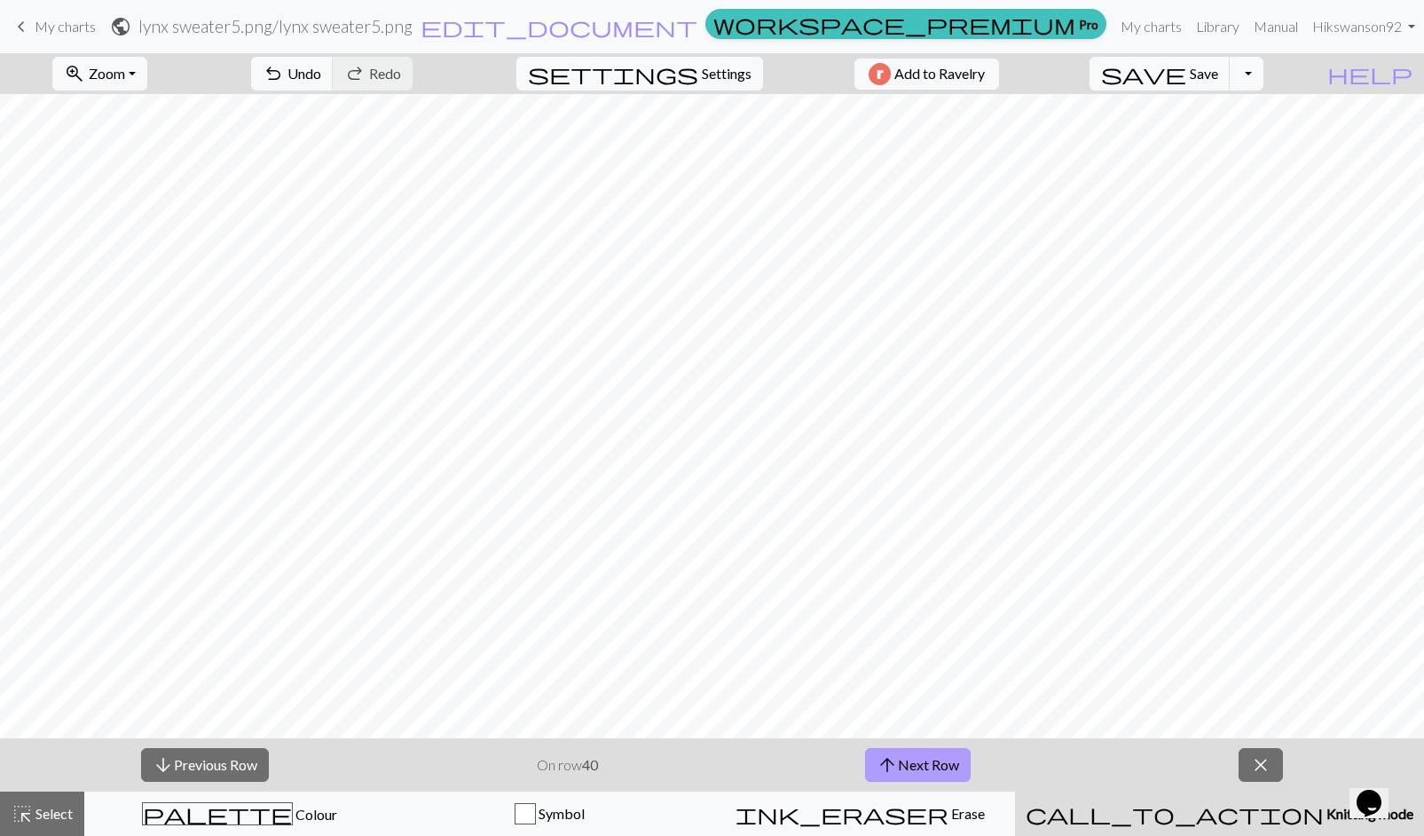
click at [923, 757] on button "arrow_upward Next Row" at bounding box center [918, 765] width 106 height 34
click at [1261, 754] on span "close" at bounding box center [1261, 765] width 21 height 25
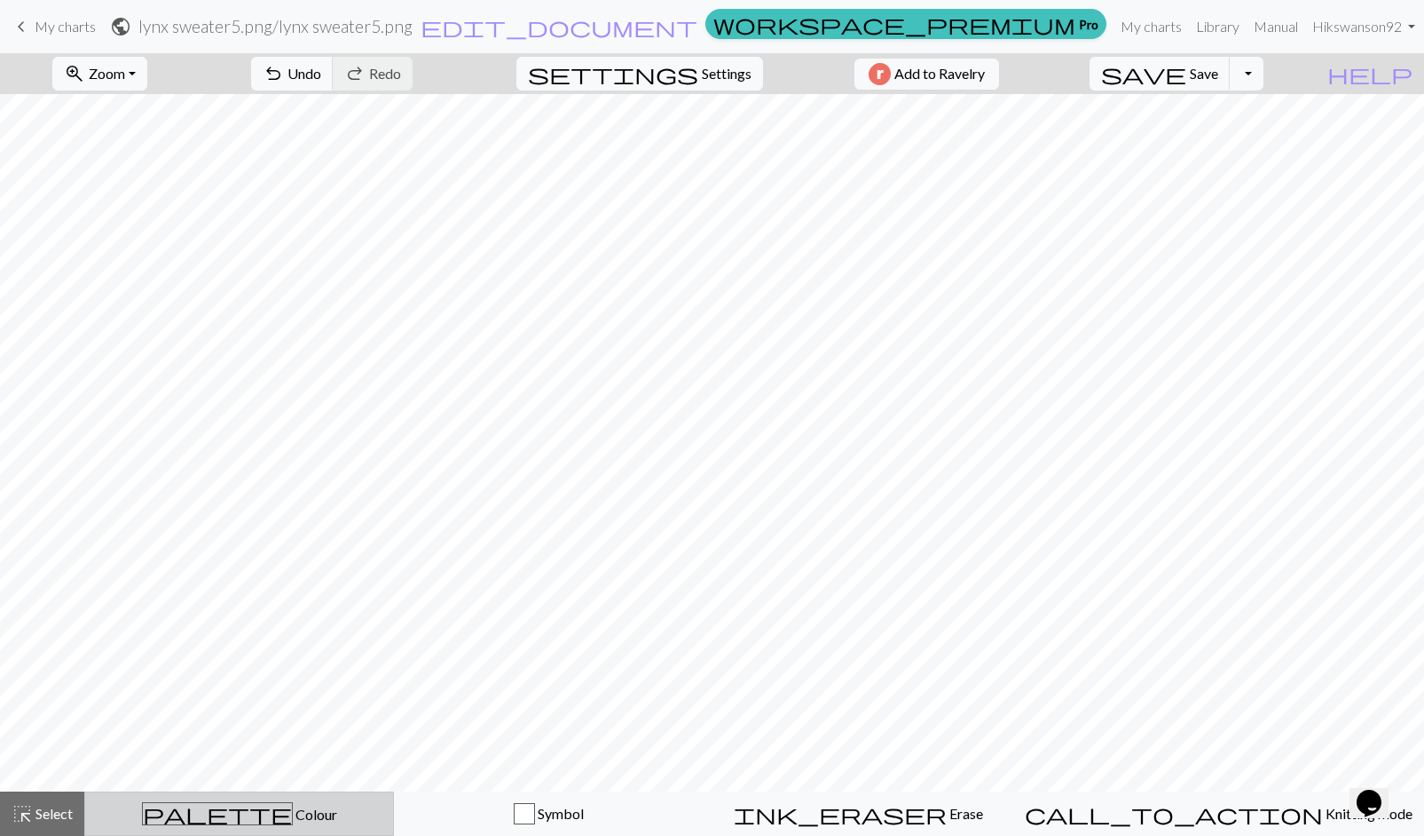
click at [232, 803] on span "palette" at bounding box center [217, 813] width 149 height 25
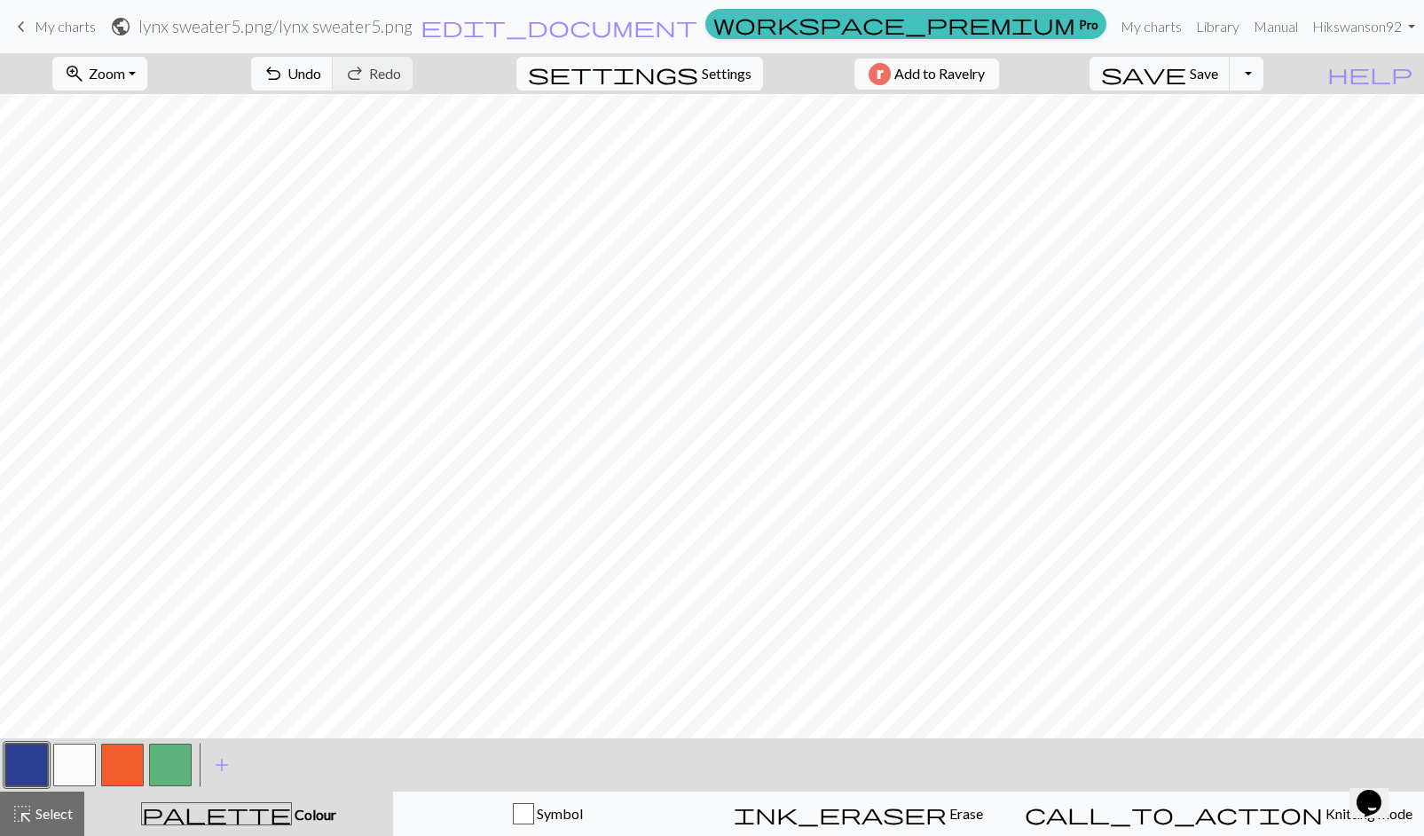
click at [158, 761] on button "button" at bounding box center [170, 765] width 43 height 43
click at [1231, 85] on button "save Save Save" at bounding box center [1160, 74] width 141 height 34
click at [86, 757] on button "button" at bounding box center [74, 765] width 43 height 43
click at [43, 763] on button "button" at bounding box center [26, 765] width 43 height 43
click at [83, 762] on button "button" at bounding box center [74, 765] width 43 height 43
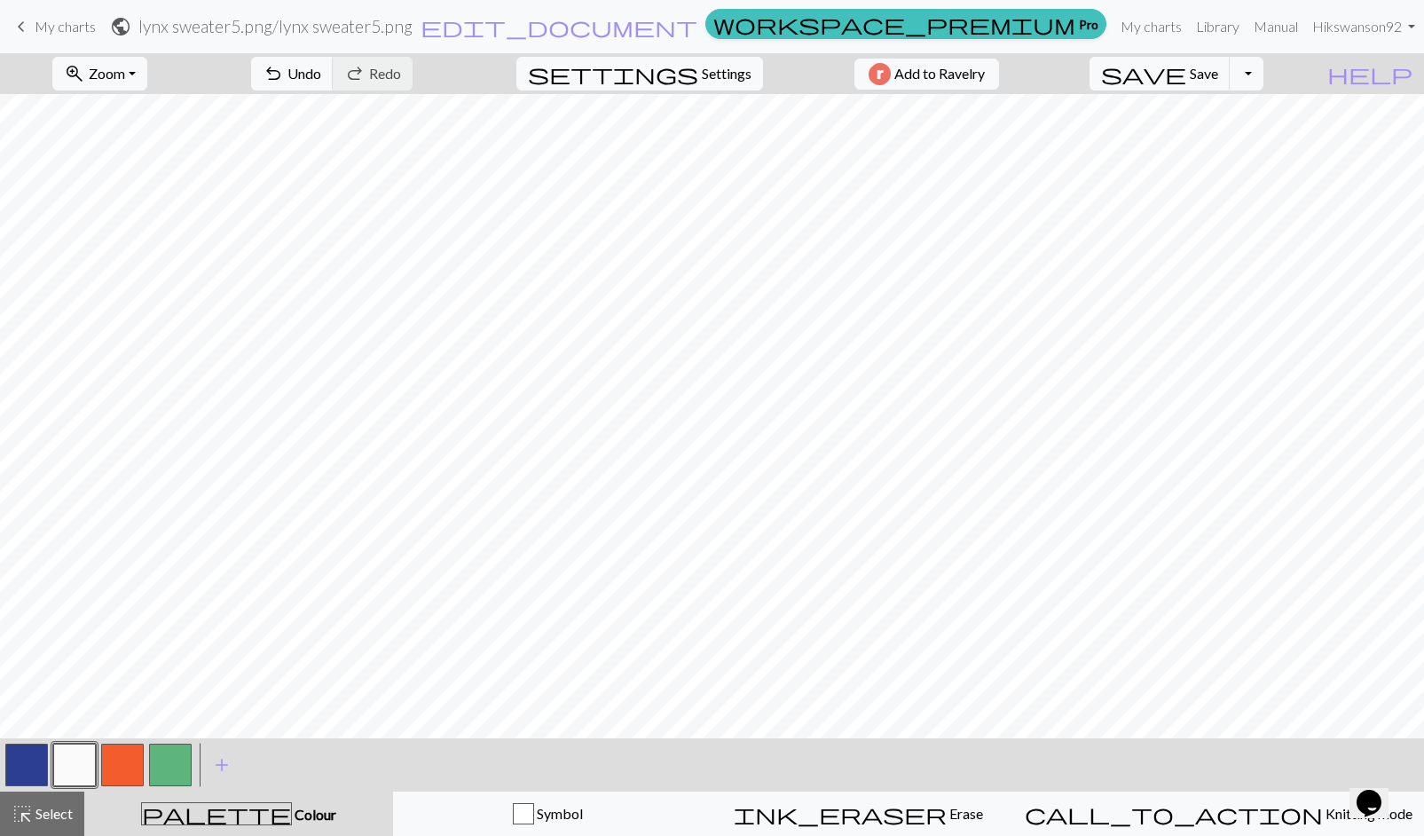
click at [21, 775] on button "button" at bounding box center [26, 765] width 43 height 43
click at [84, 768] on button "button" at bounding box center [74, 765] width 43 height 43
click at [24, 760] on button "button" at bounding box center [26, 765] width 43 height 43
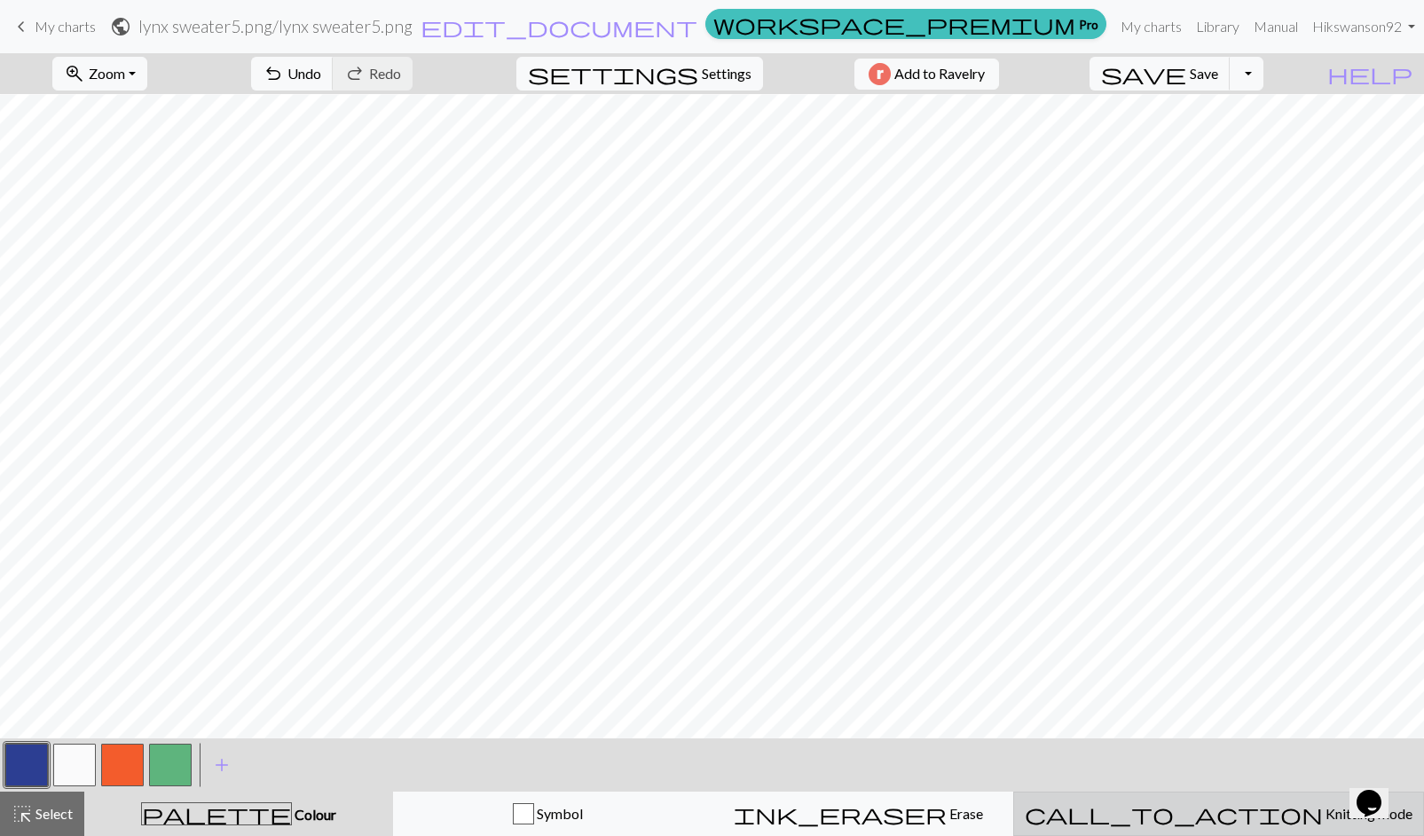
click at [1278, 825] on button "call_to_action Knitting mode Knitting mode" at bounding box center [1219, 814] width 411 height 44
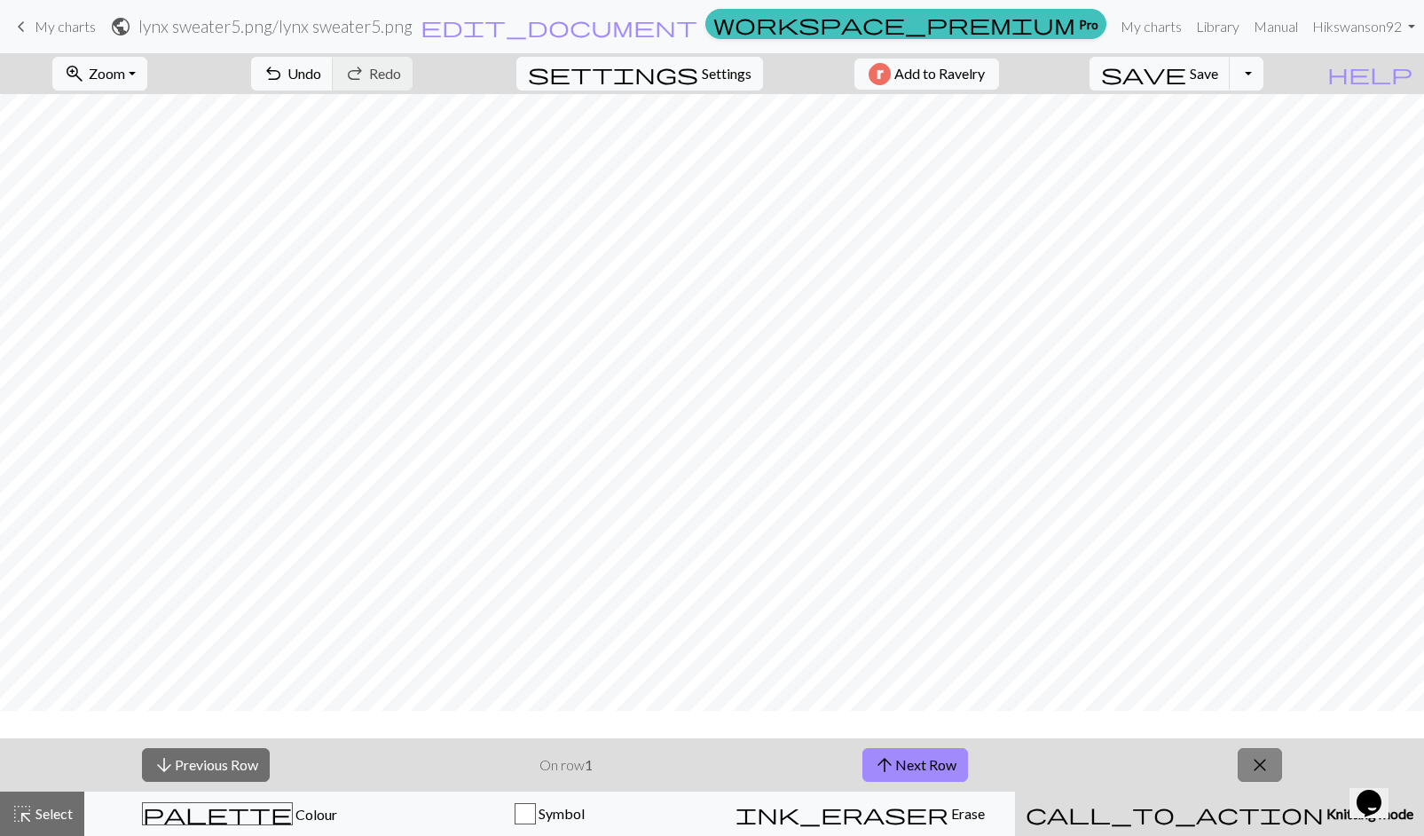
scroll to position [0, 0]
click at [948, 761] on button "arrow_upward Next Row" at bounding box center [916, 765] width 106 height 34
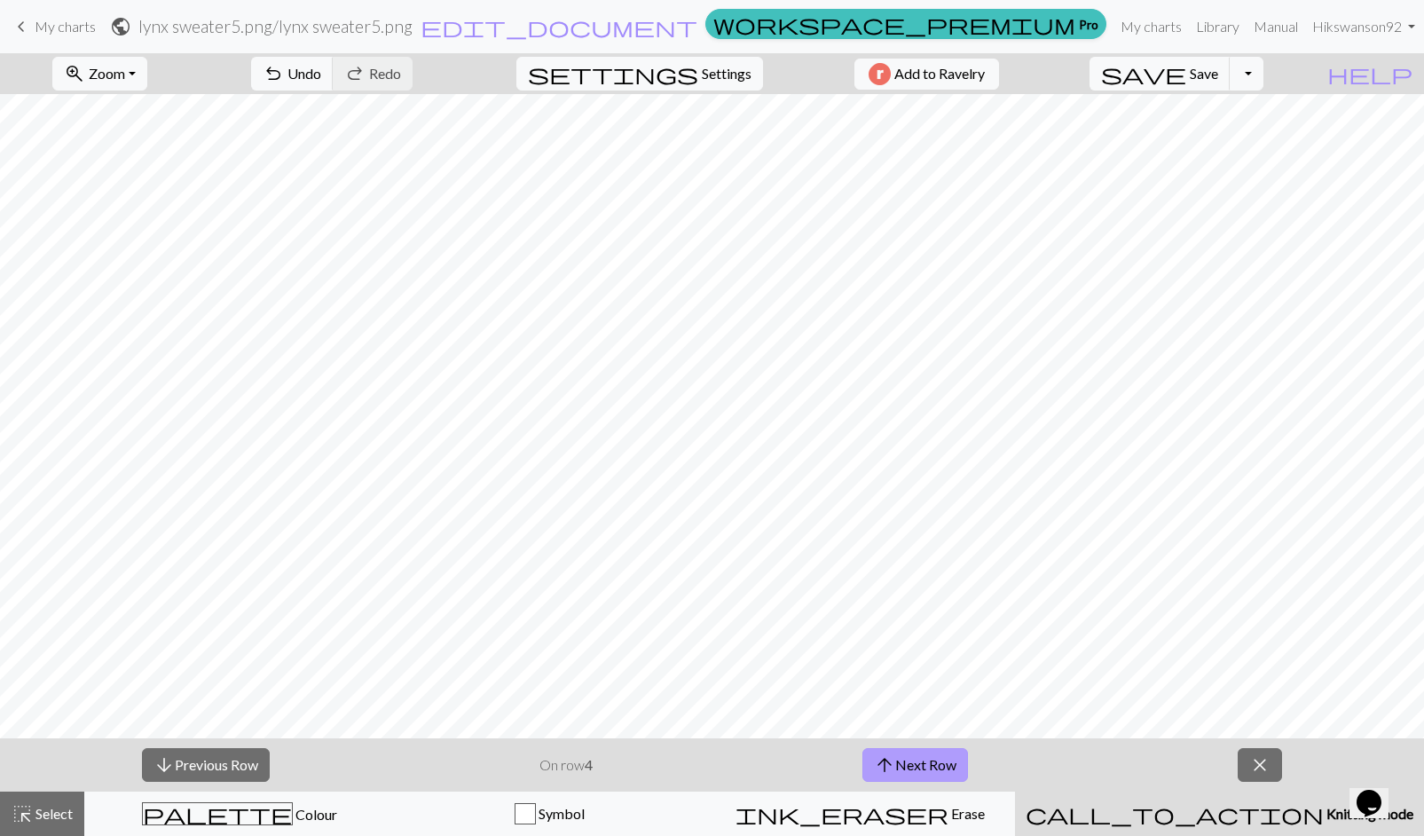
click at [948, 761] on button "arrow_upward Next Row" at bounding box center [916, 765] width 106 height 34
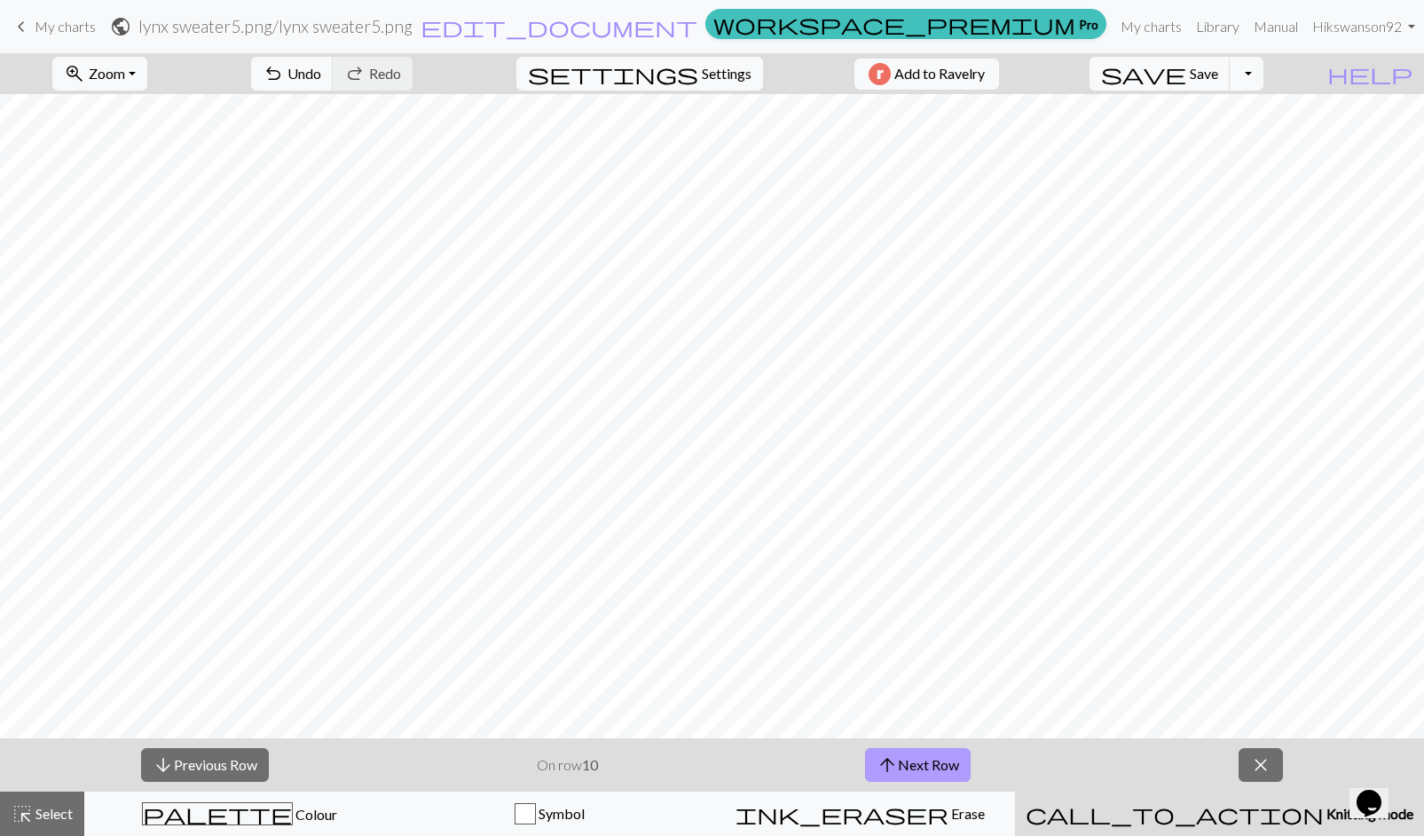
click at [948, 761] on button "arrow_upward Next Row" at bounding box center [918, 765] width 106 height 34
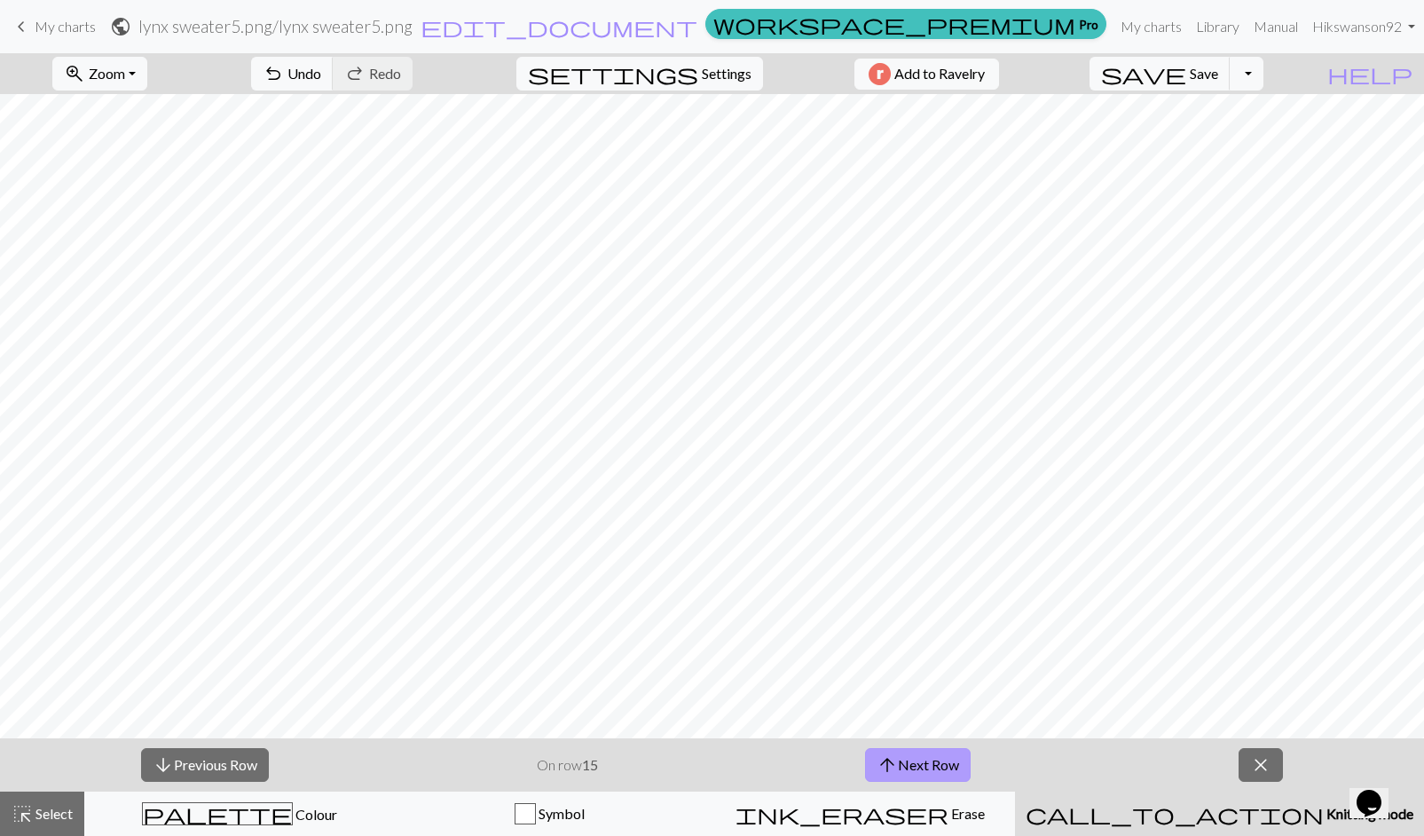
click at [948, 761] on button "arrow_upward Next Row" at bounding box center [918, 765] width 106 height 34
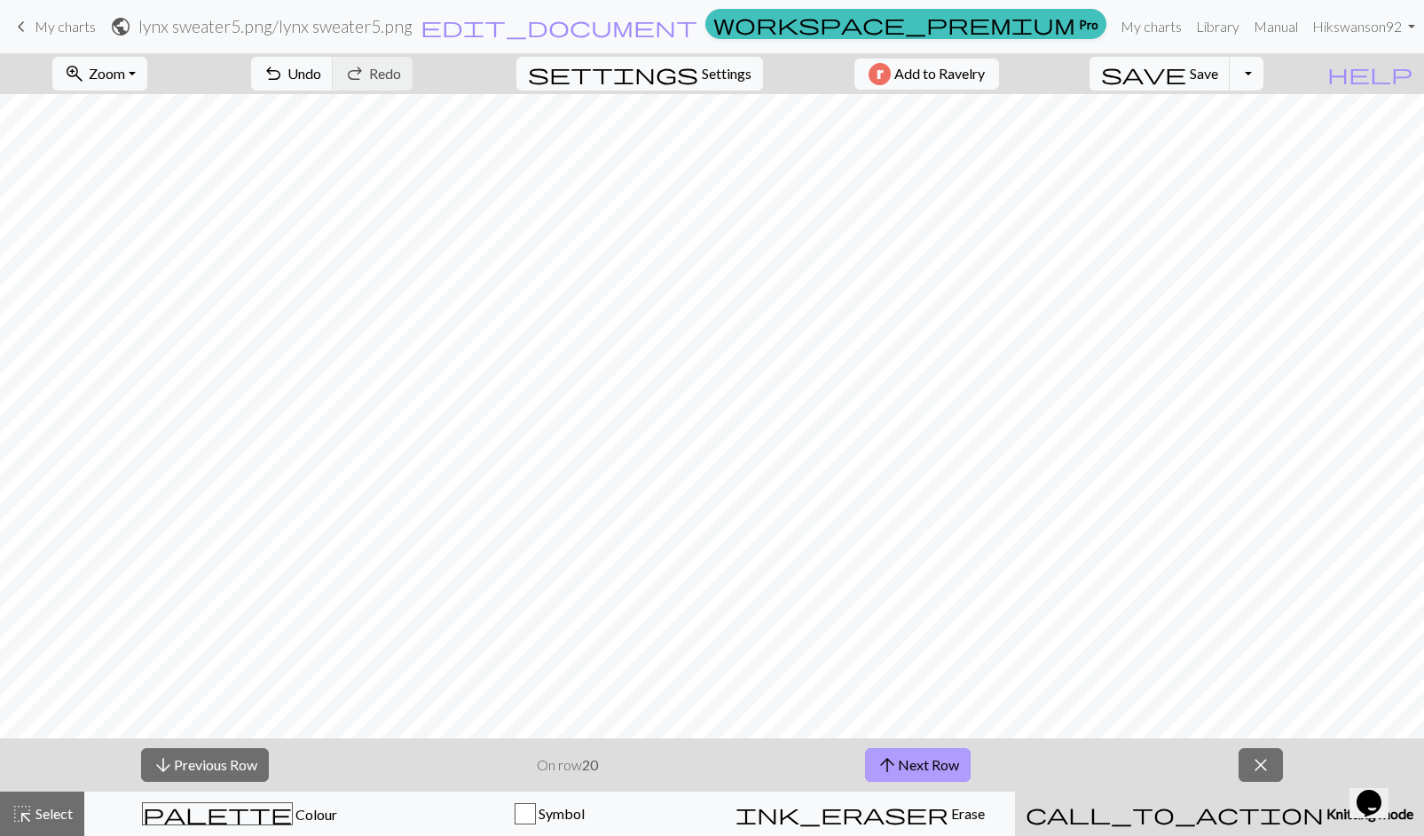
click at [948, 761] on button "arrow_upward Next Row" at bounding box center [918, 765] width 106 height 34
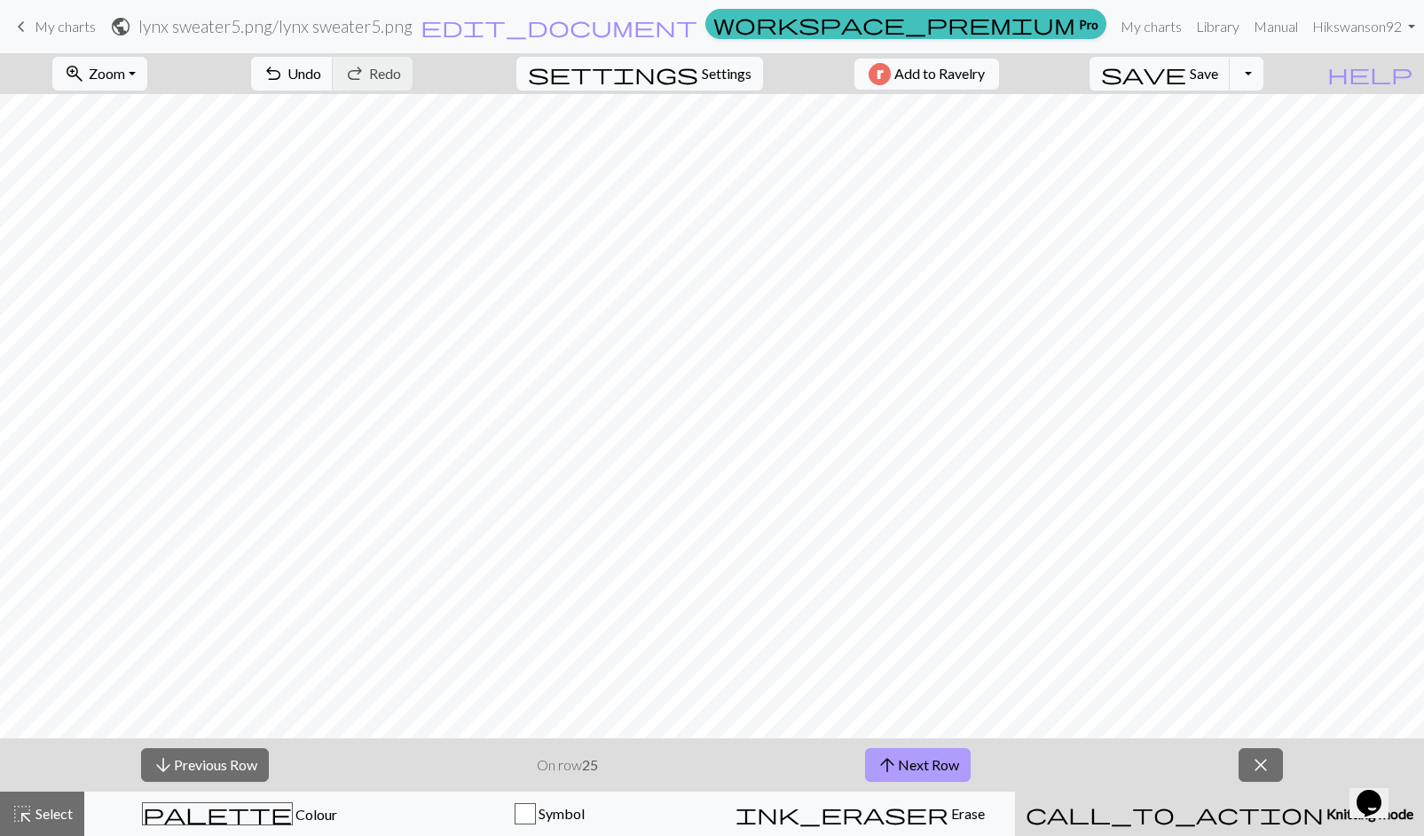
click at [948, 761] on button "arrow_upward Next Row" at bounding box center [918, 765] width 106 height 34
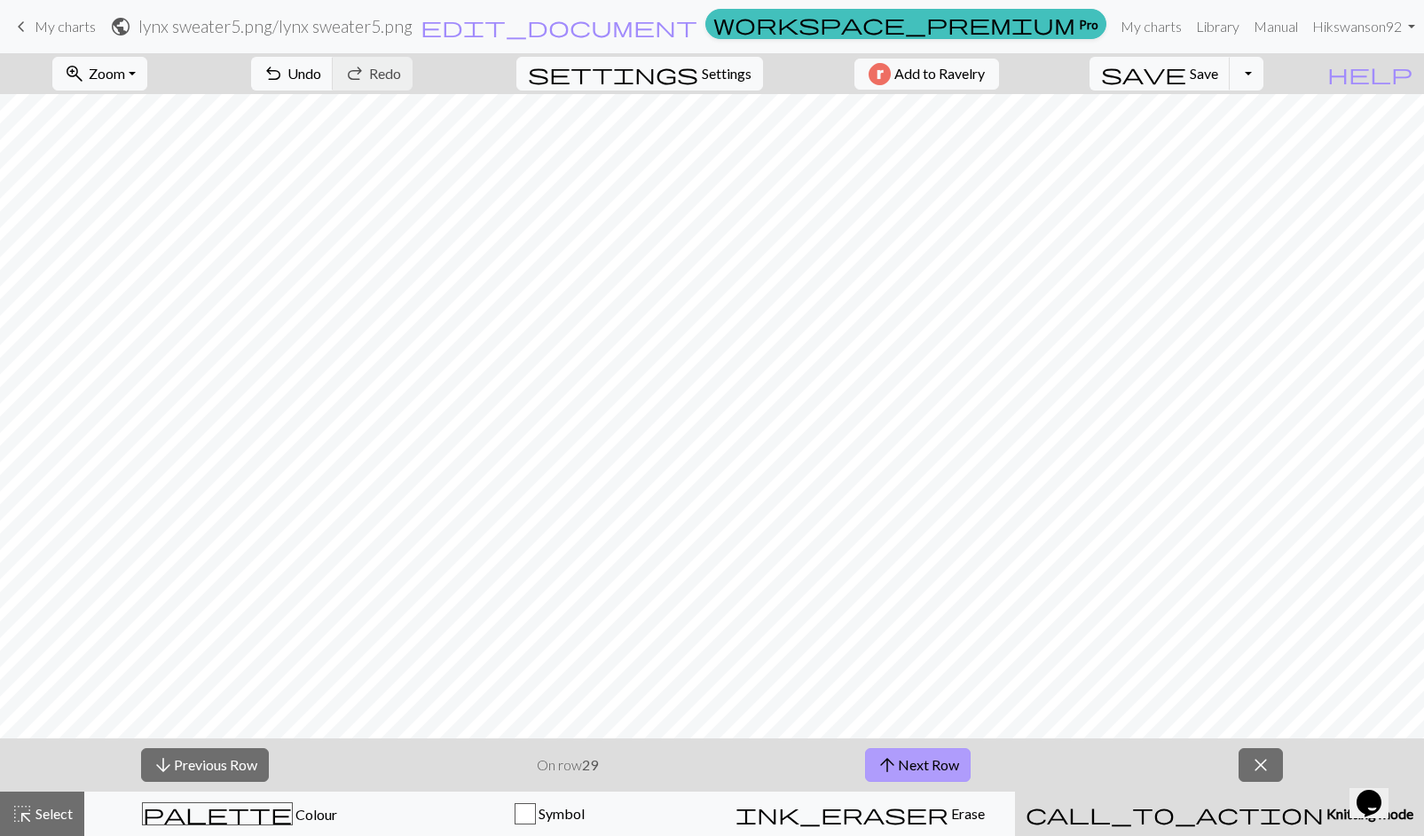
click at [948, 761] on button "arrow_upward Next Row" at bounding box center [918, 765] width 106 height 34
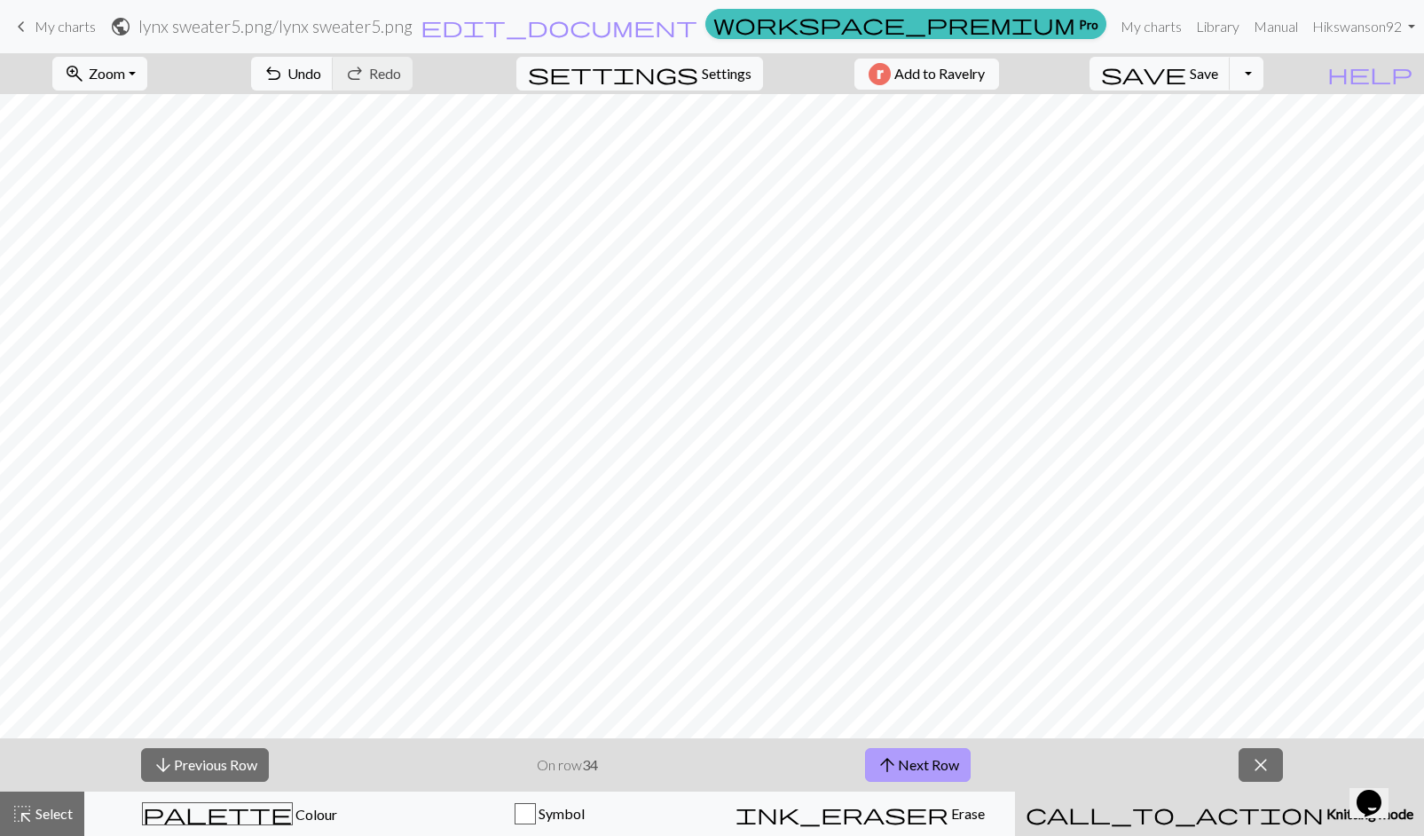
click at [948, 761] on button "arrow_upward Next Row" at bounding box center [918, 765] width 106 height 34
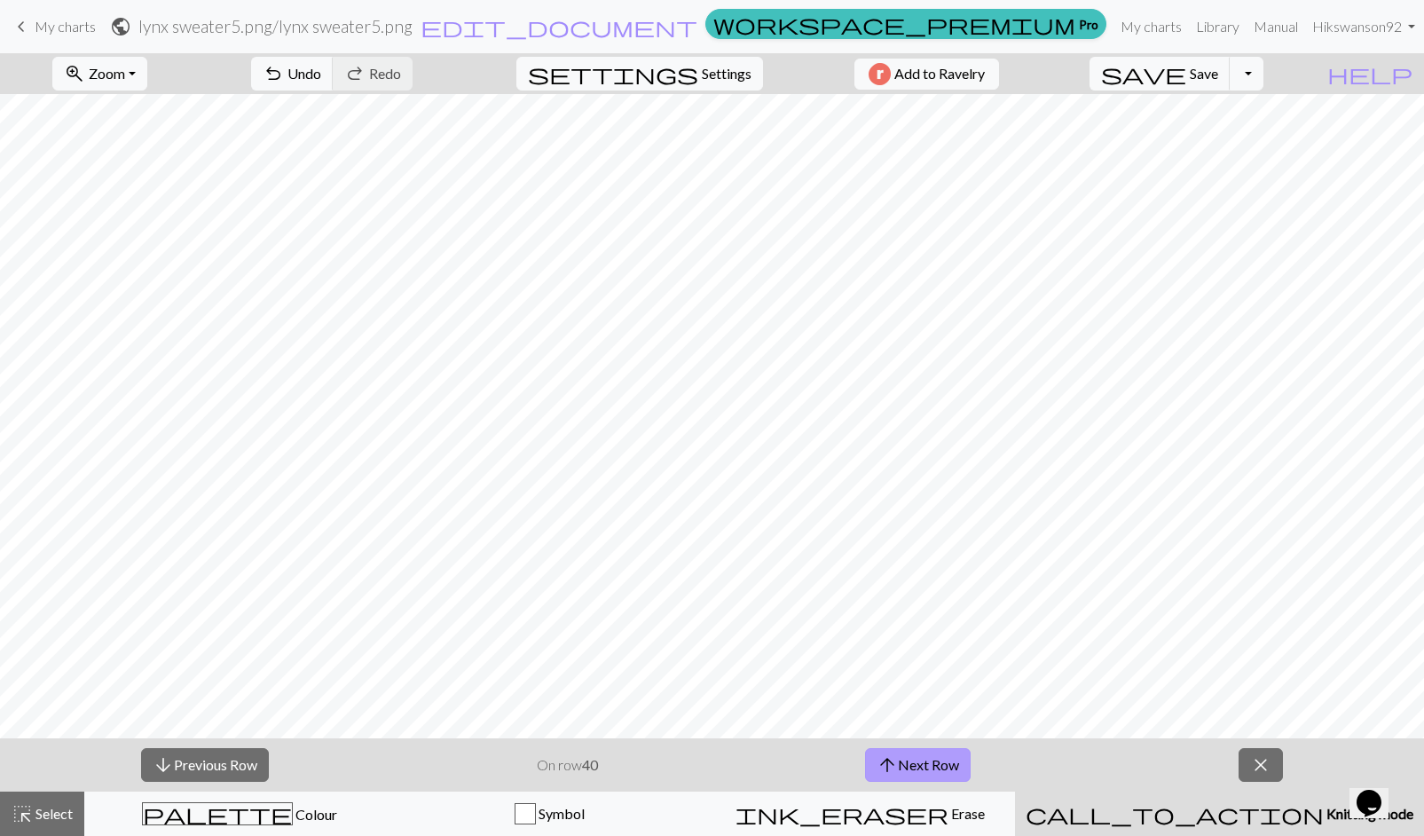
click at [948, 761] on button "arrow_upward Next Row" at bounding box center [918, 765] width 106 height 34
click at [912, 771] on button "arrow_upward Next Row" at bounding box center [918, 765] width 106 height 34
click at [182, 769] on button "arrow_downward Previous Row" at bounding box center [205, 765] width 128 height 34
click at [293, 807] on span "Colour" at bounding box center [315, 814] width 44 height 17
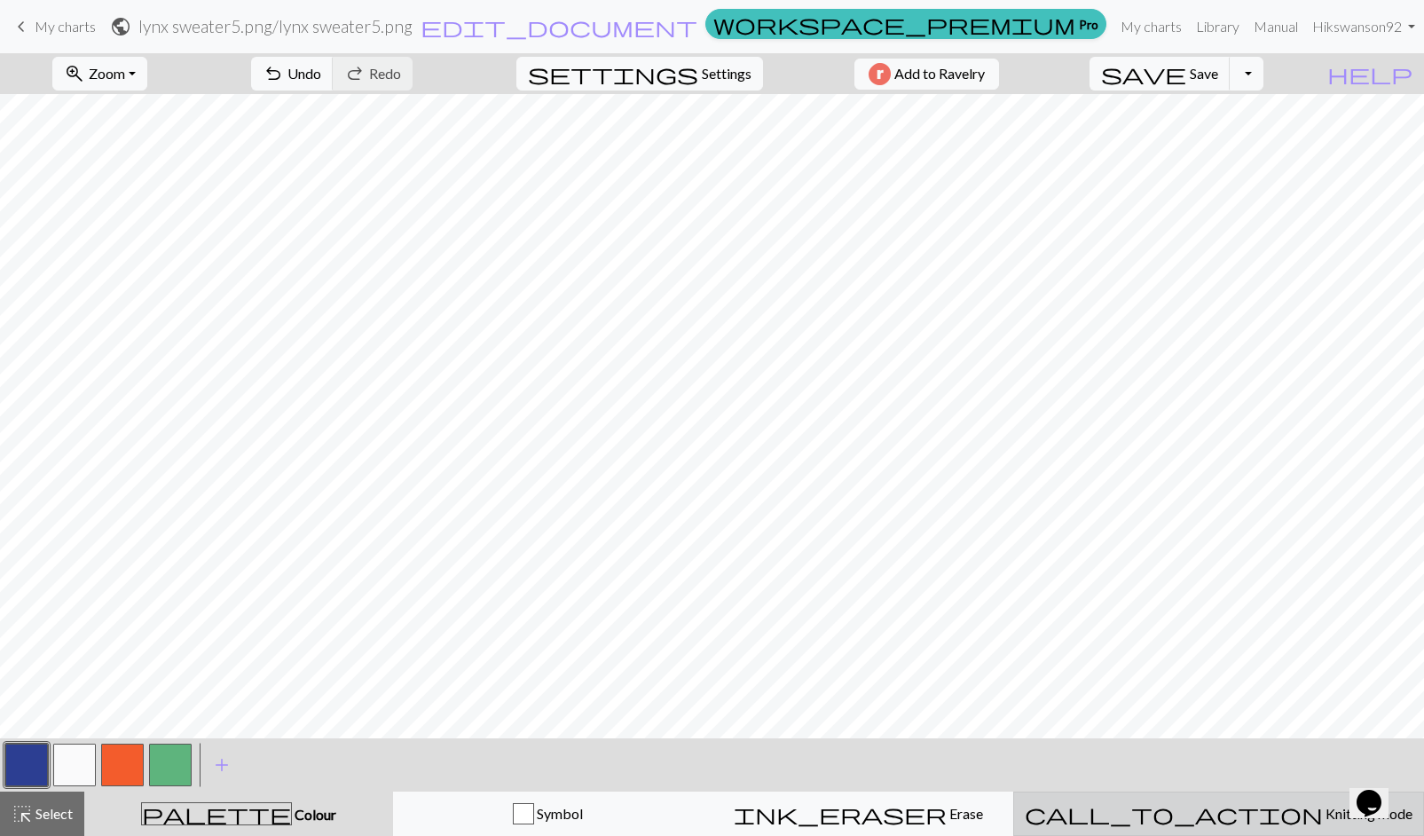
click at [1323, 807] on span "Knitting mode" at bounding box center [1368, 813] width 90 height 17
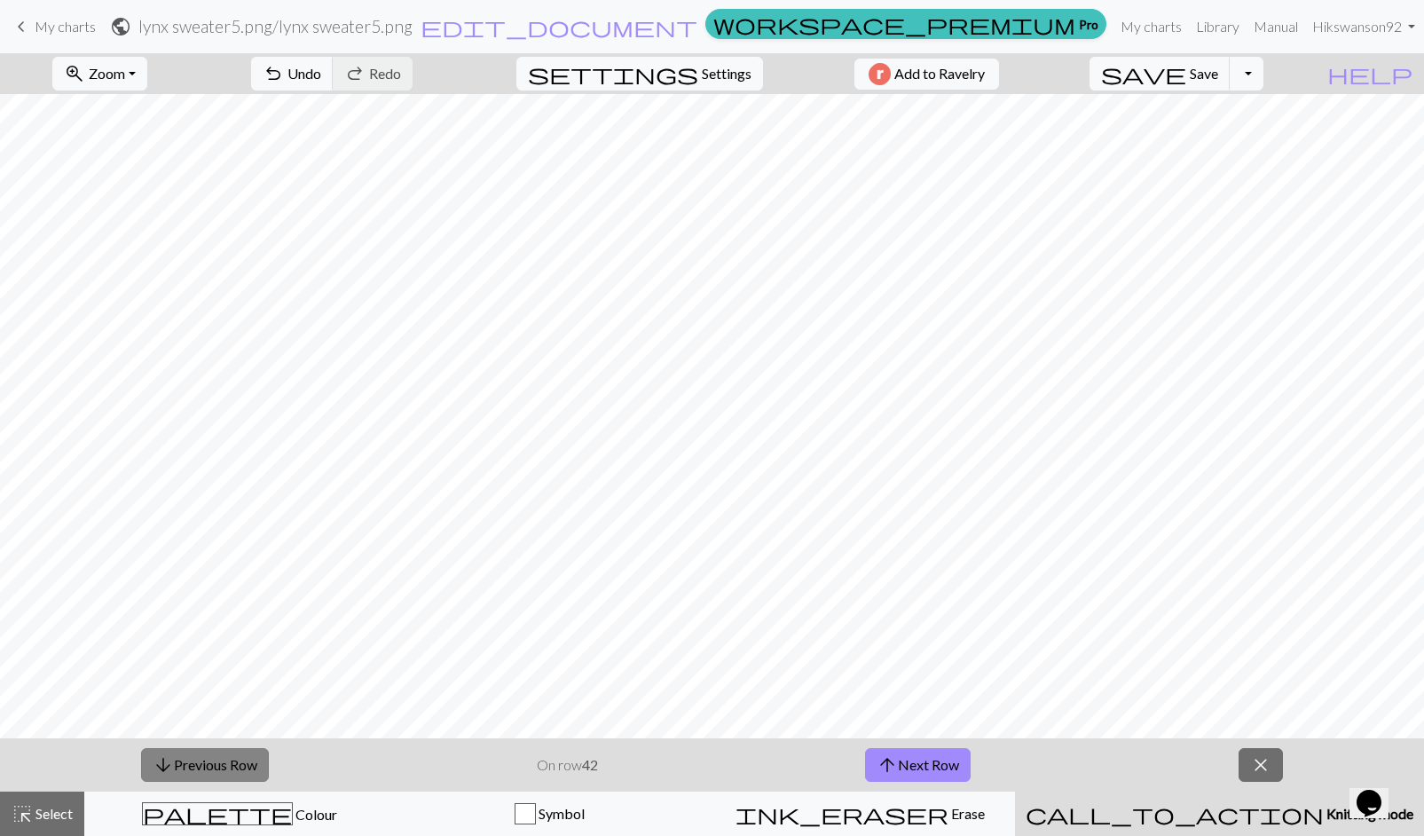
click at [231, 766] on button "arrow_downward Previous Row" at bounding box center [205, 765] width 128 height 34
click at [233, 759] on button "arrow_downward Previous Row" at bounding box center [205, 765] width 128 height 34
